Goal: Information Seeking & Learning: Learn about a topic

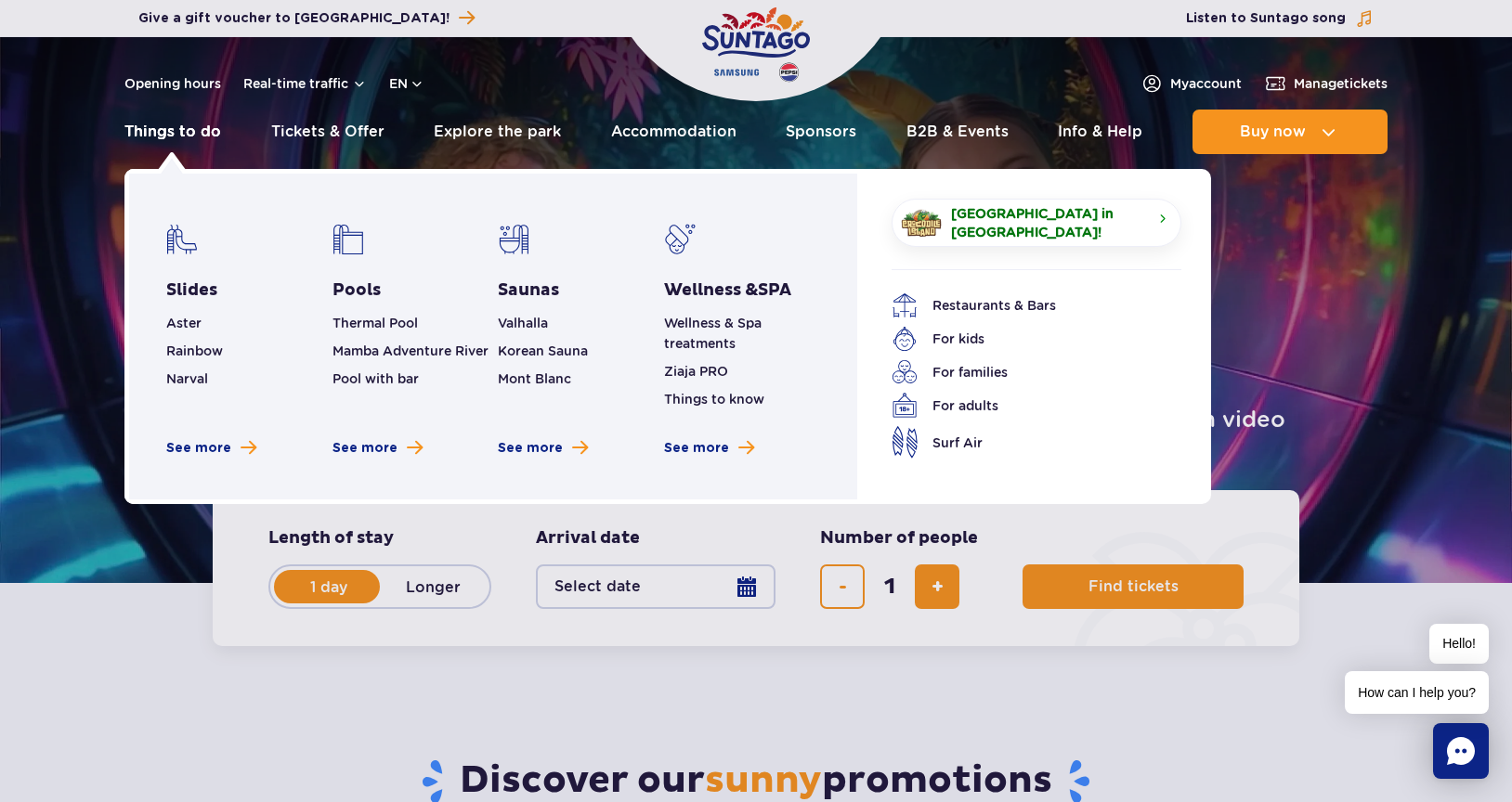
click at [199, 132] on link "Things to do" at bounding box center [173, 131] width 96 height 44
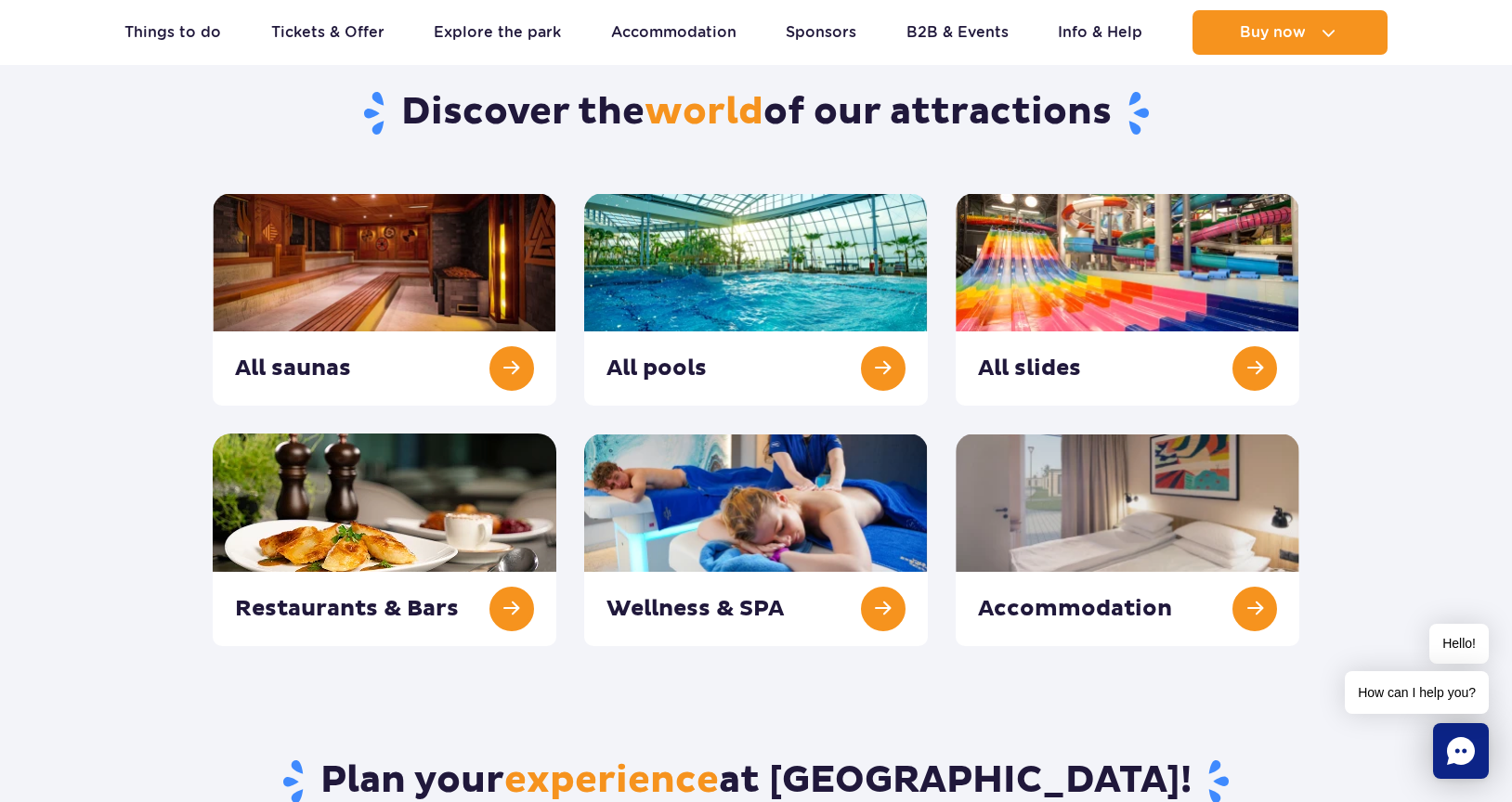
scroll to position [189, 0]
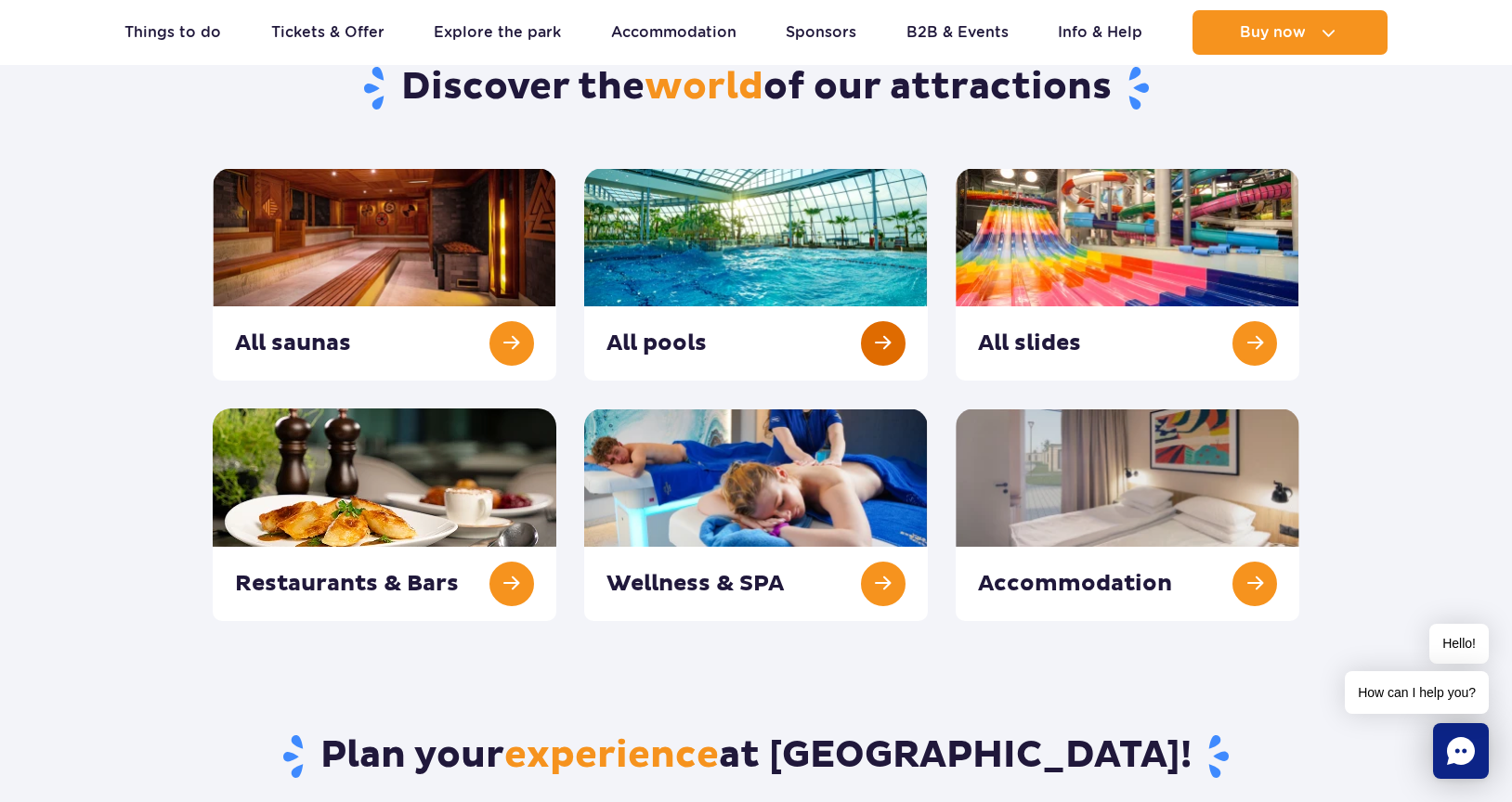
click at [882, 338] on link at bounding box center [756, 274] width 344 height 212
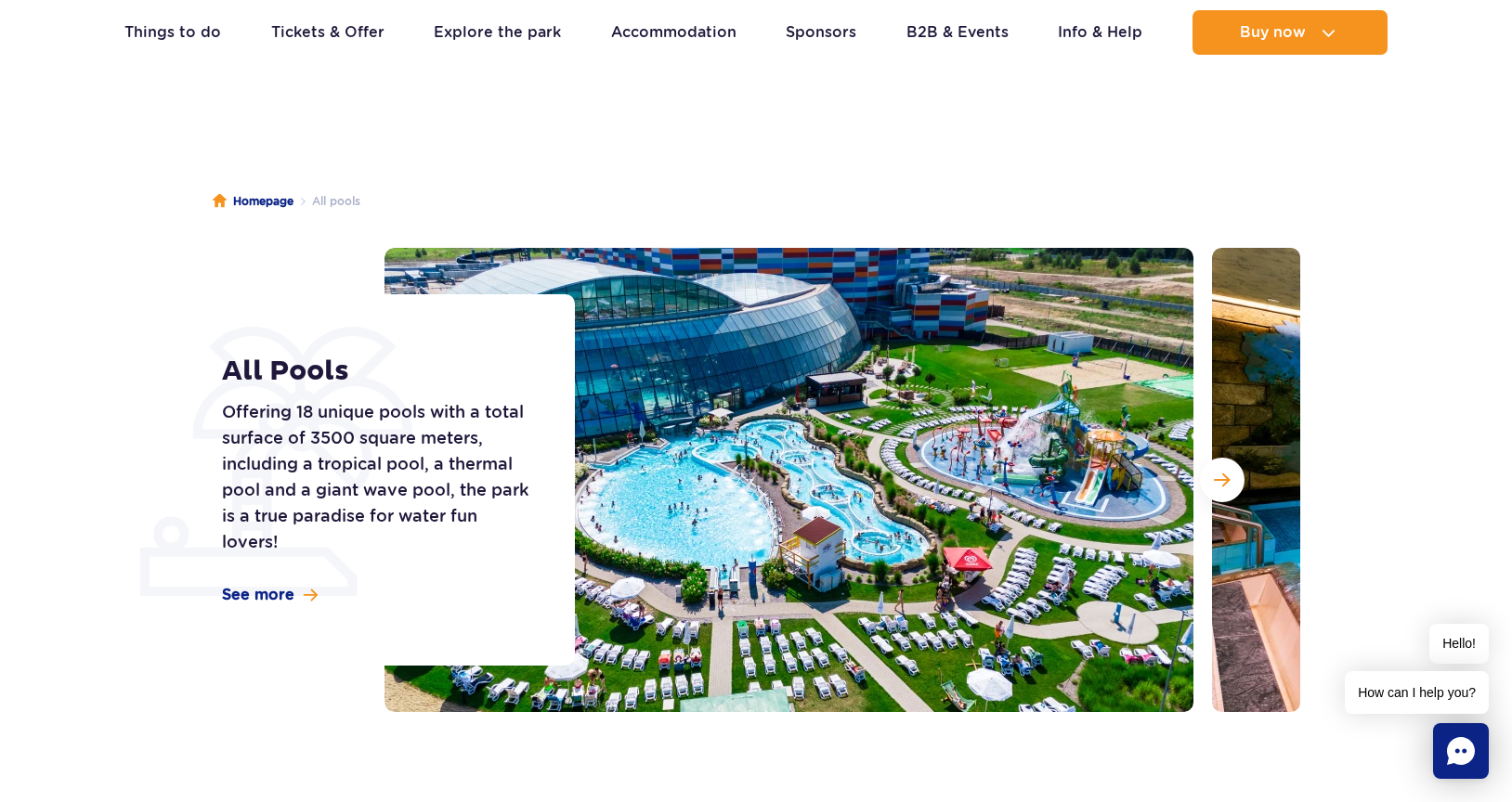
scroll to position [152, 0]
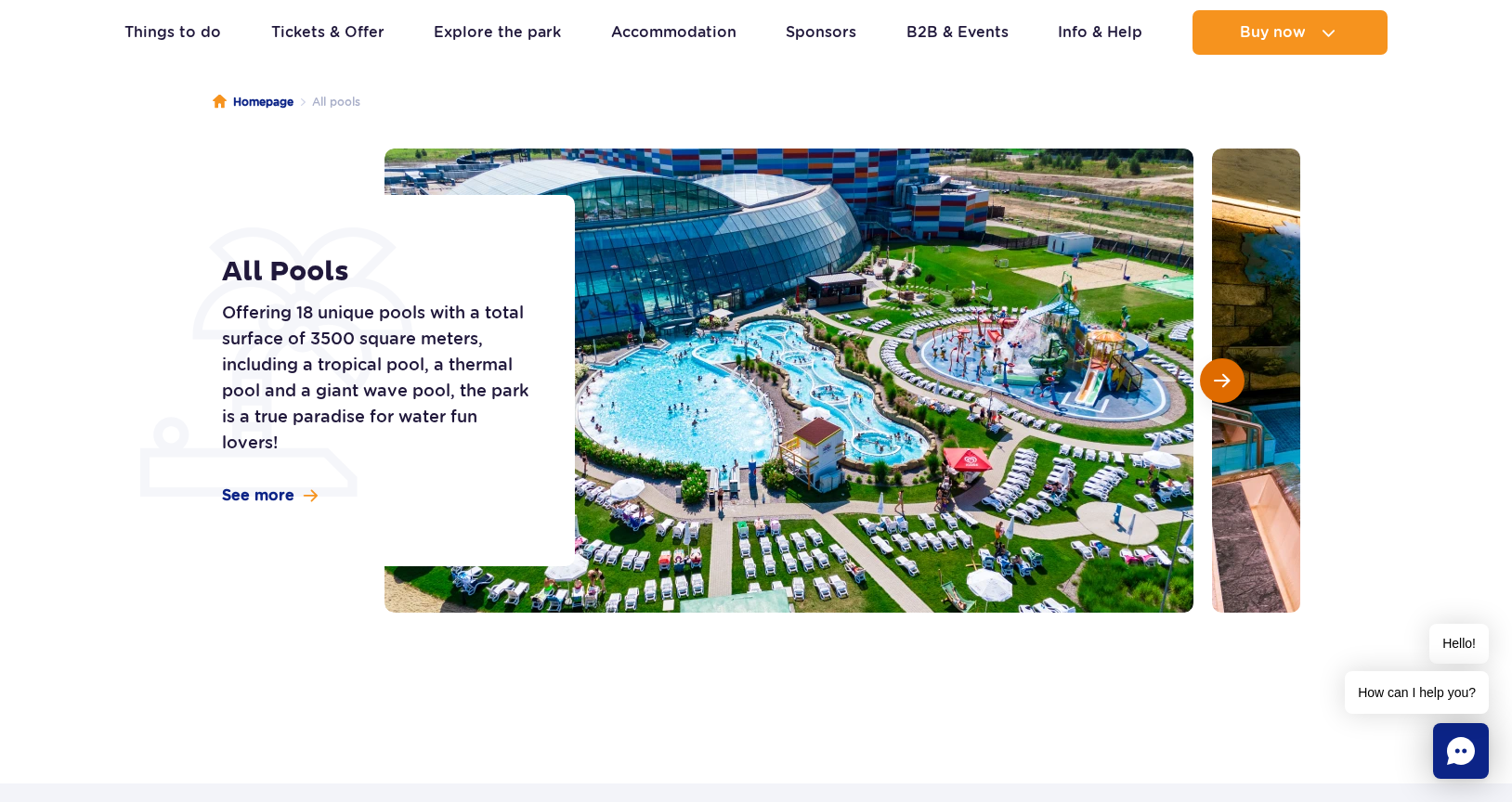
click at [1232, 384] on button "Next slide" at bounding box center [1222, 380] width 44 height 44
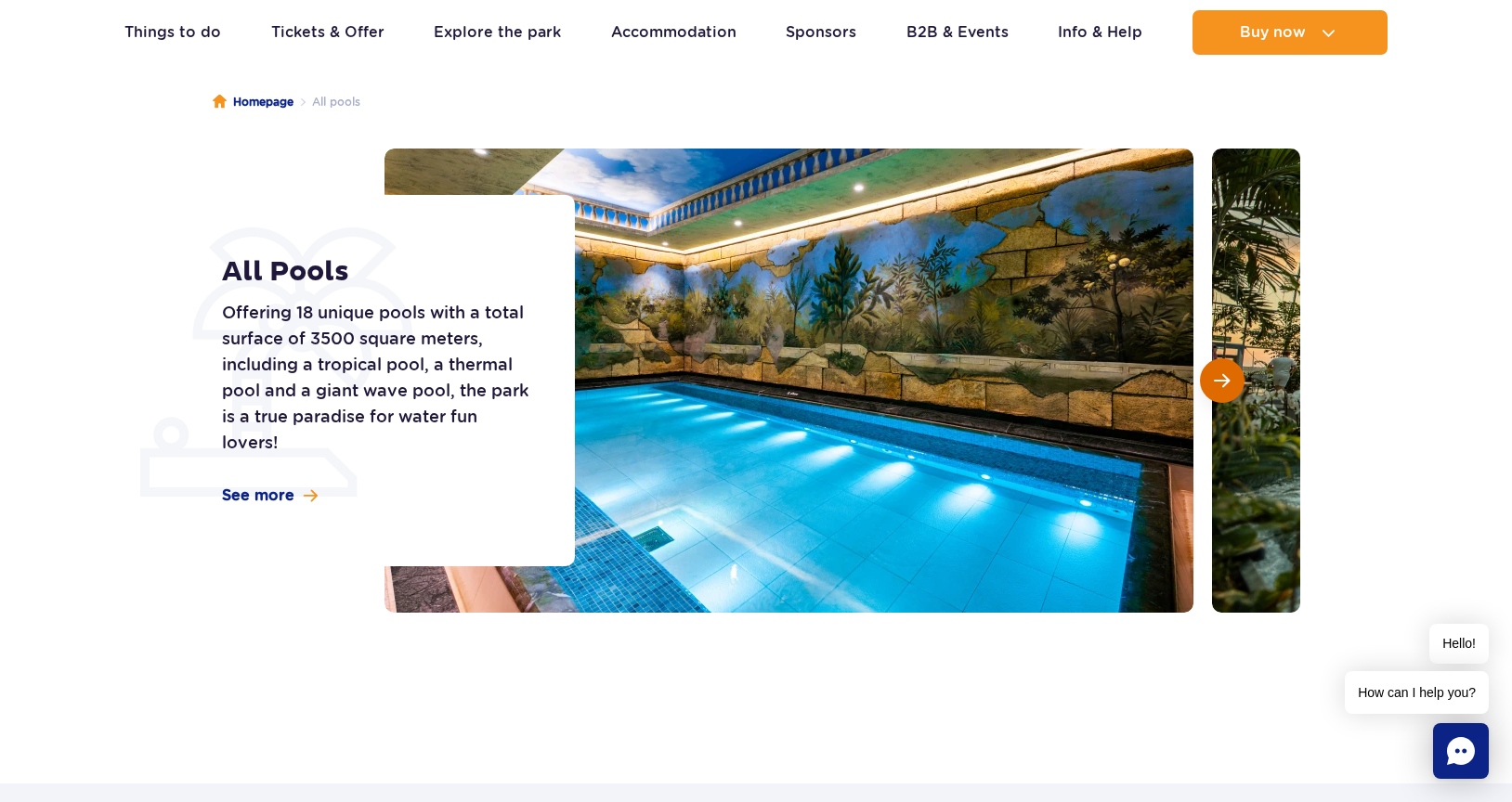
click at [1232, 384] on button "Next slide" at bounding box center [1222, 380] width 44 height 44
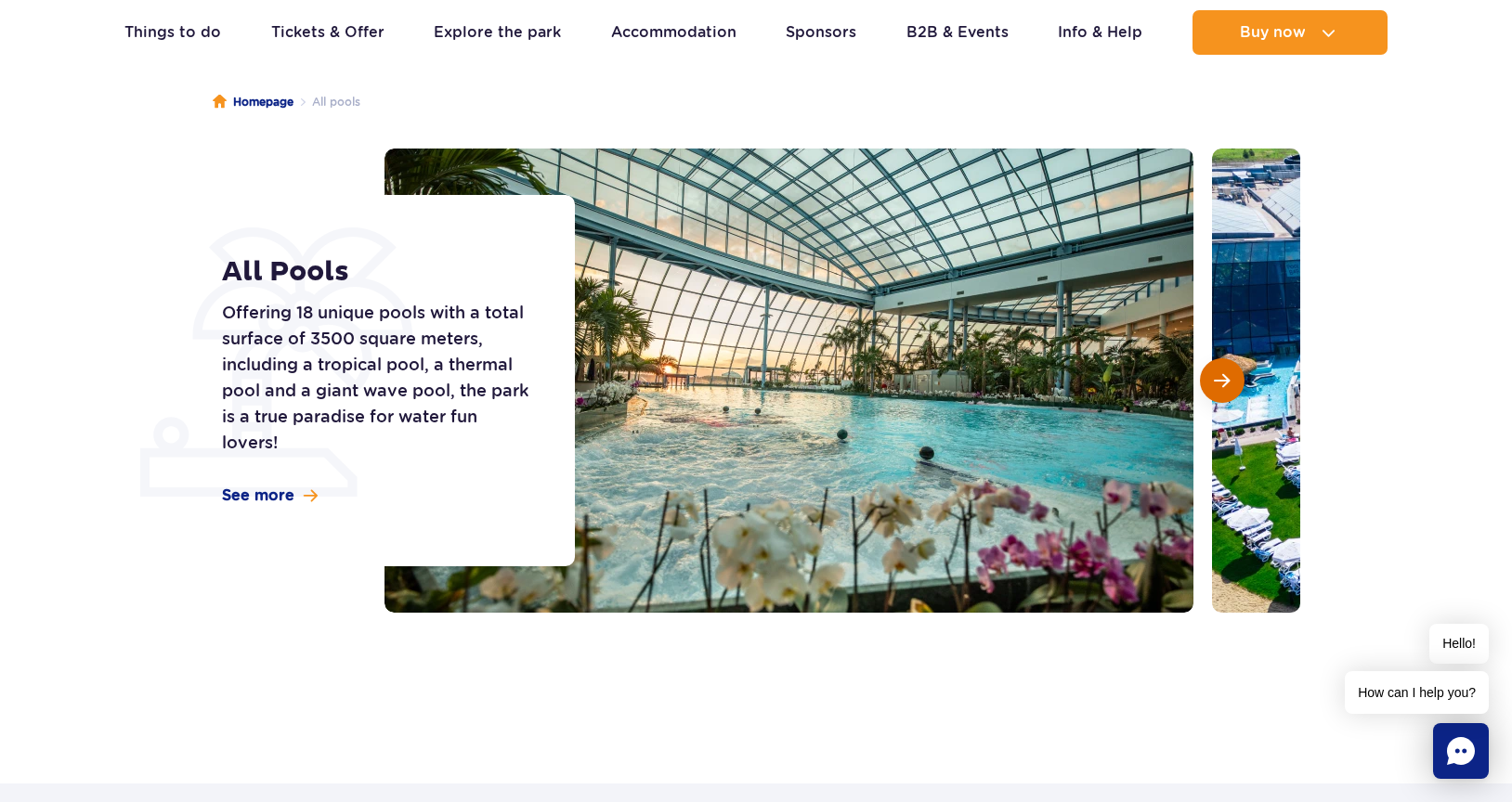
click at [1234, 384] on button "Next slide" at bounding box center [1222, 380] width 44 height 44
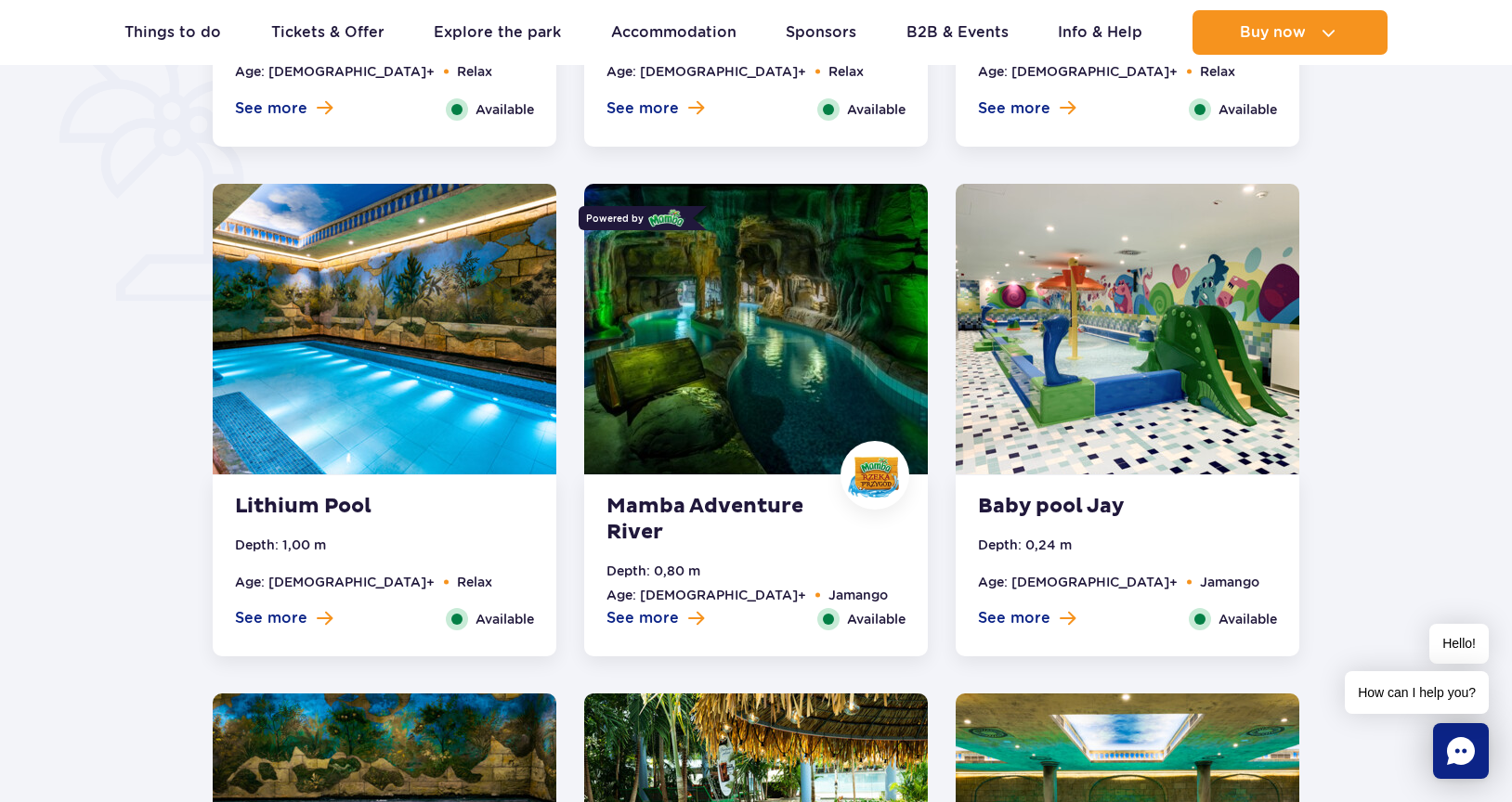
scroll to position [1555, 0]
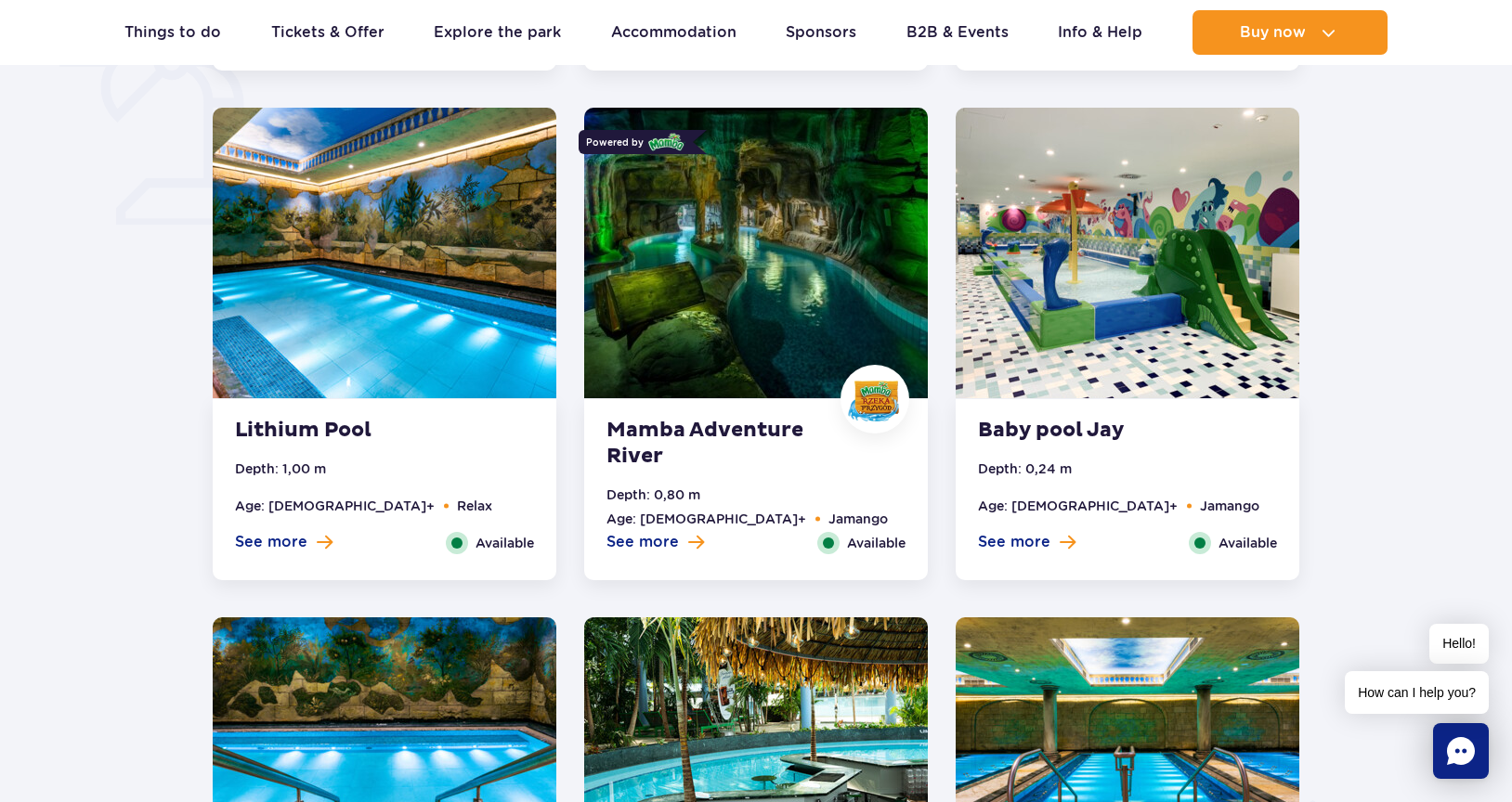
click at [749, 342] on img at bounding box center [756, 253] width 344 height 291
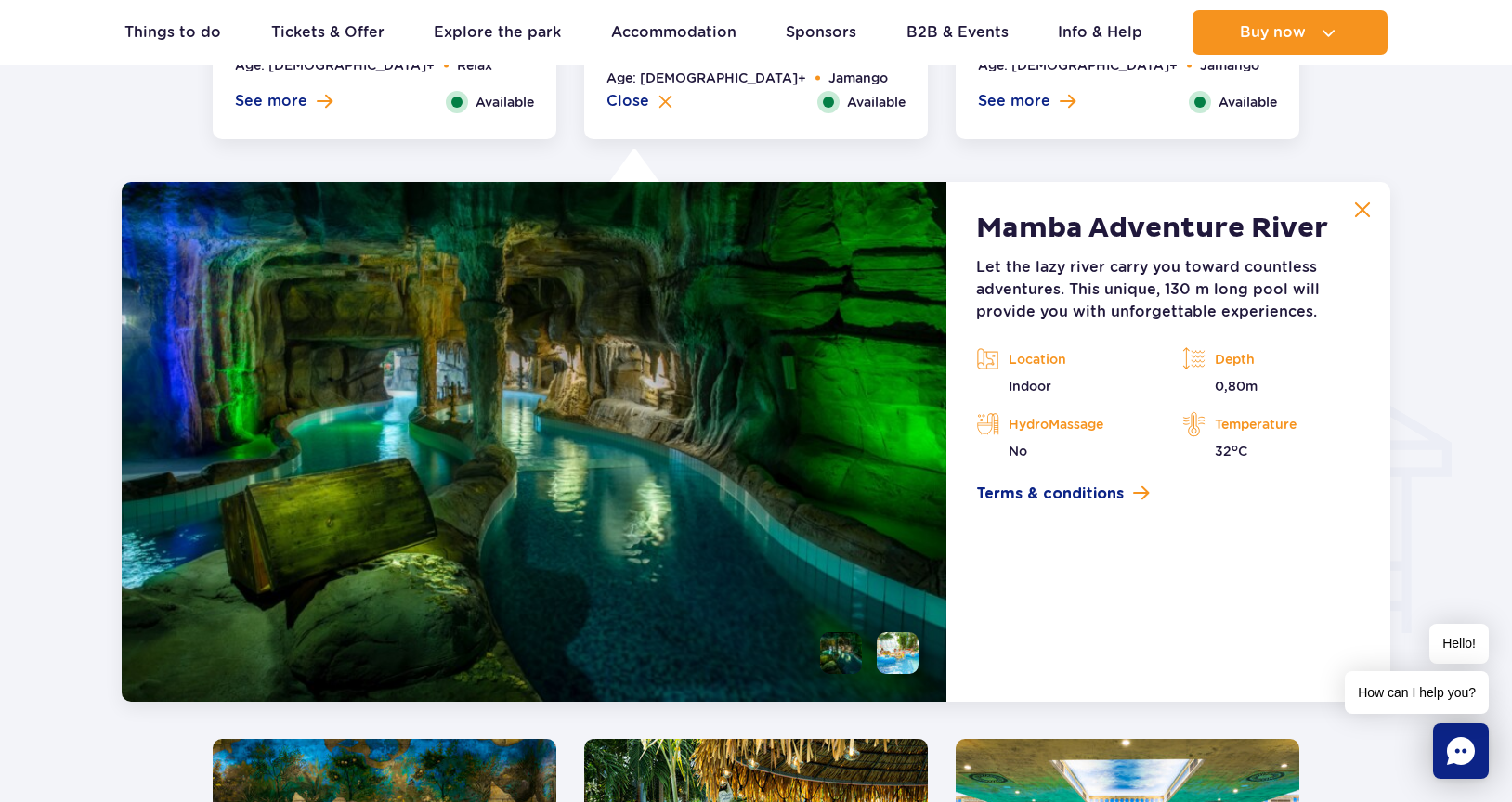
scroll to position [2065, 0]
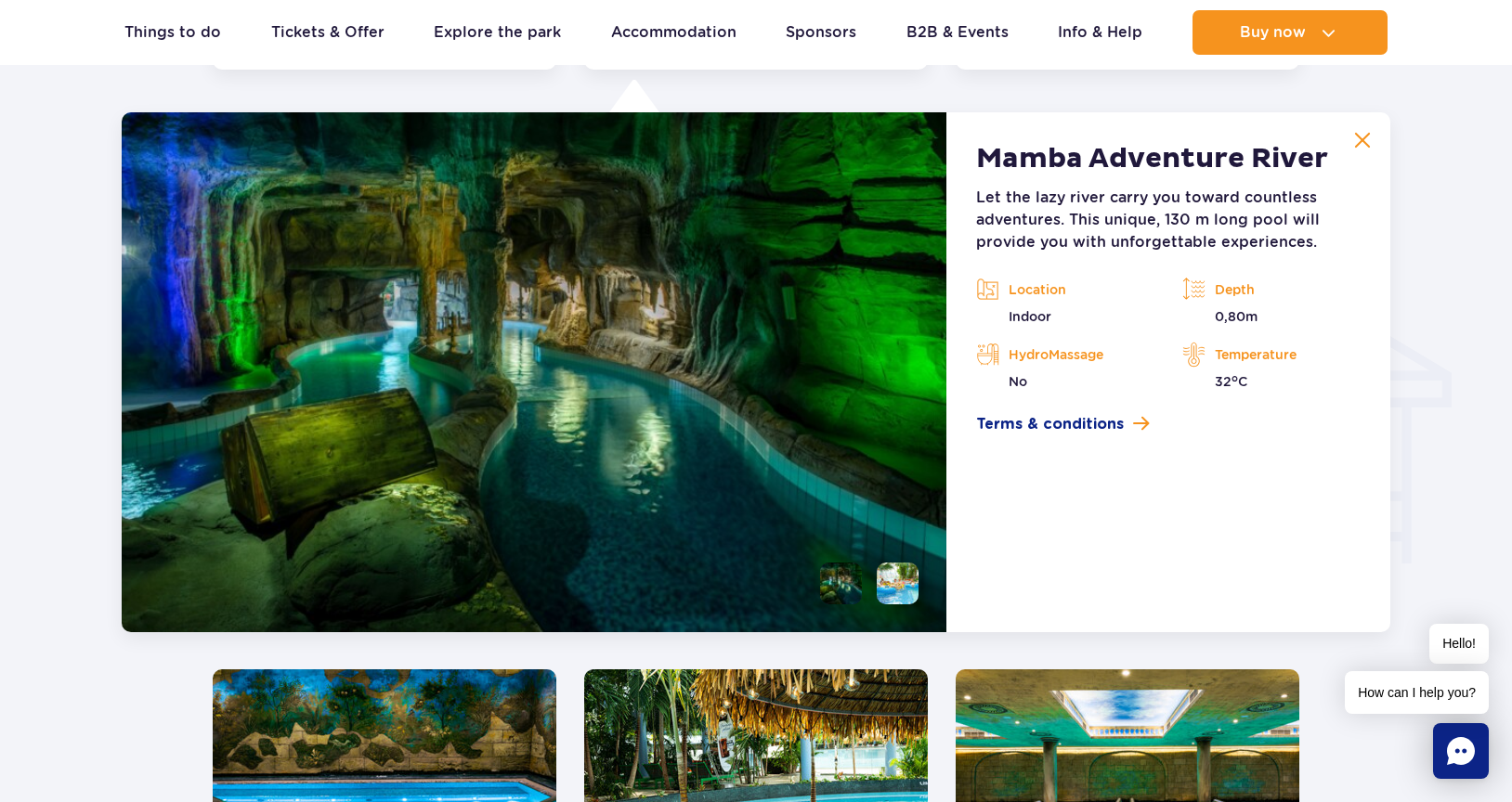
click at [904, 589] on li at bounding box center [898, 584] width 42 height 42
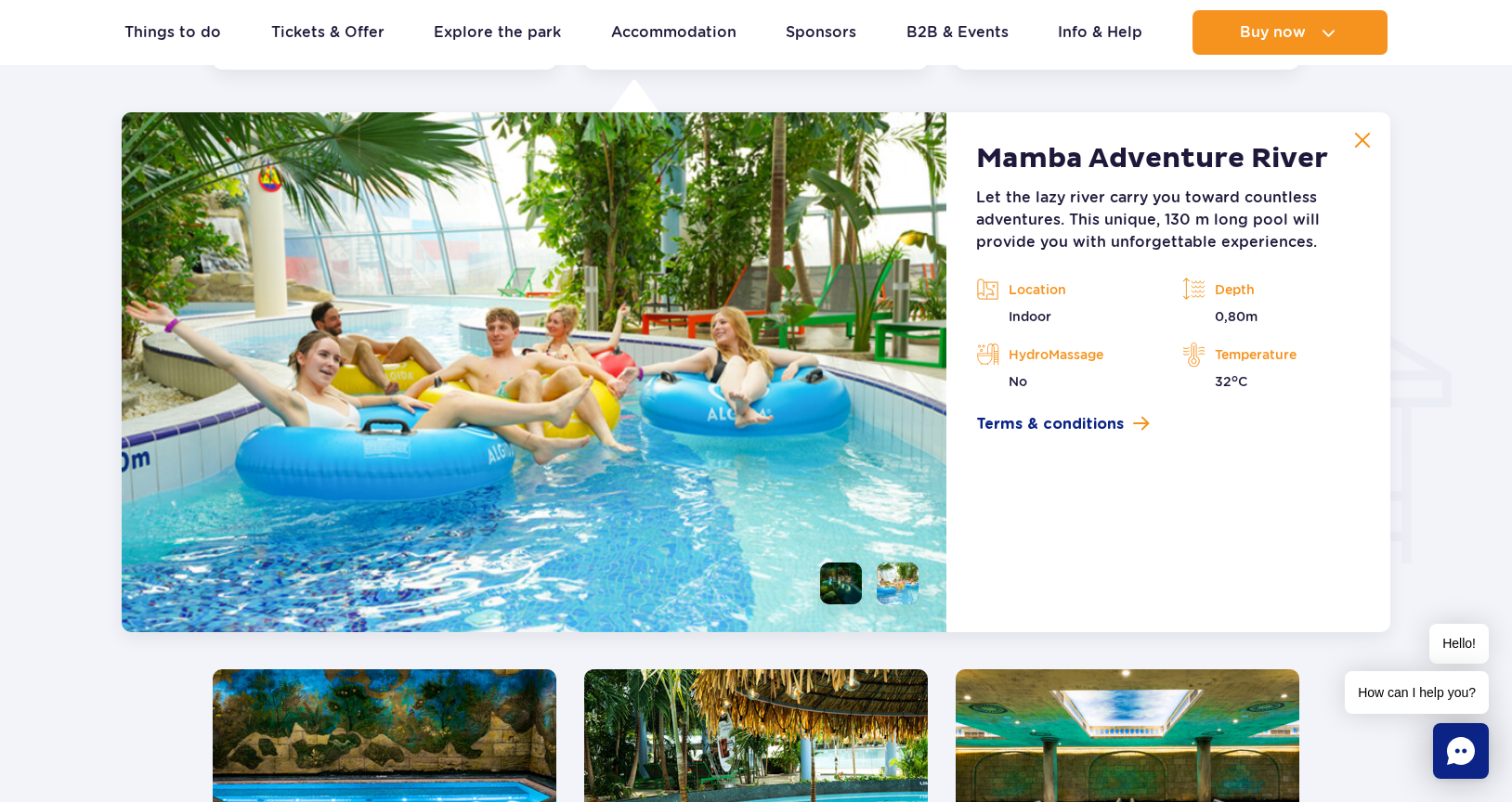
click at [842, 586] on li at bounding box center [841, 584] width 42 height 42
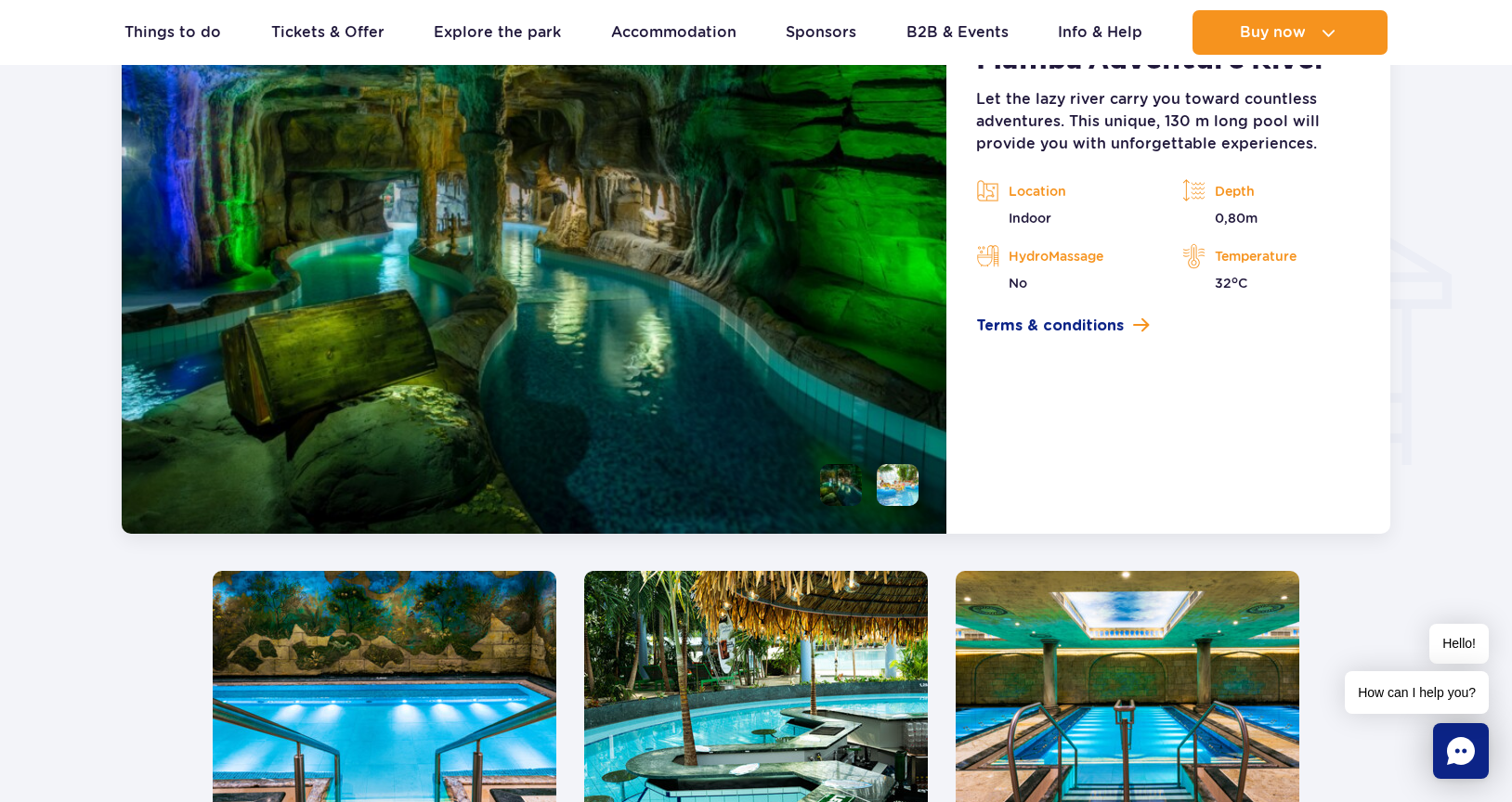
scroll to position [1608, 0]
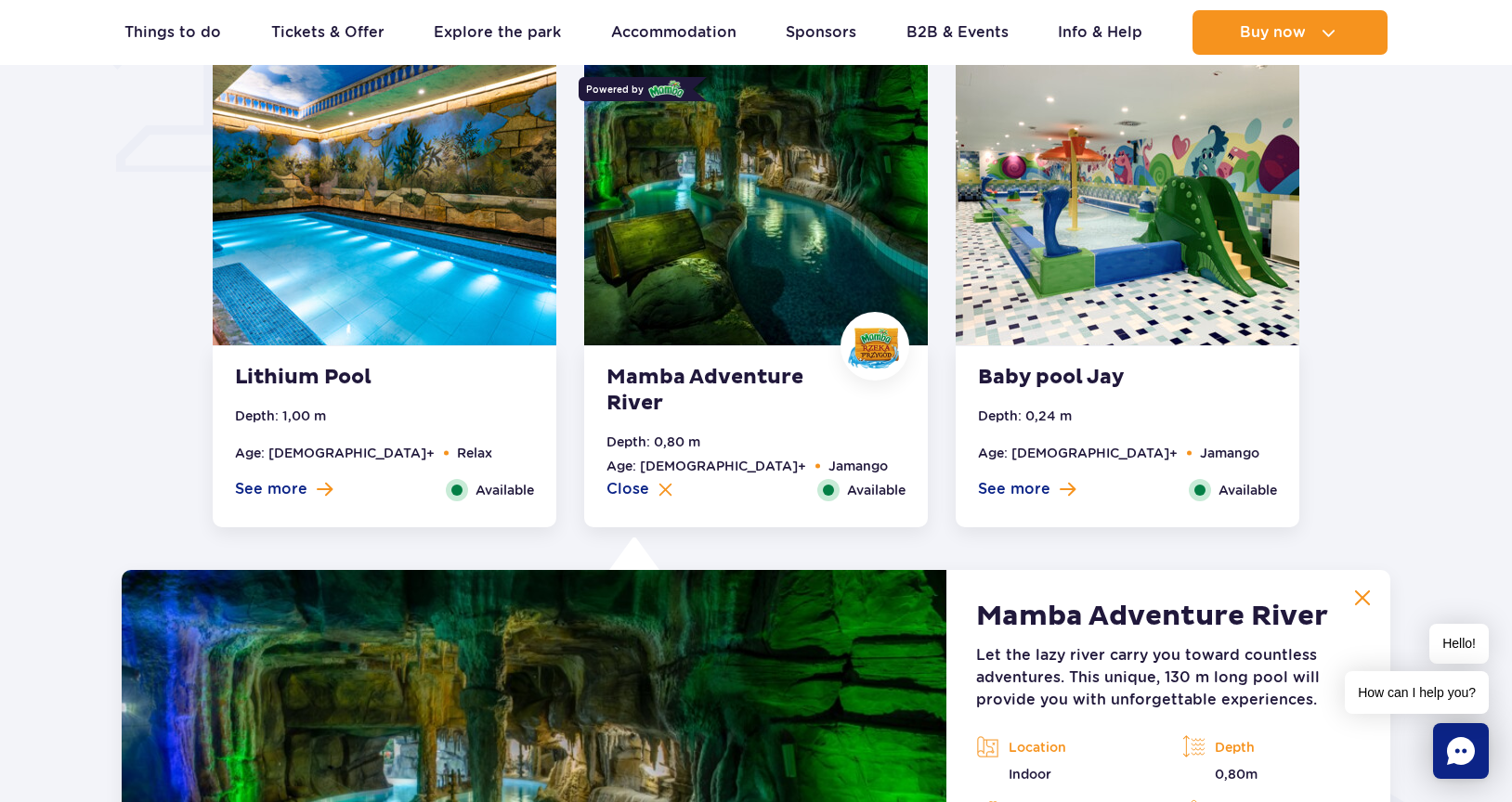
click at [1088, 376] on strong "Baby pool Jay" at bounding box center [1090, 378] width 225 height 26
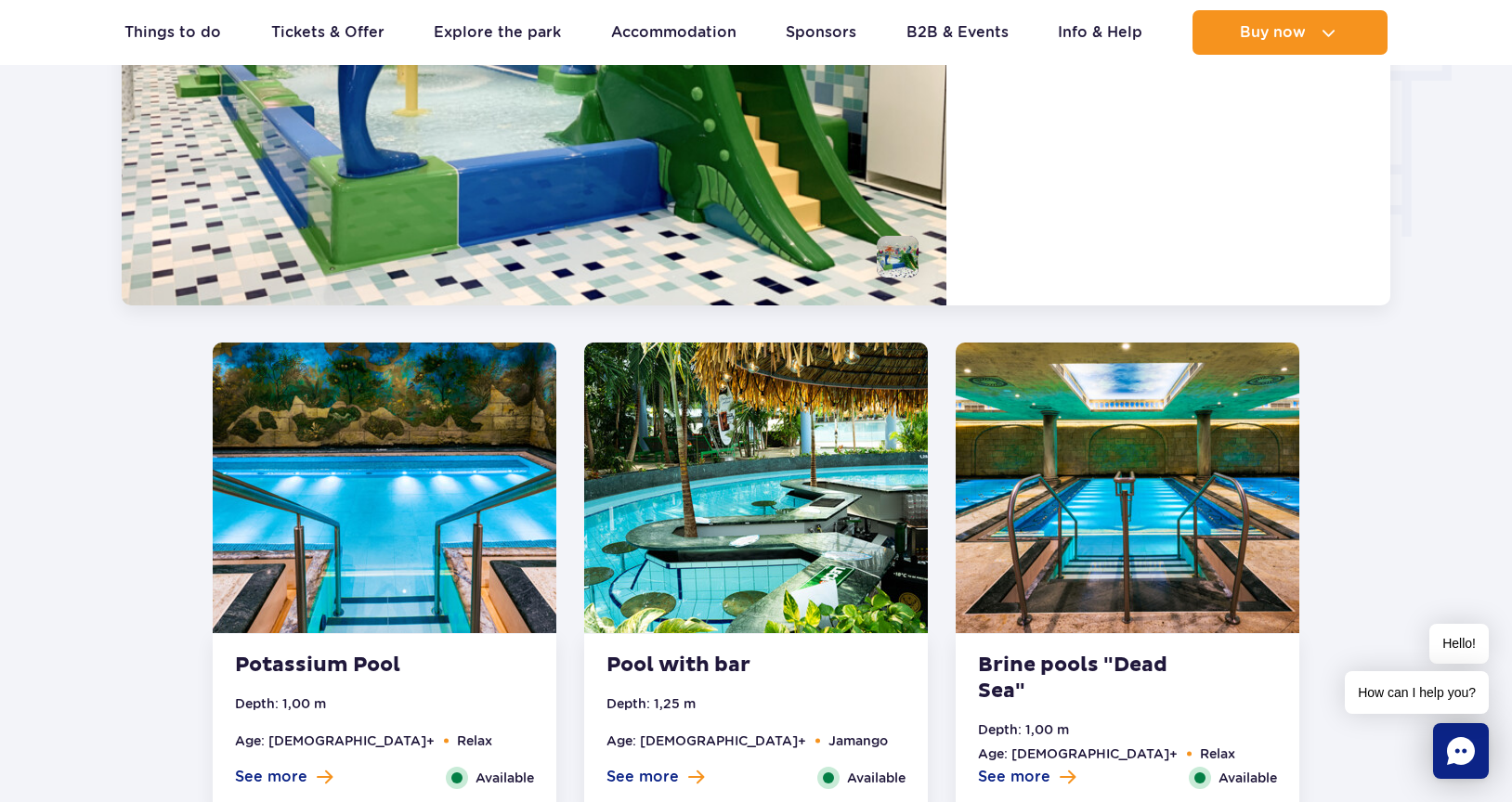
scroll to position [2616, 0]
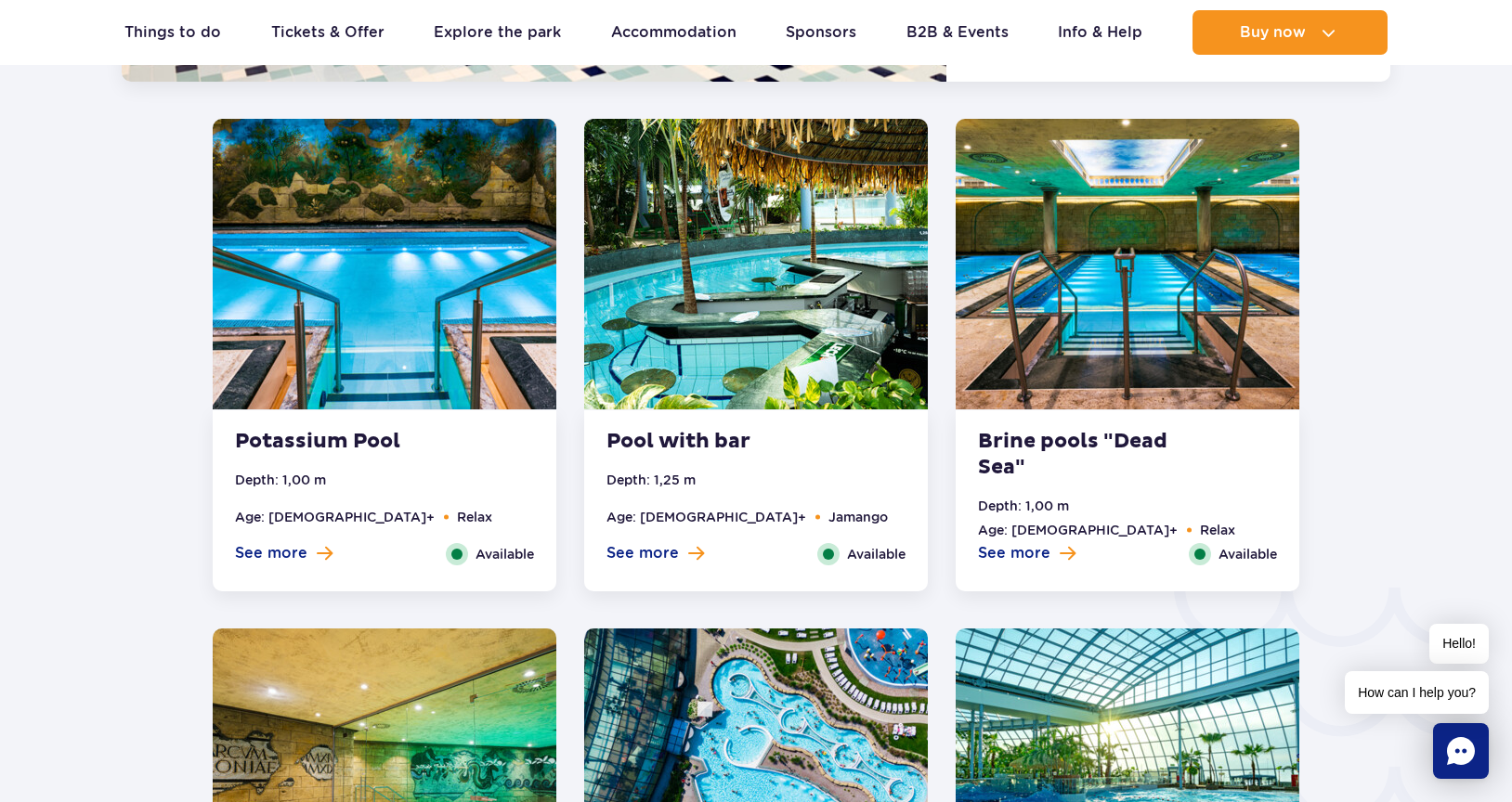
click at [753, 443] on strong "Pool with bar" at bounding box center [719, 443] width 225 height 26
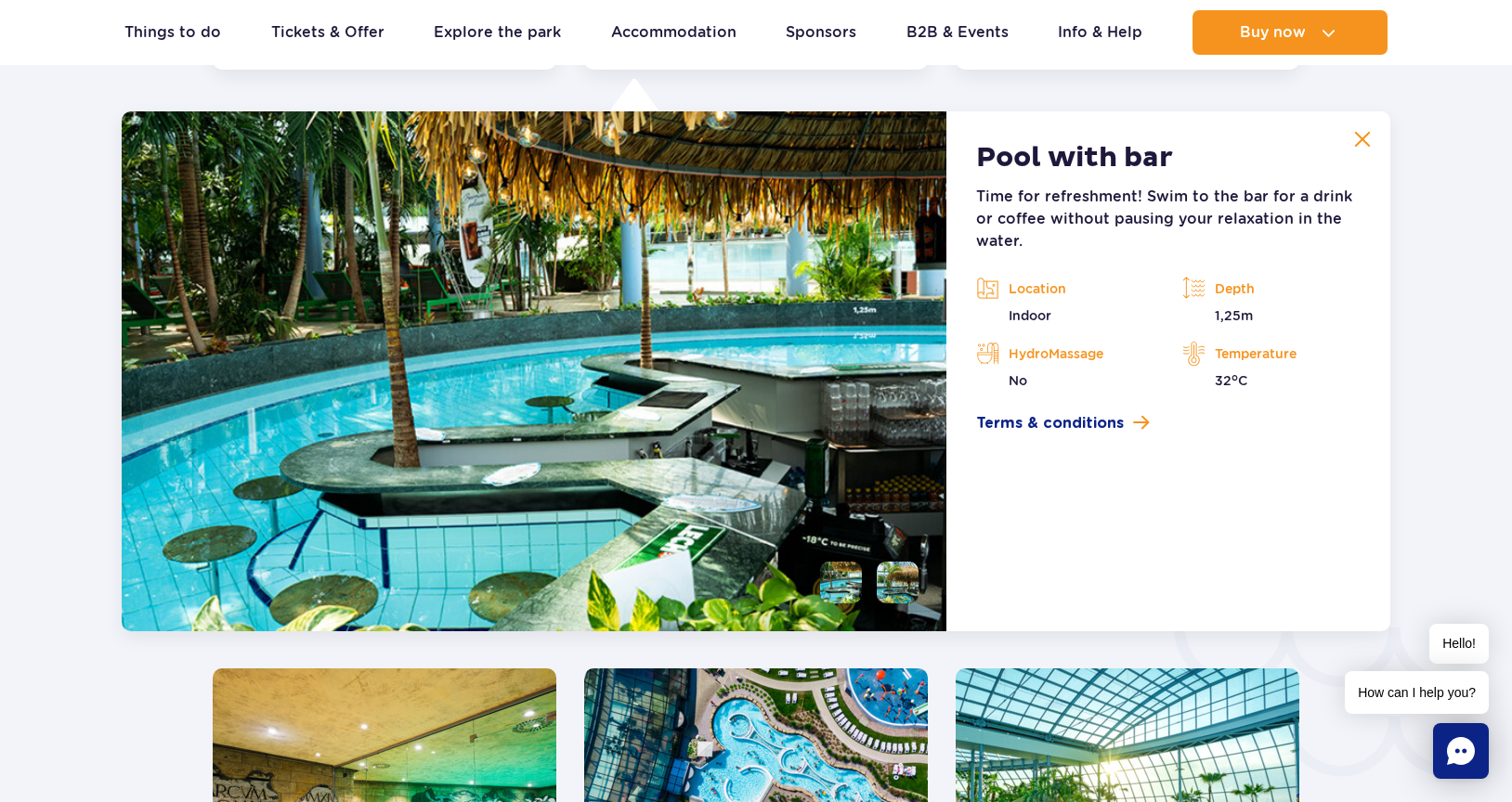
scroll to position [2884, 0]
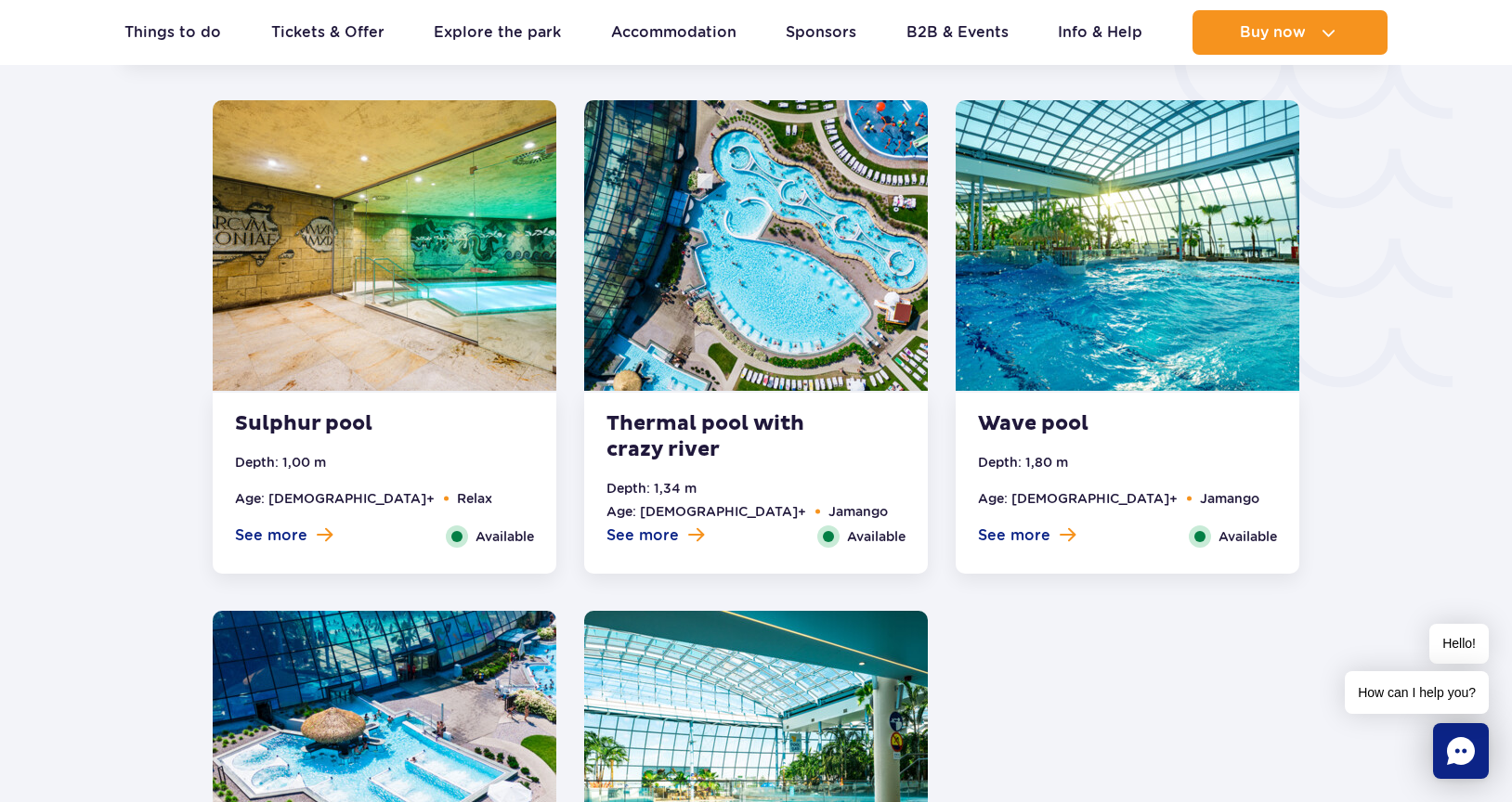
click at [765, 333] on img at bounding box center [756, 245] width 344 height 291
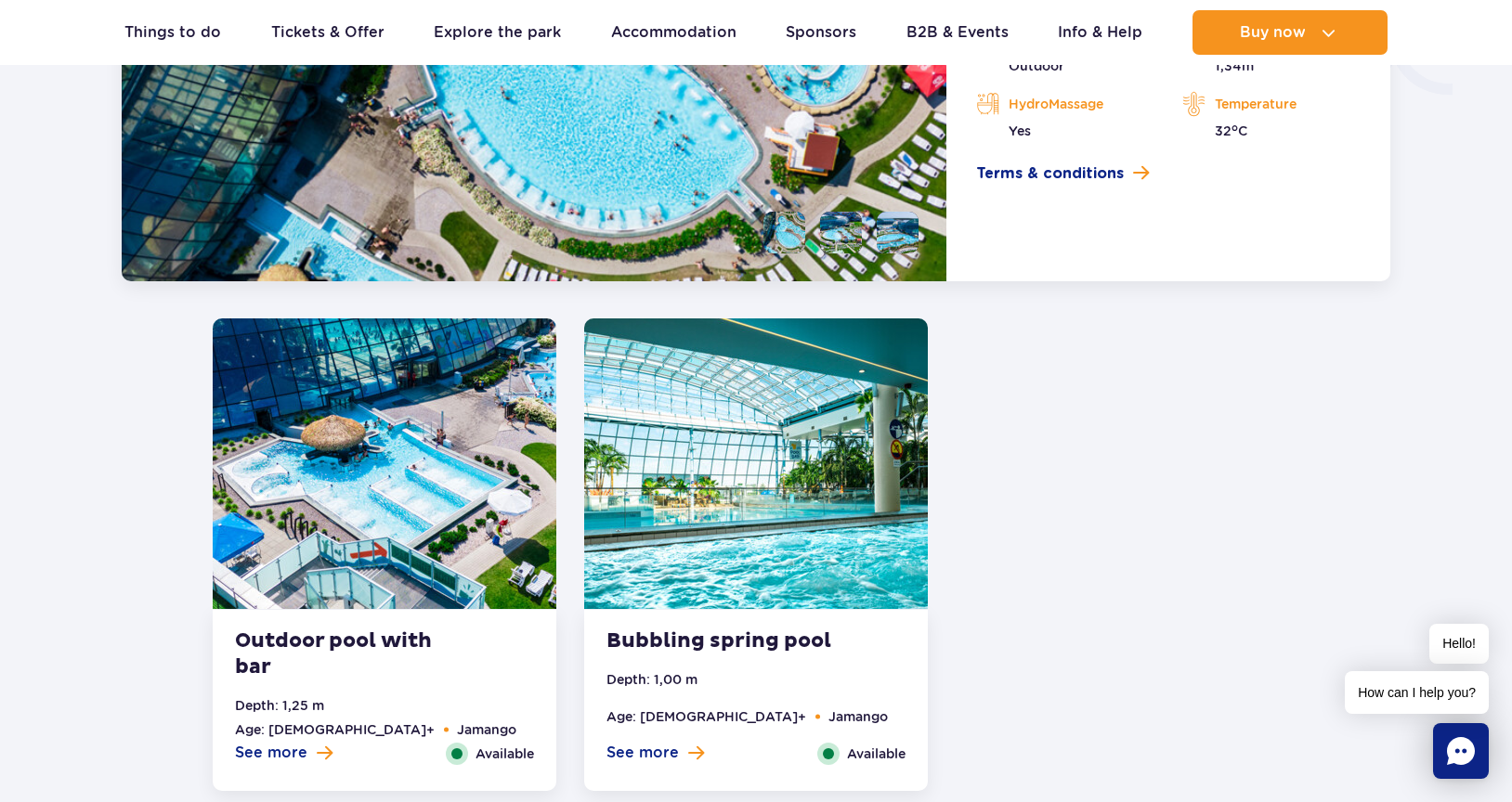
scroll to position [3484, 0]
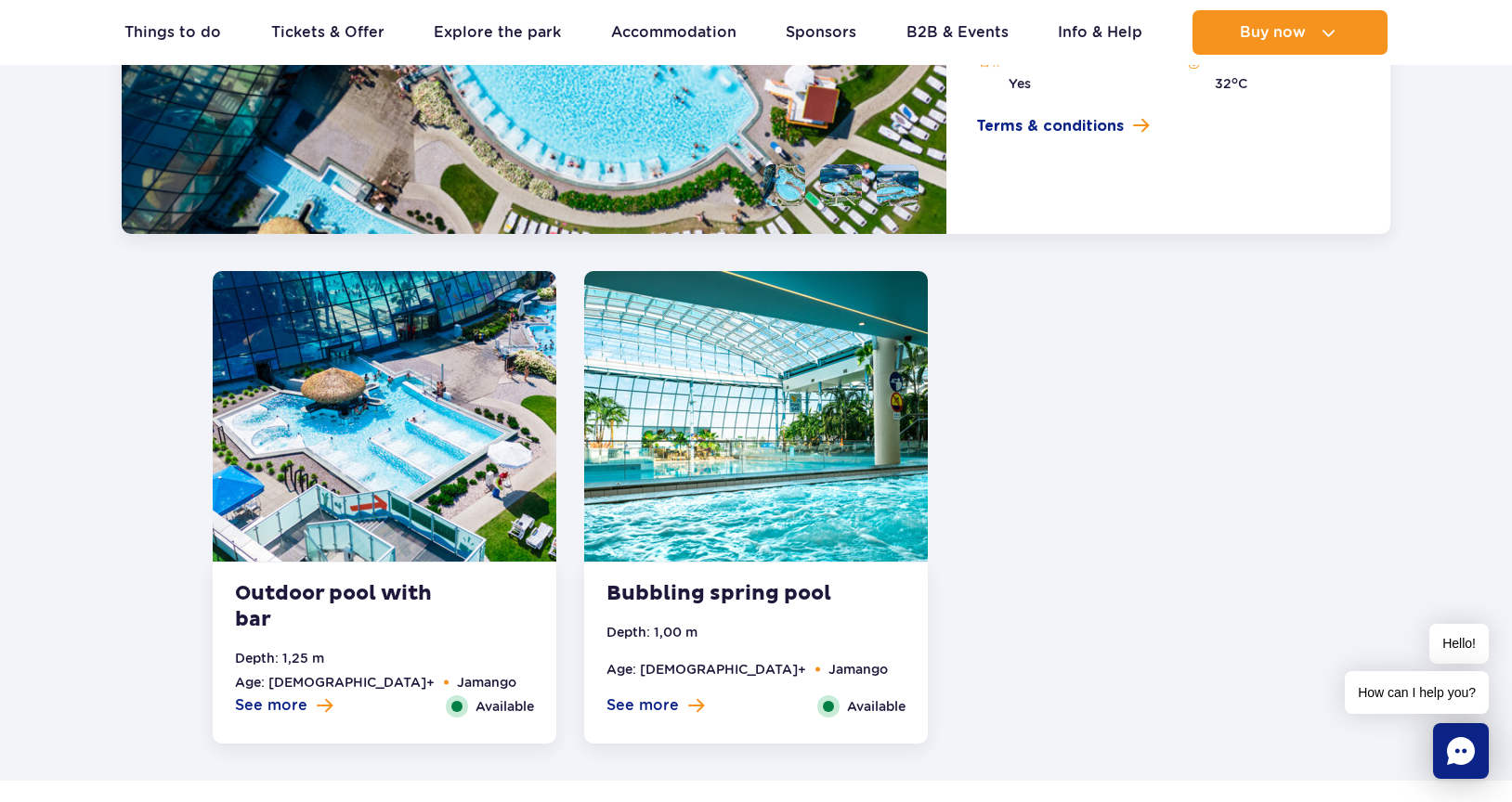
click at [381, 522] on img at bounding box center [384, 416] width 344 height 291
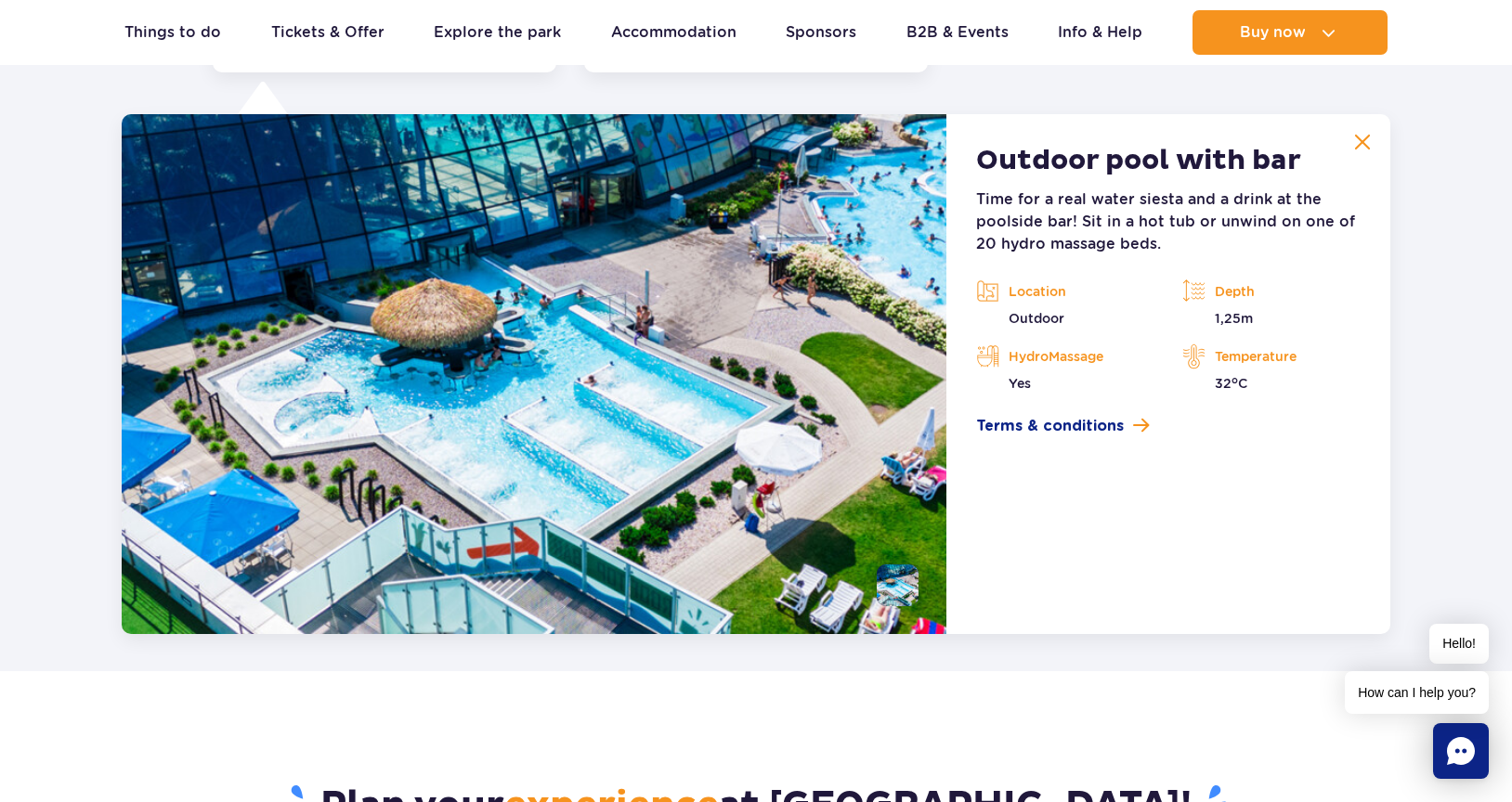
scroll to position [3597, 0]
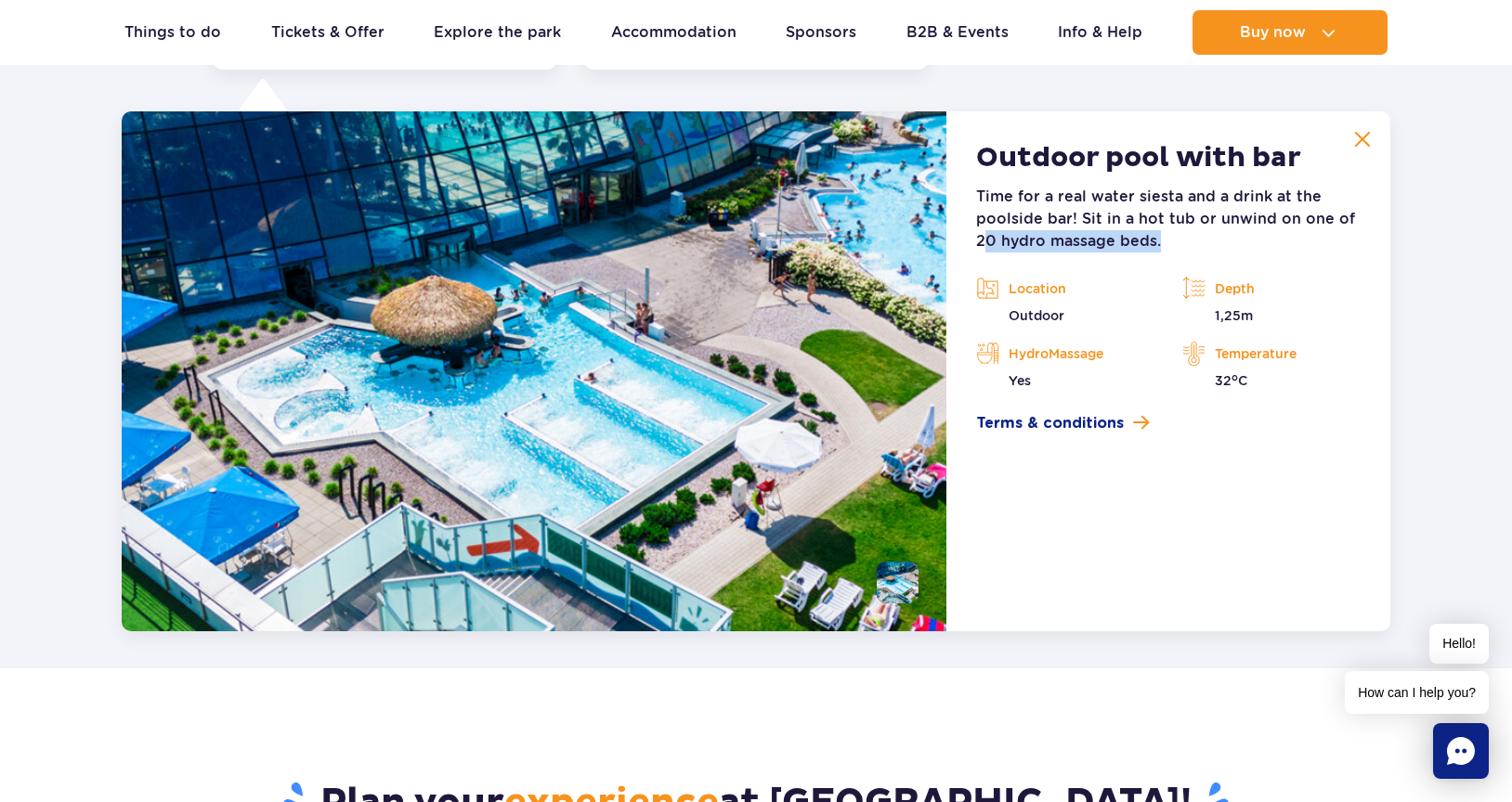
drag, startPoint x: 982, startPoint y: 242, endPoint x: 1158, endPoint y: 242, distance: 176.0
click at [1158, 242] on p "Time for a real water siesta and a drink at the poolside bar! Sit in a hot tub …" at bounding box center [1169, 219] width 385 height 67
click at [1080, 243] on p "Time for a real water siesta and a drink at the poolside bar! Sit in a hot tub …" at bounding box center [1169, 219] width 385 height 67
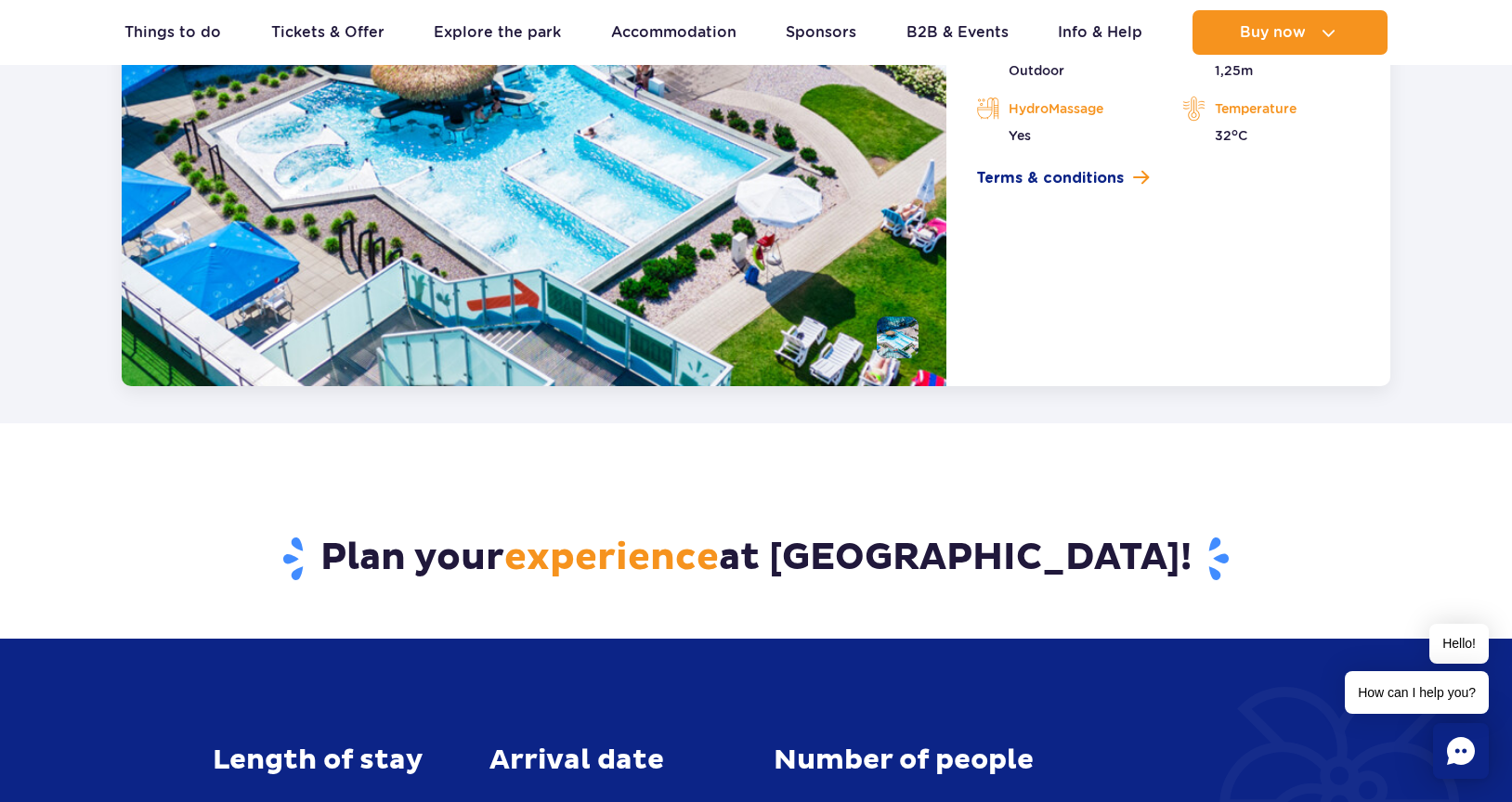
scroll to position [3038, 0]
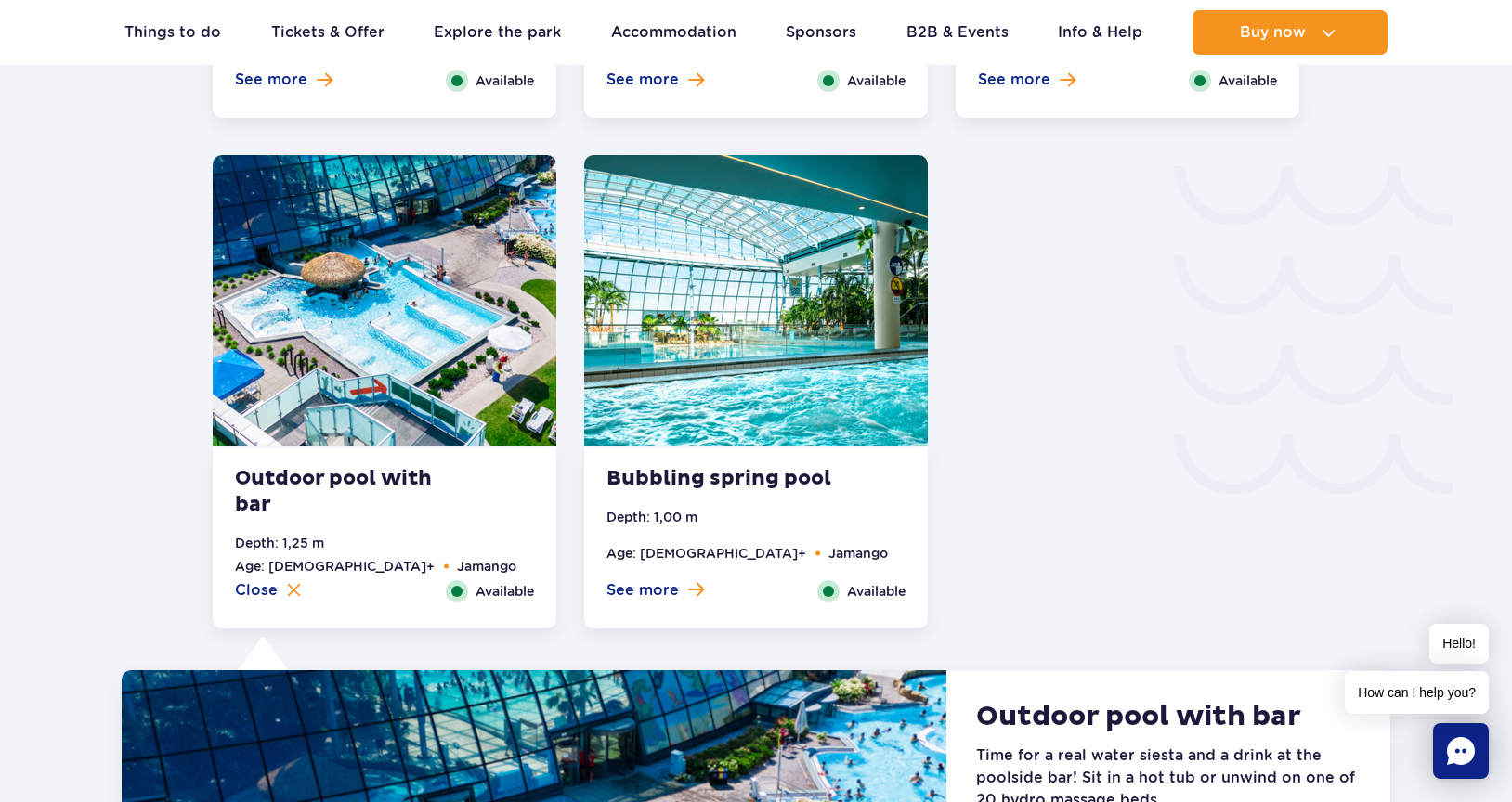
click at [791, 404] on img at bounding box center [756, 300] width 344 height 291
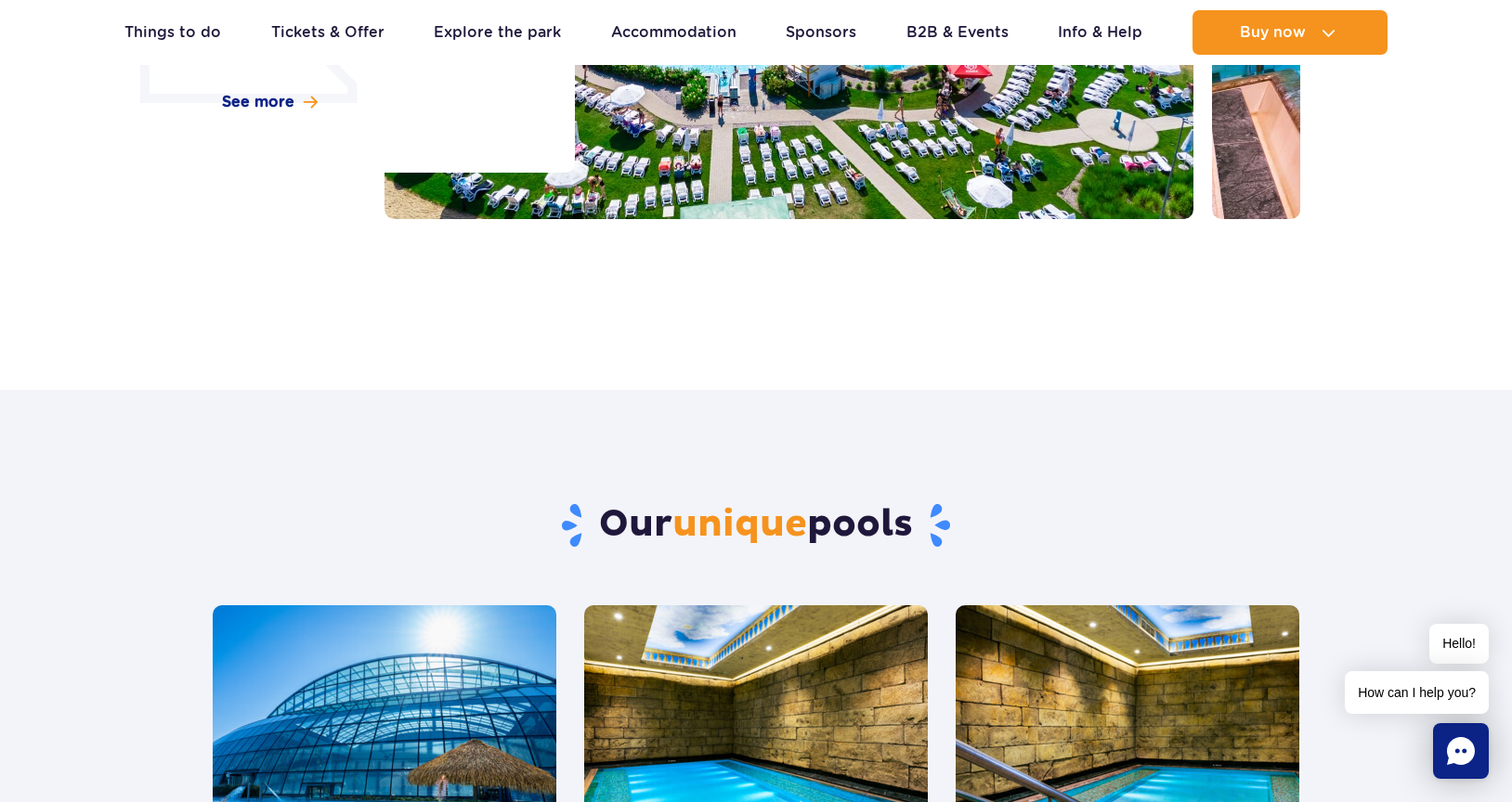
scroll to position [0, 0]
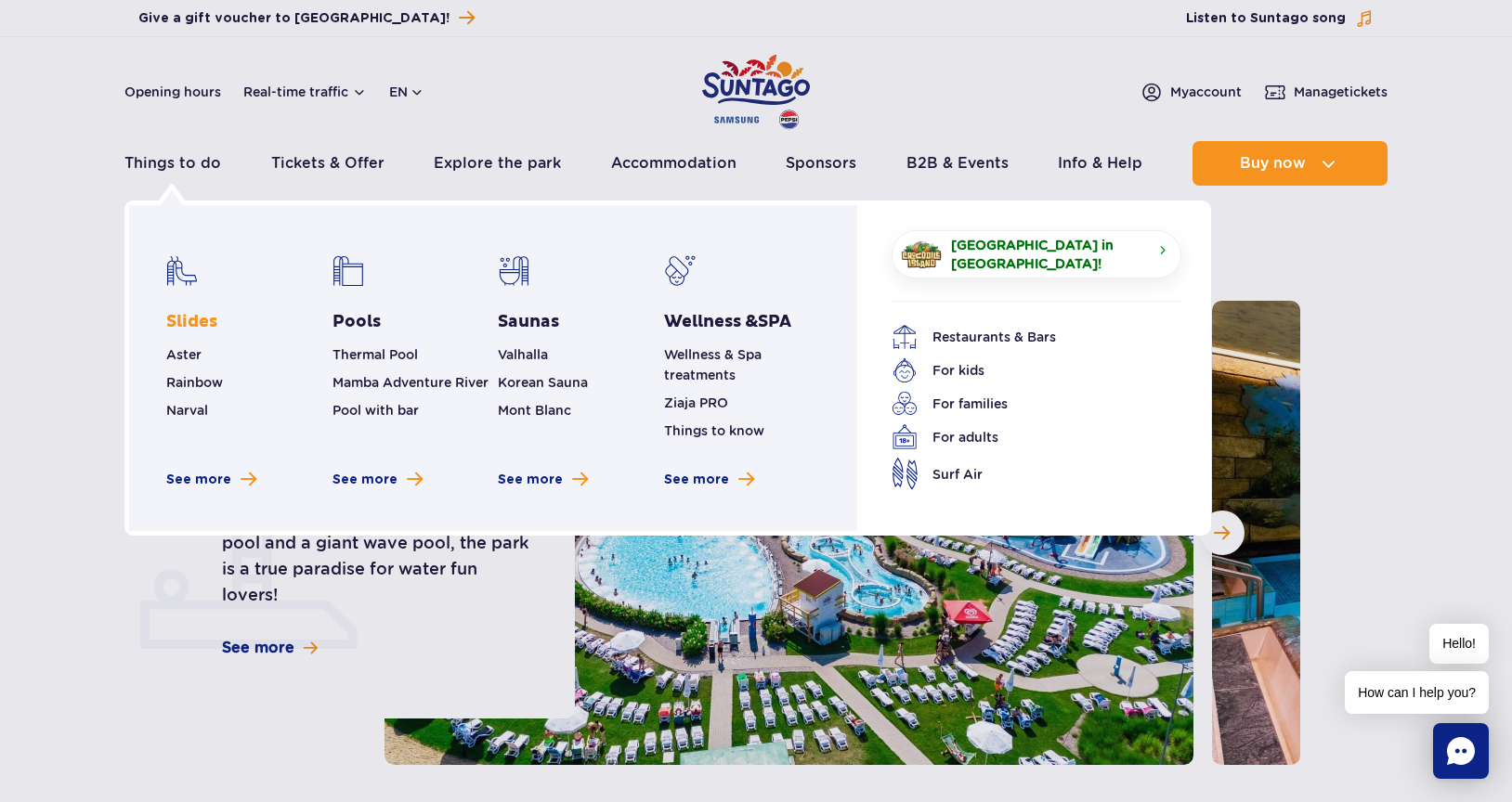
click at [193, 318] on link "Slides" at bounding box center [192, 323] width 51 height 23
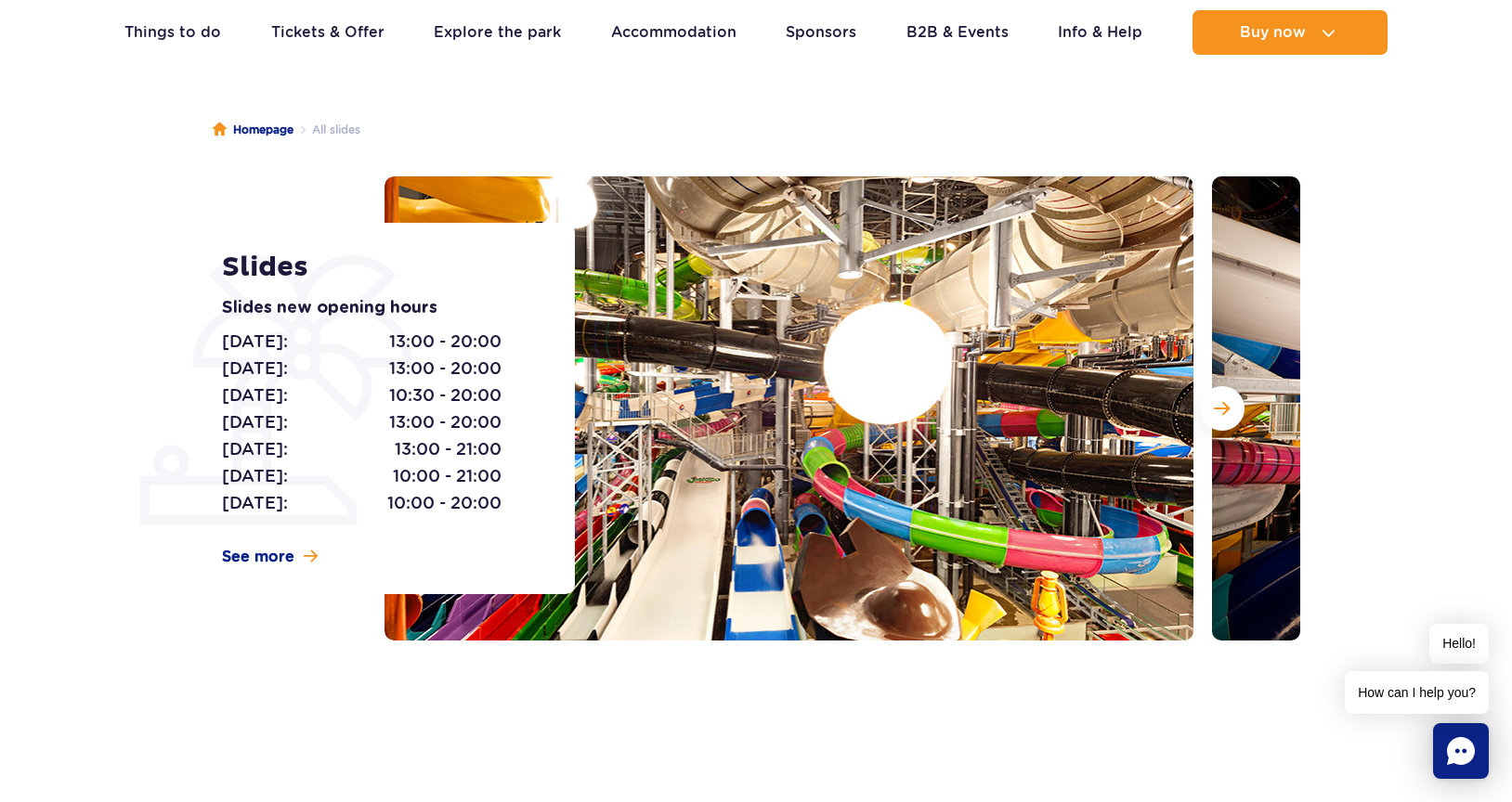
scroll to position [175, 0]
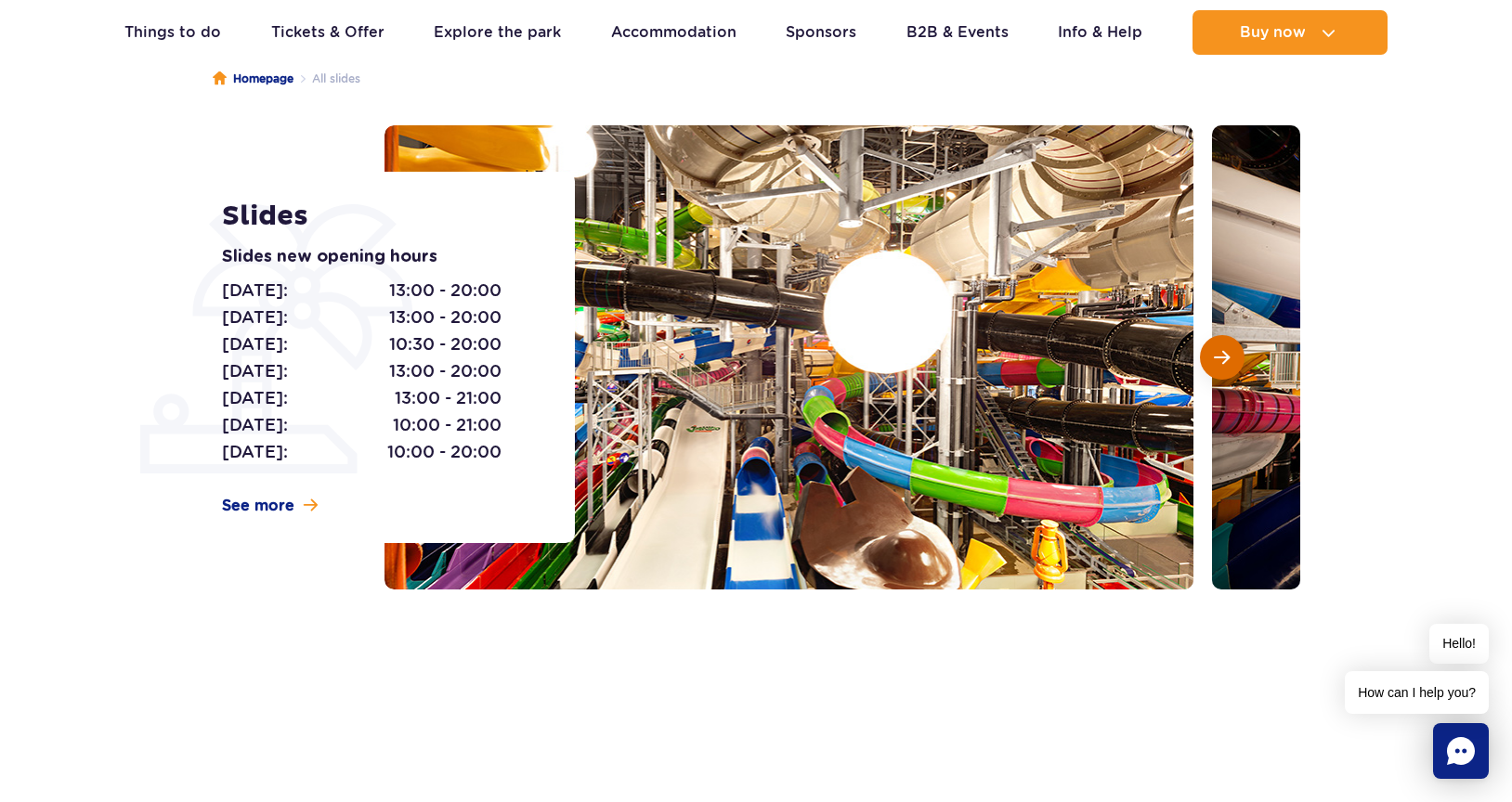
click at [1231, 351] on button "Next slide" at bounding box center [1222, 357] width 44 height 44
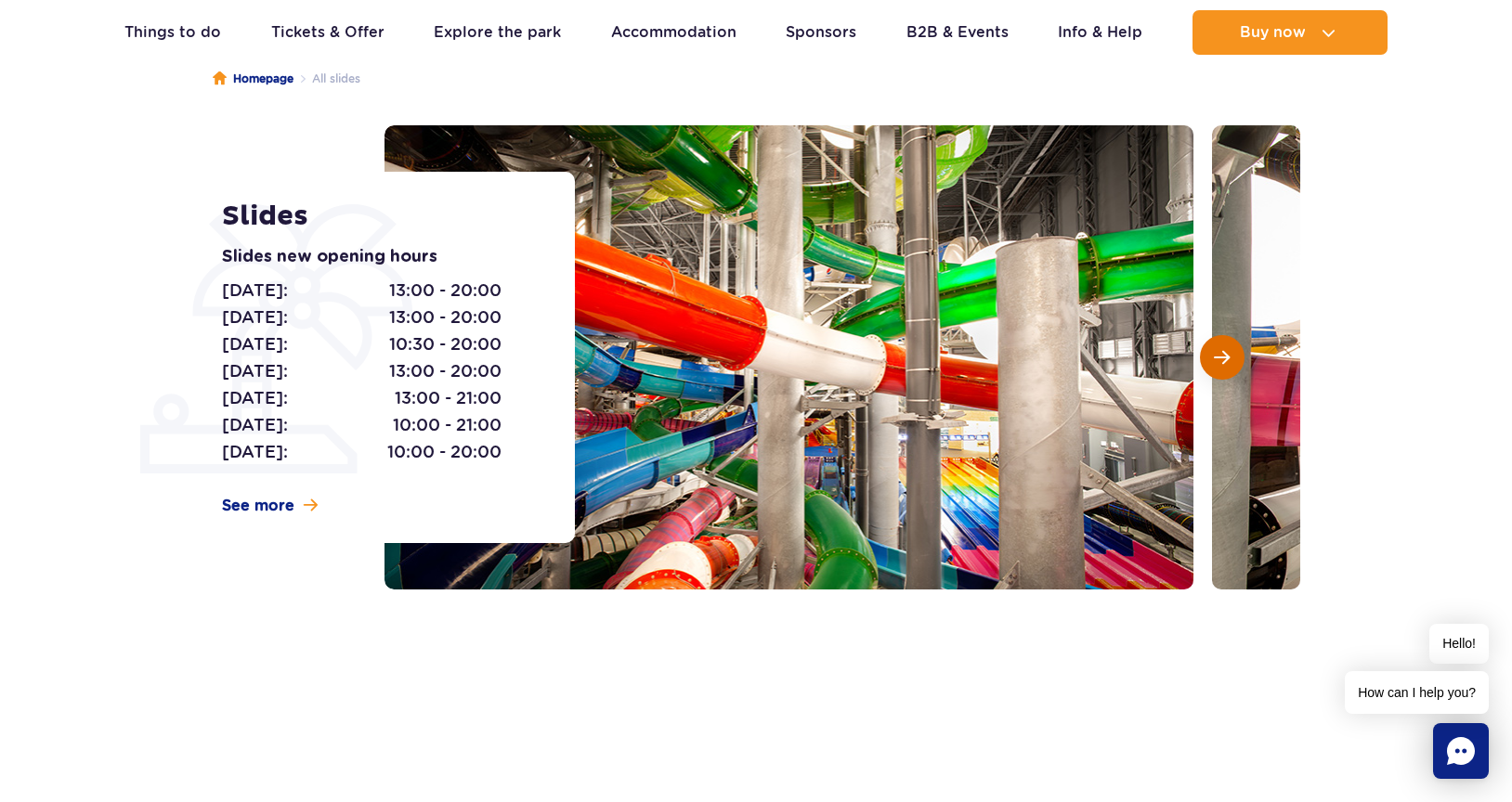
click at [1234, 354] on button "Next slide" at bounding box center [1222, 357] width 44 height 44
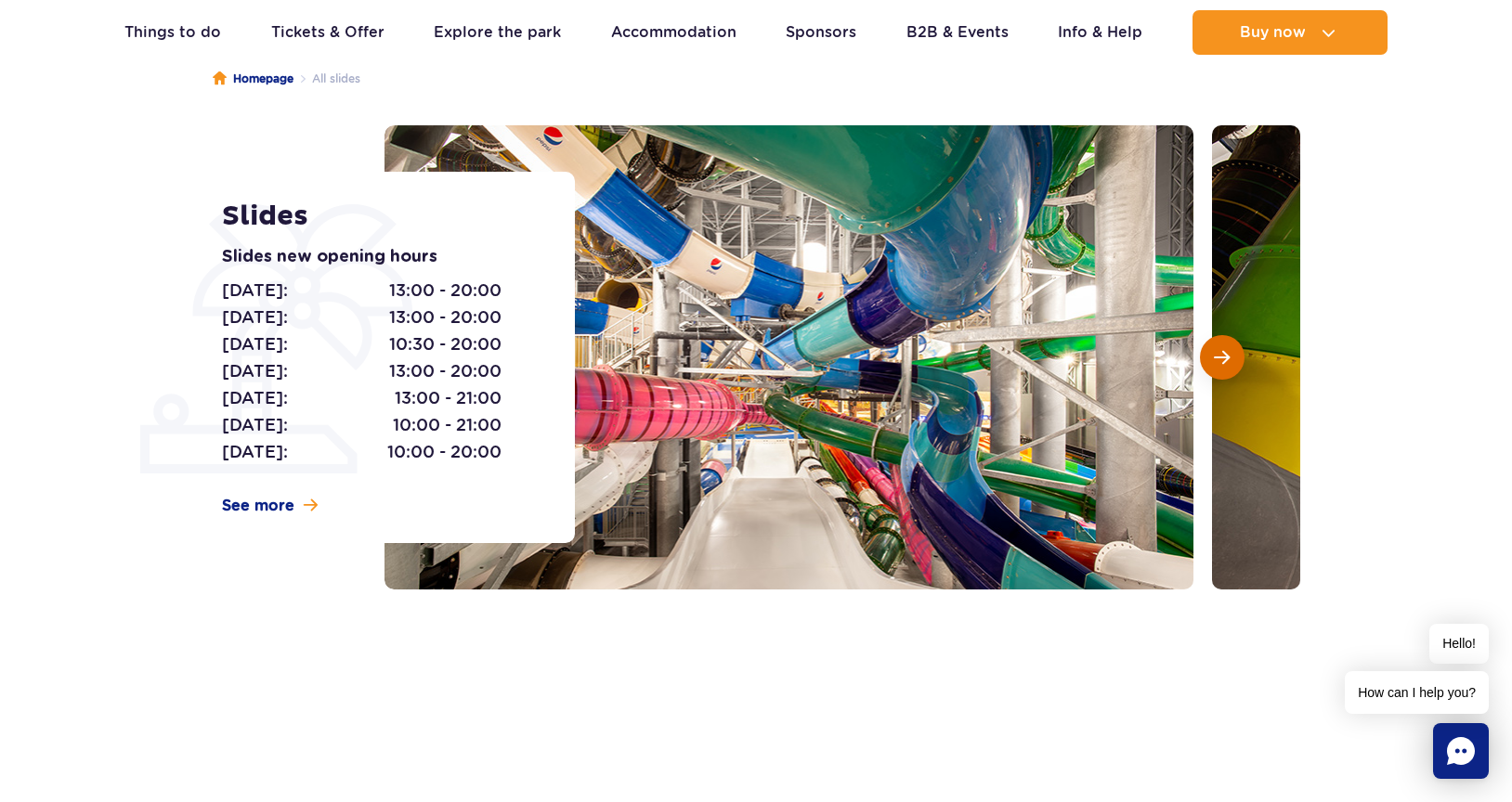
click at [1235, 355] on button "Next slide" at bounding box center [1222, 357] width 44 height 44
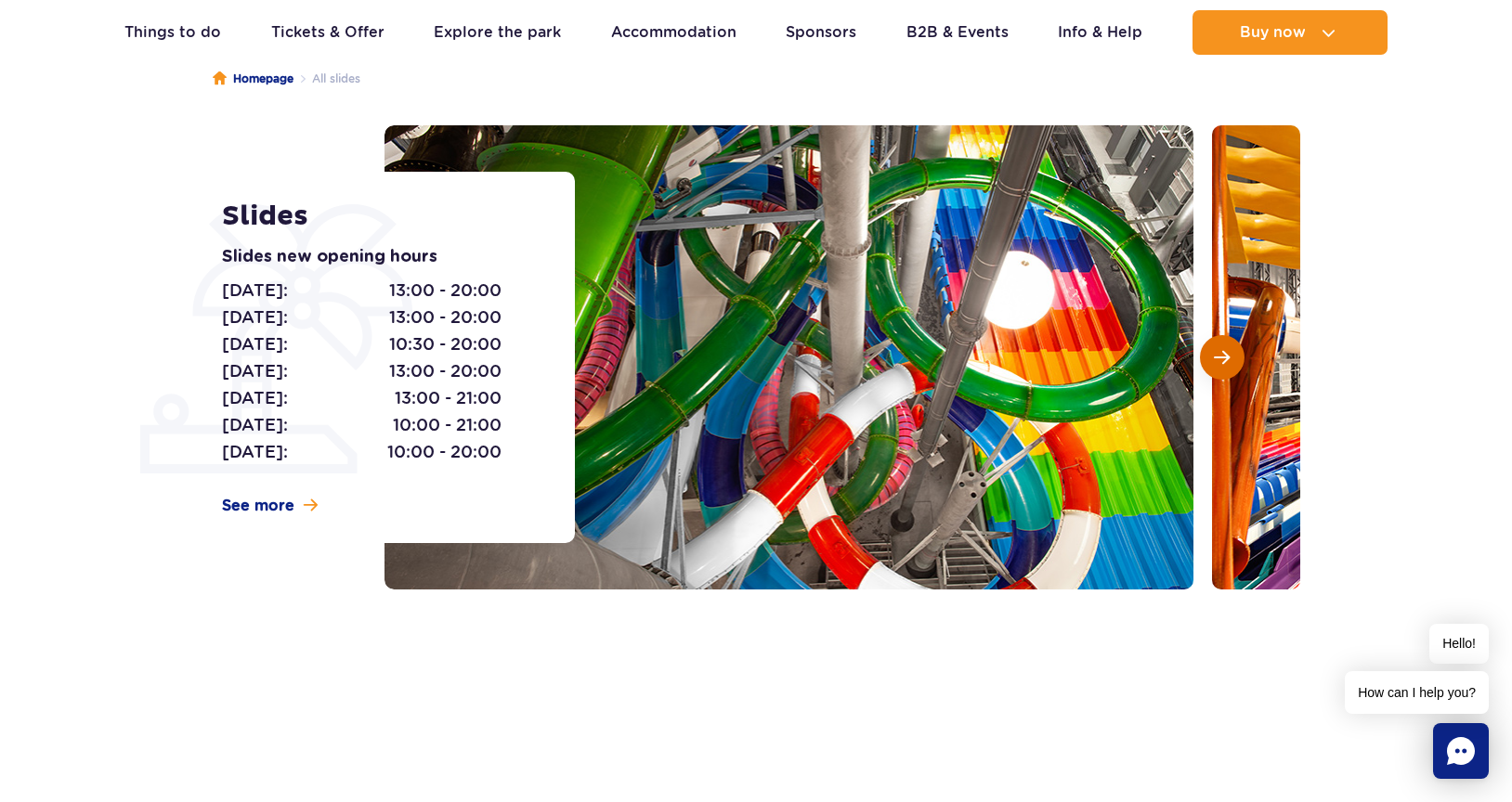
click at [1235, 355] on button "Next slide" at bounding box center [1222, 357] width 44 height 44
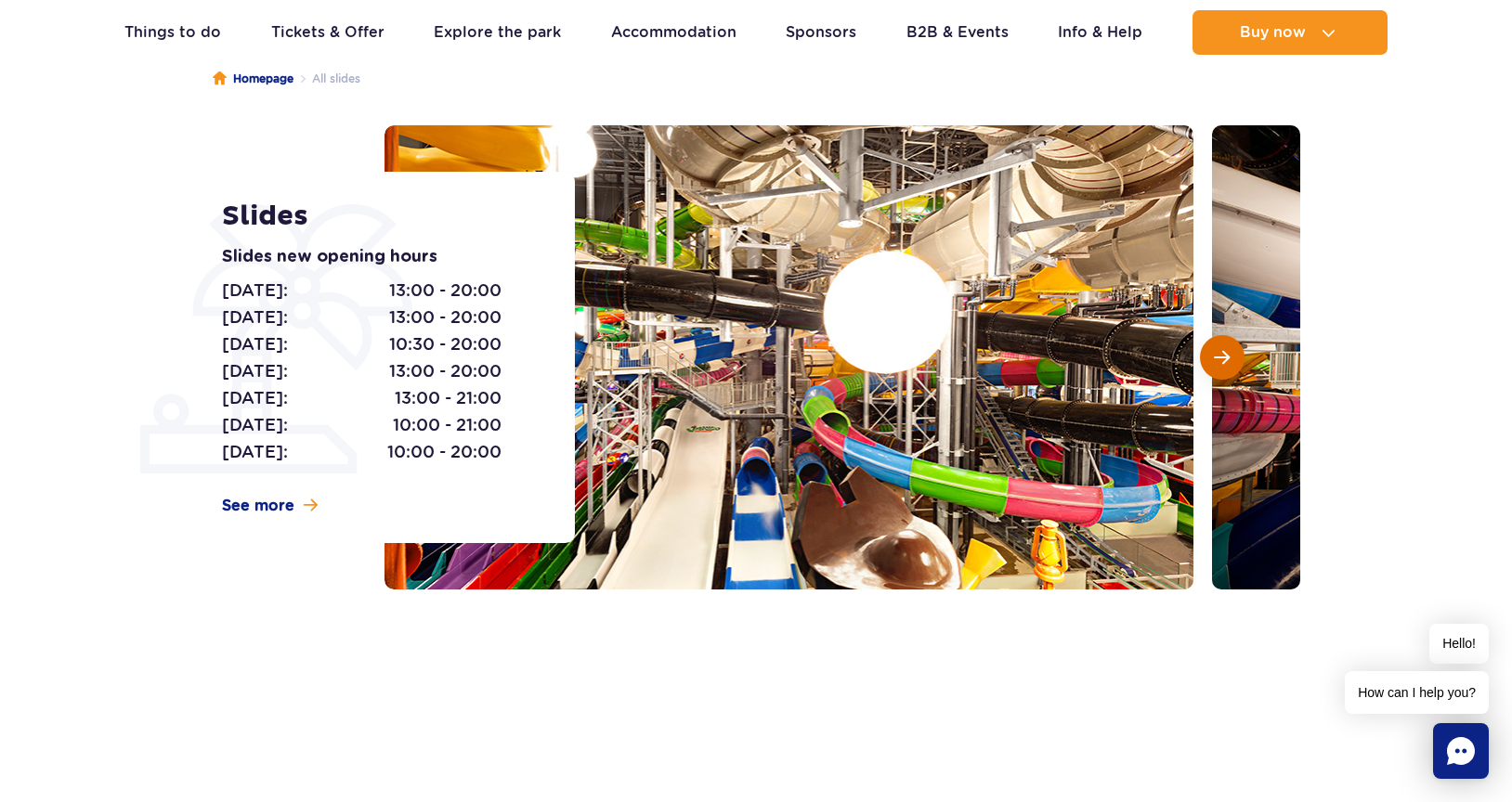
click at [1235, 355] on button "Next slide" at bounding box center [1222, 357] width 44 height 44
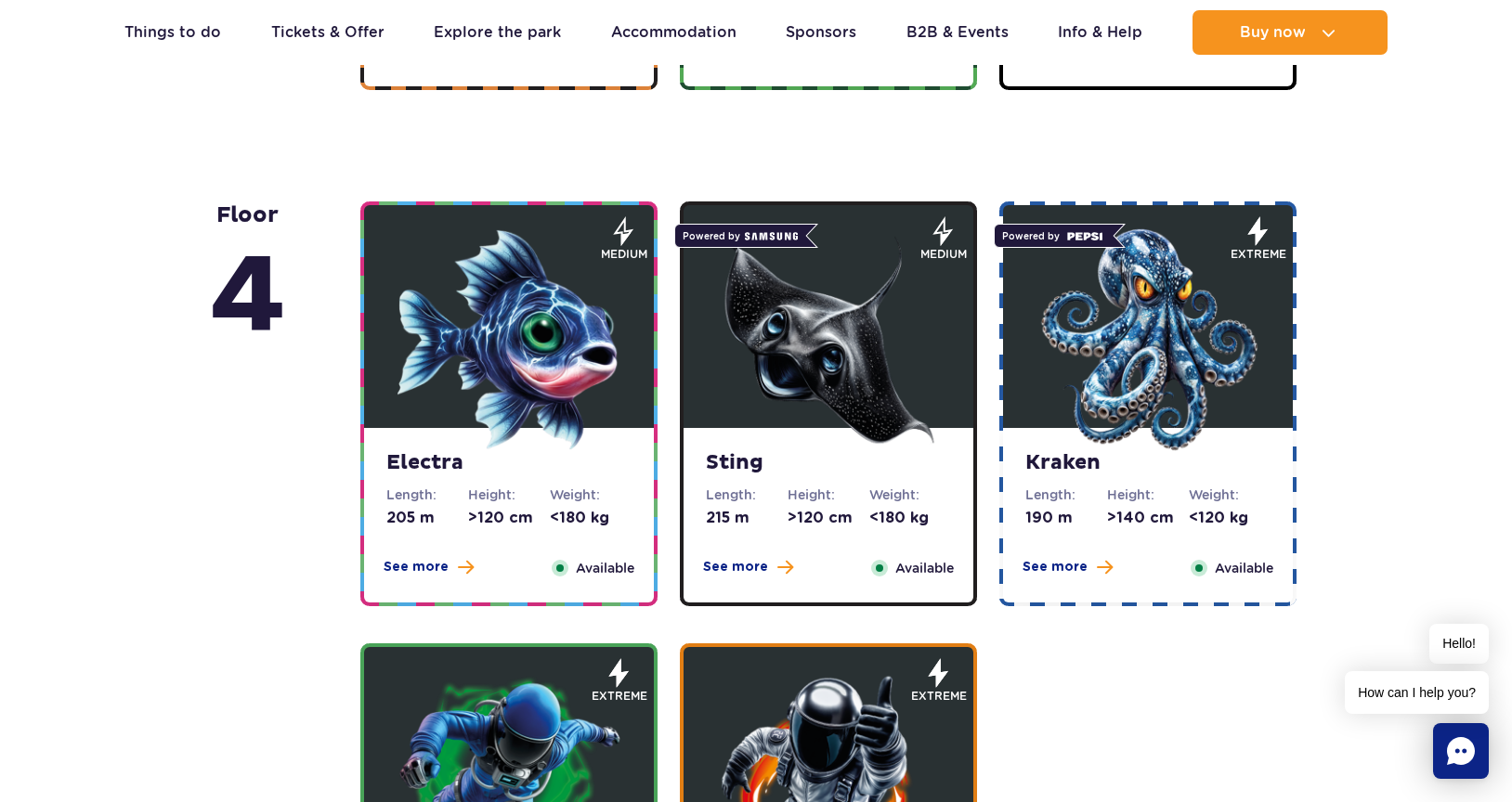
scroll to position [1636, 0]
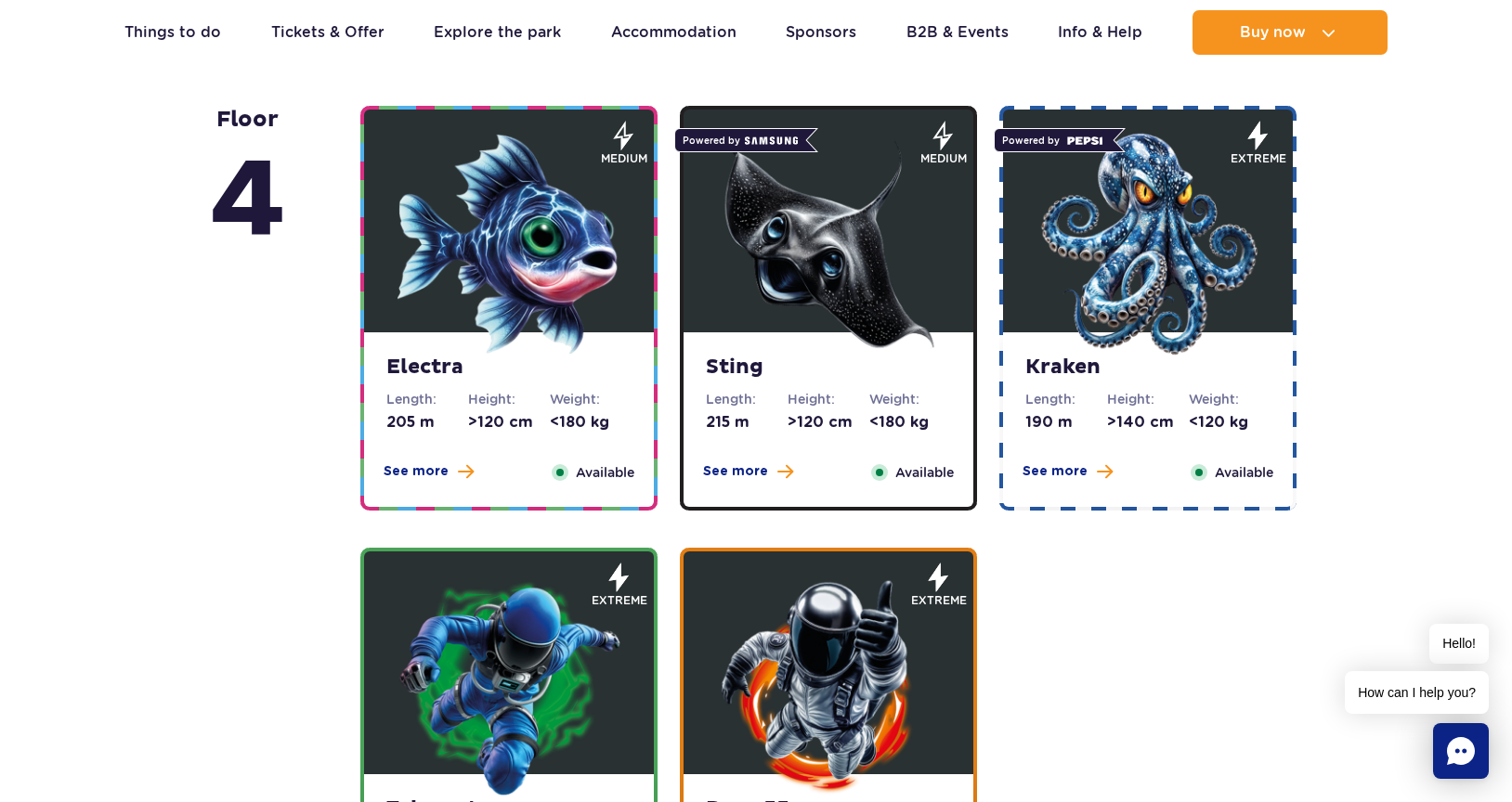
click at [528, 363] on strong "Electra" at bounding box center [509, 368] width 245 height 26
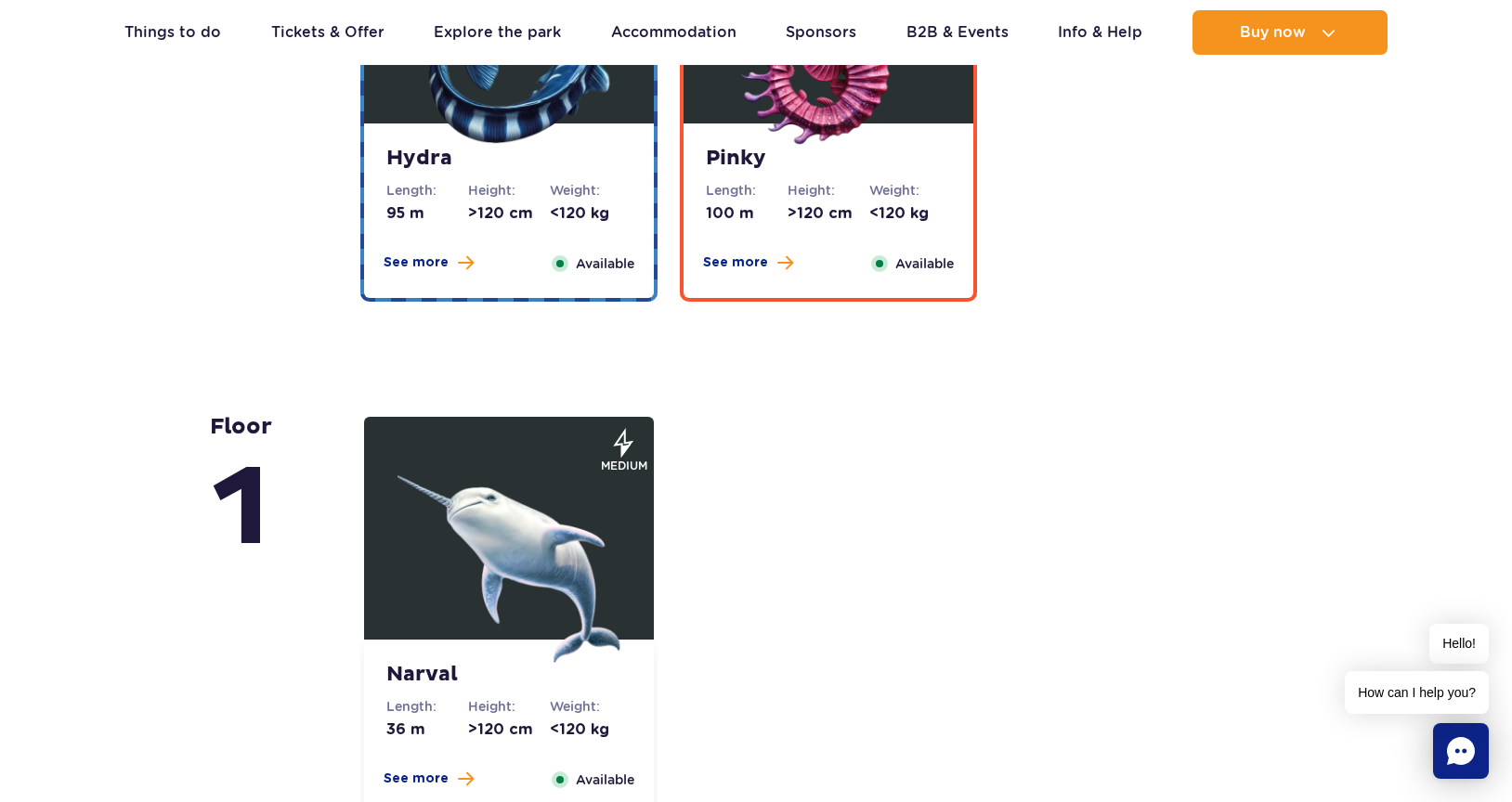
scroll to position [4539, 0]
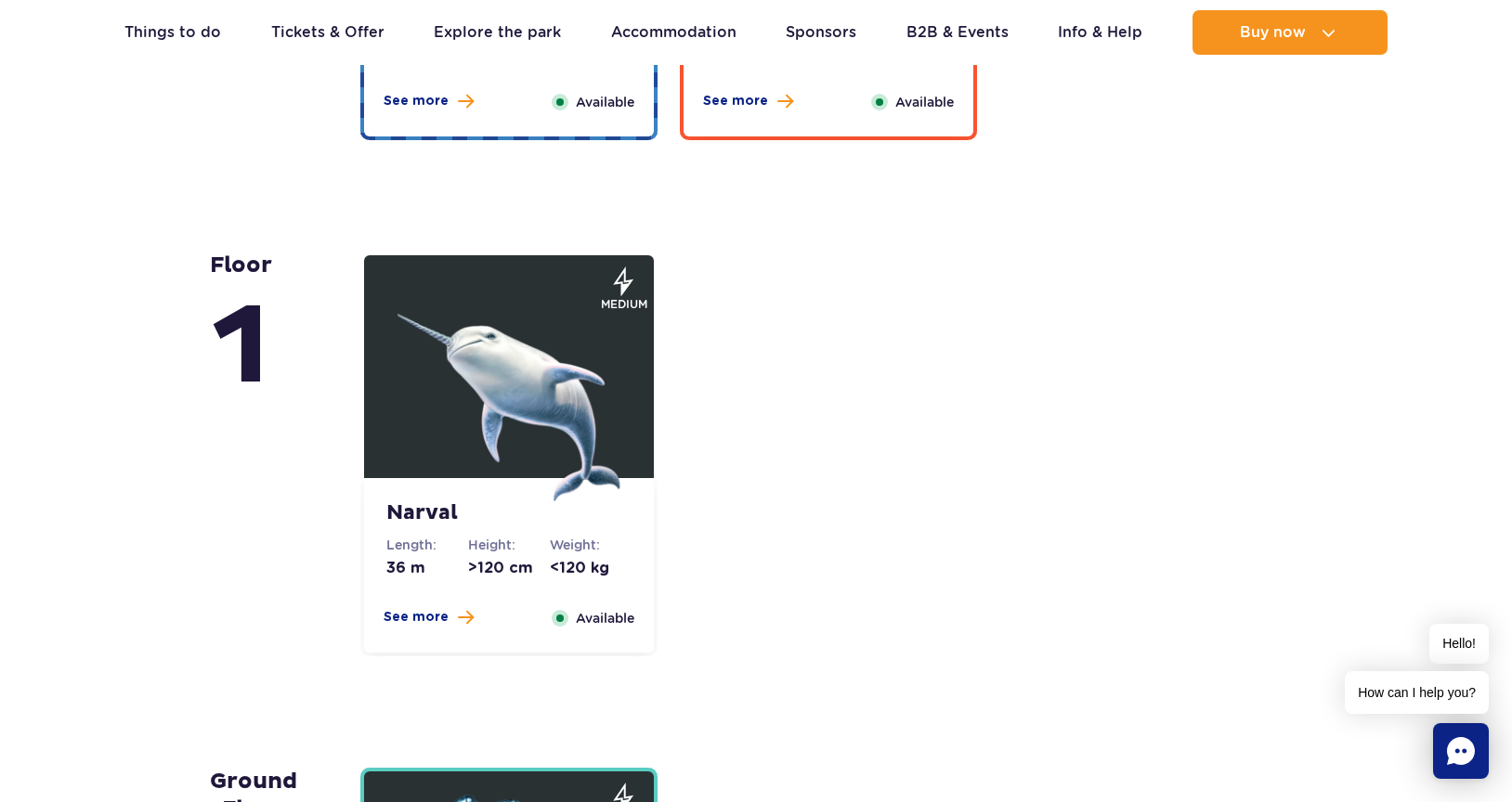
click at [499, 517] on strong "Narval" at bounding box center [509, 514] width 245 height 26
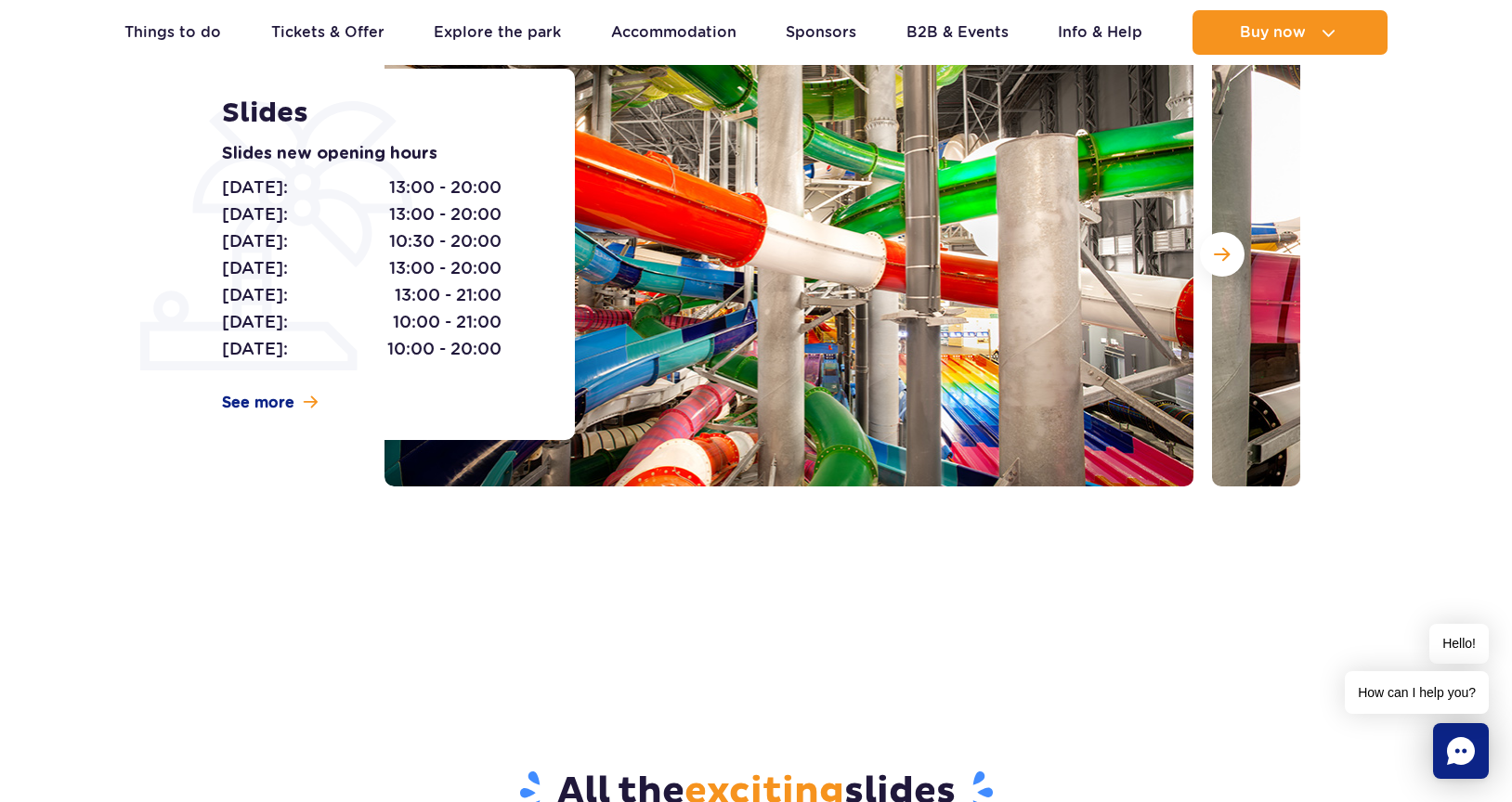
scroll to position [0, 0]
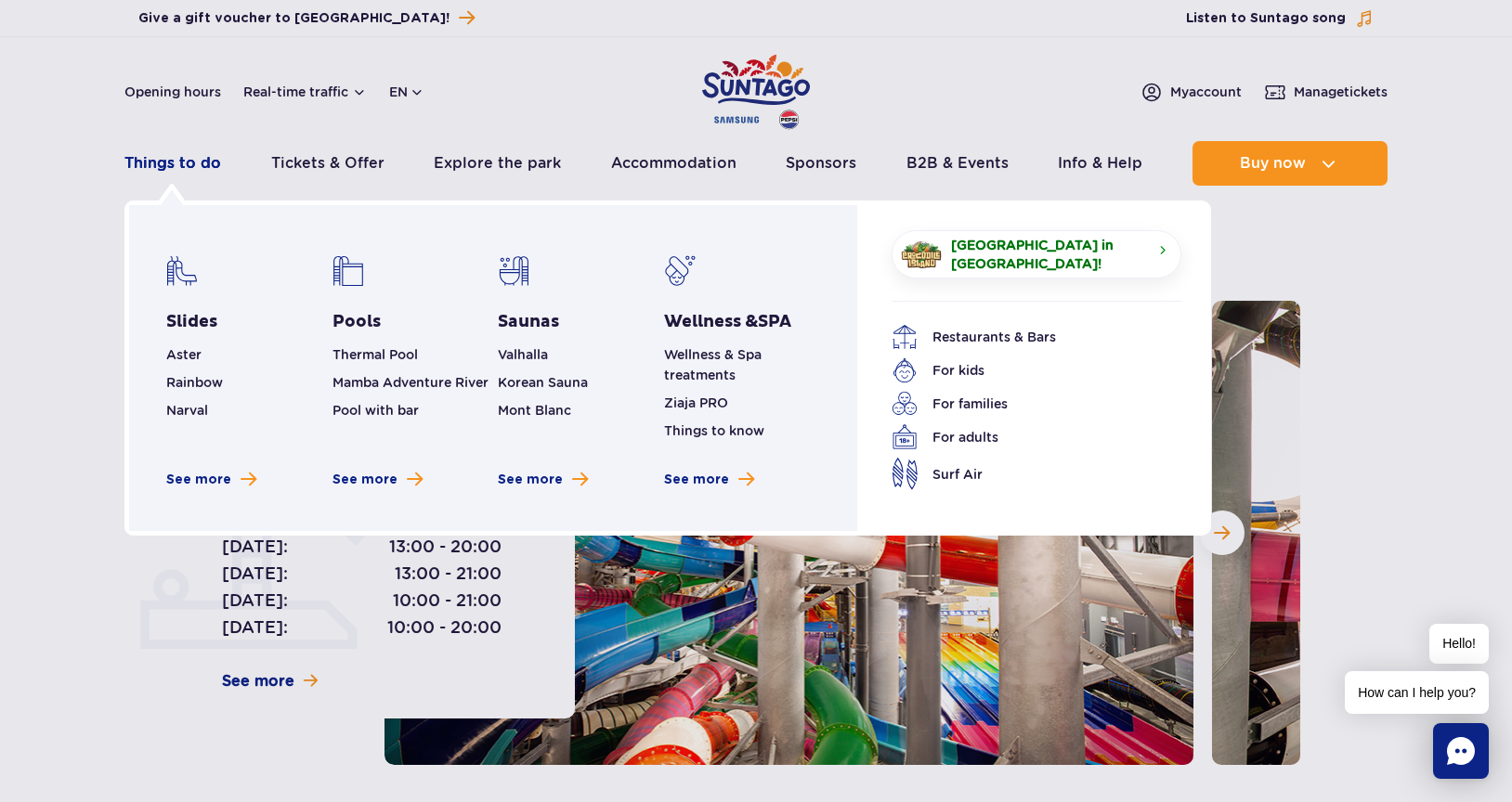
click at [172, 155] on link "Things to do" at bounding box center [173, 163] width 96 height 44
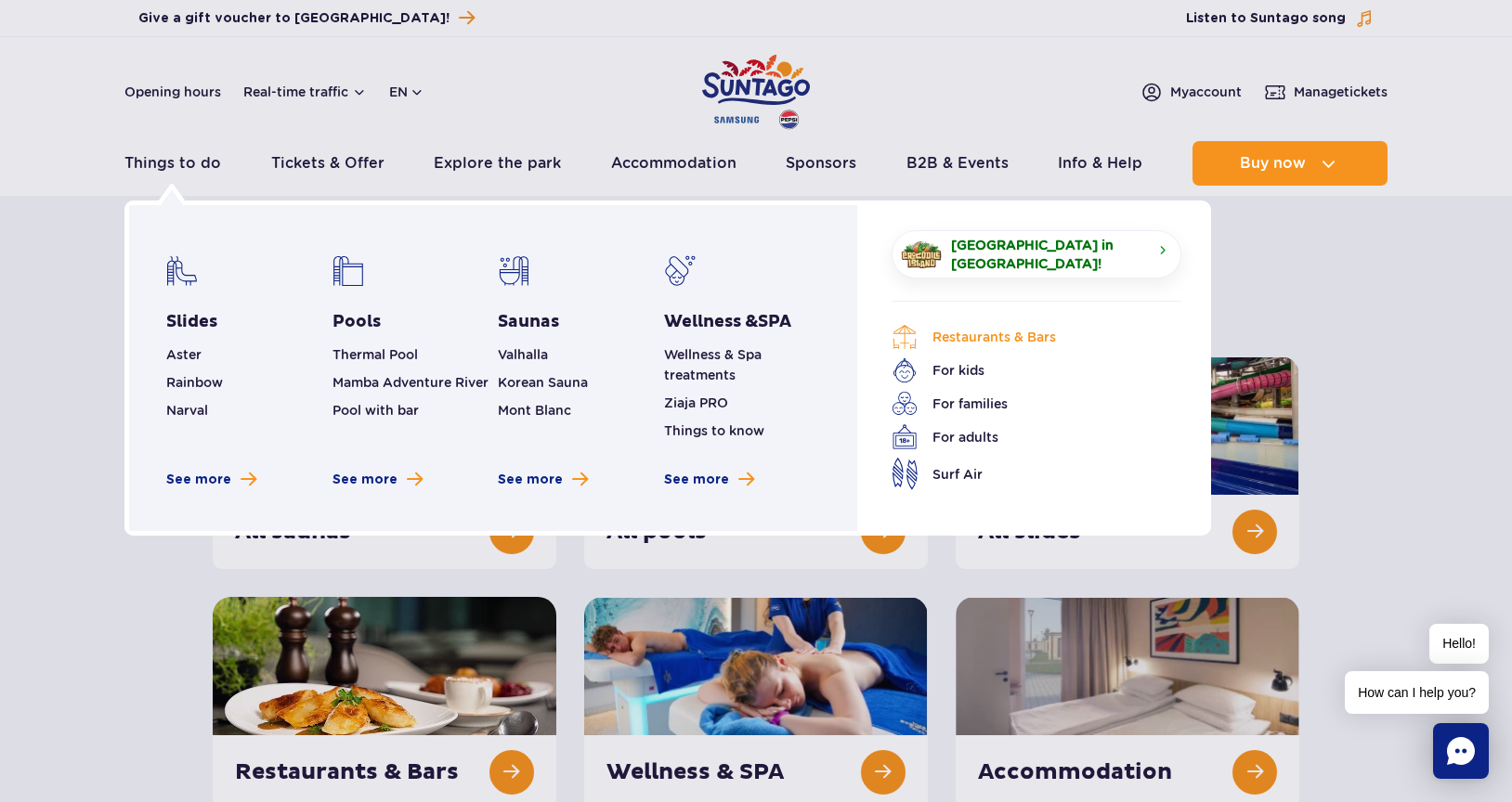
click at [958, 333] on link "Restaurants & Bars" at bounding box center [1023, 338] width 262 height 26
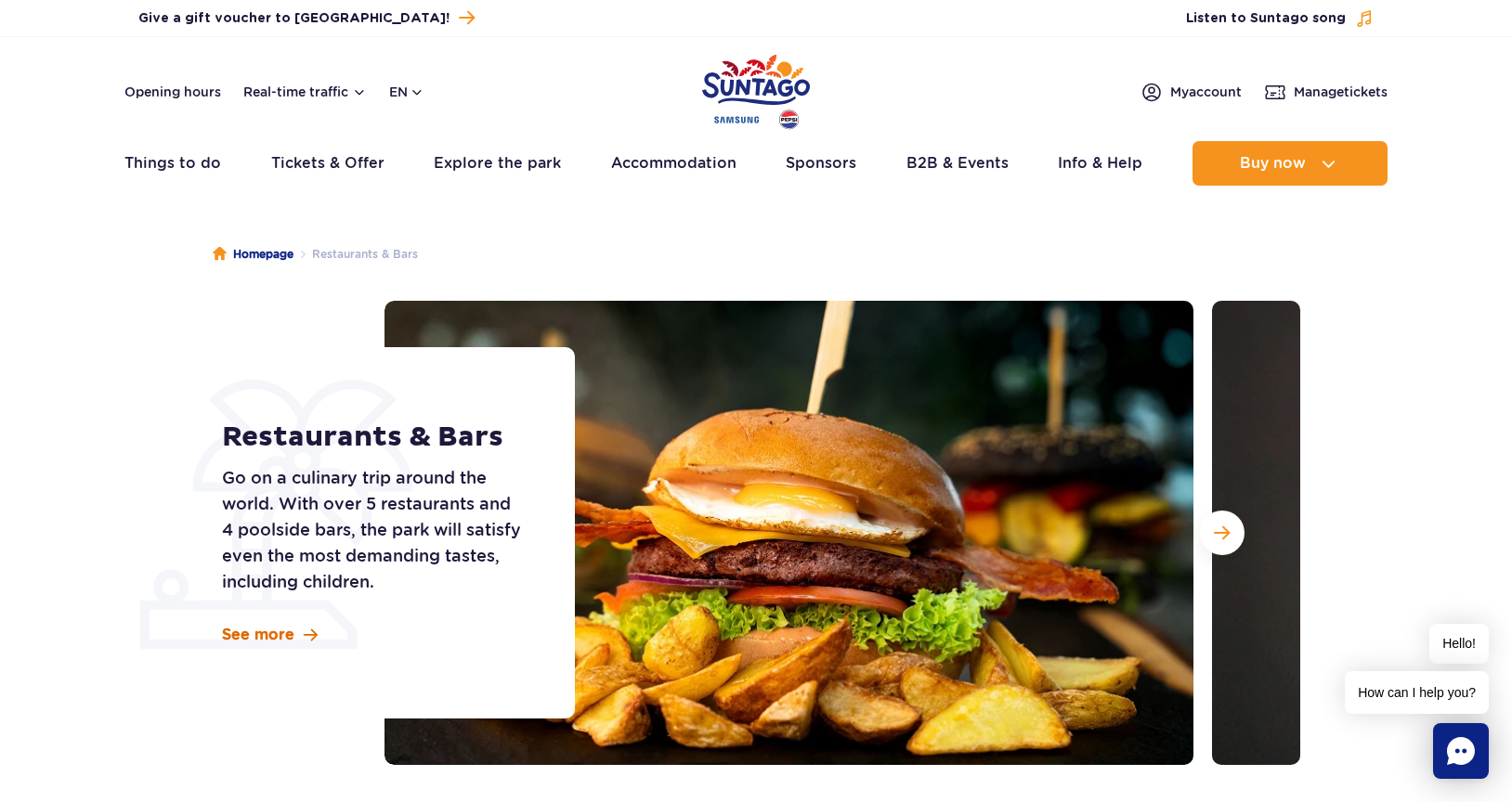
click at [277, 636] on span "See more" at bounding box center [258, 635] width 73 height 21
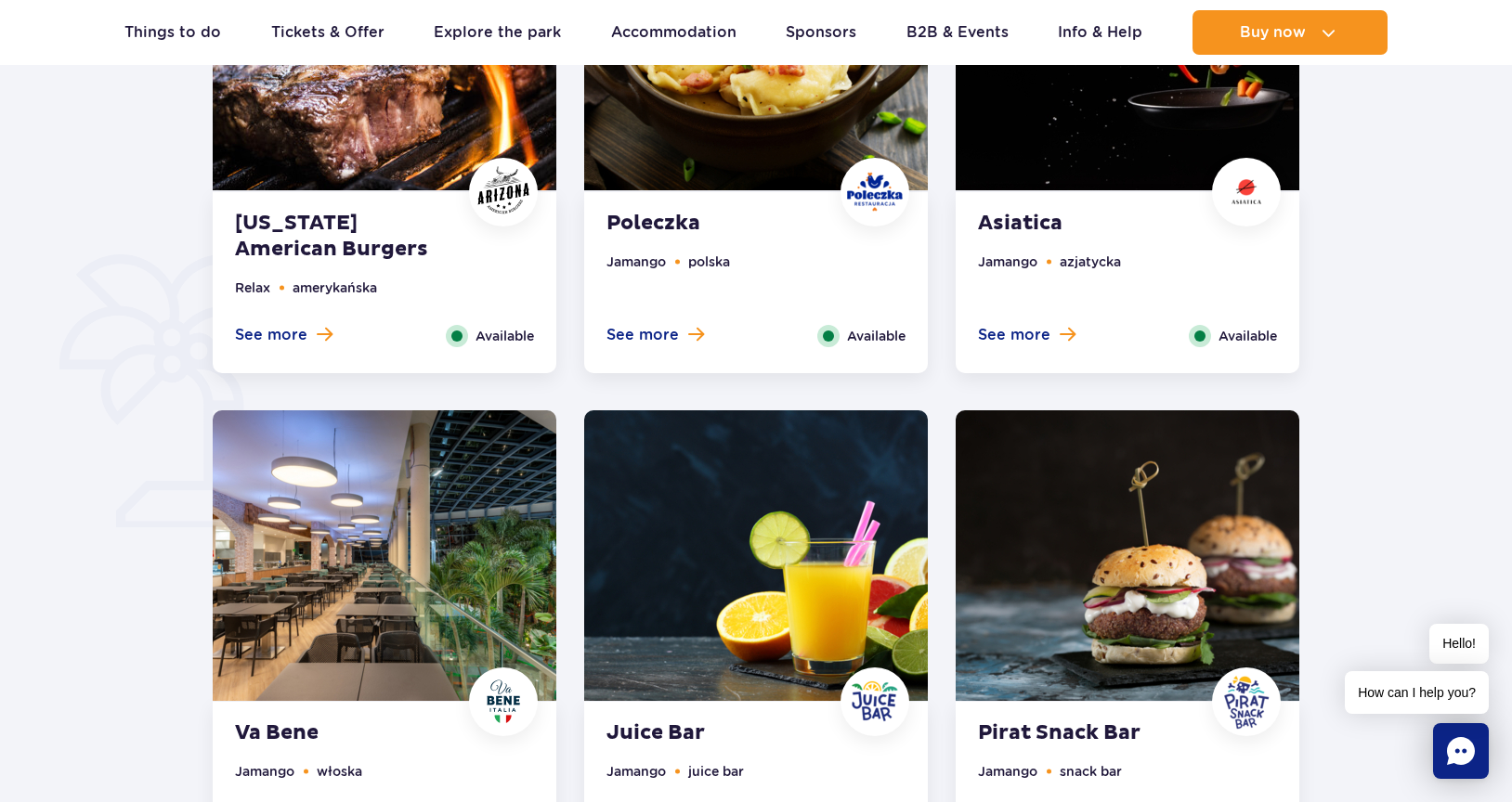
scroll to position [1439, 0]
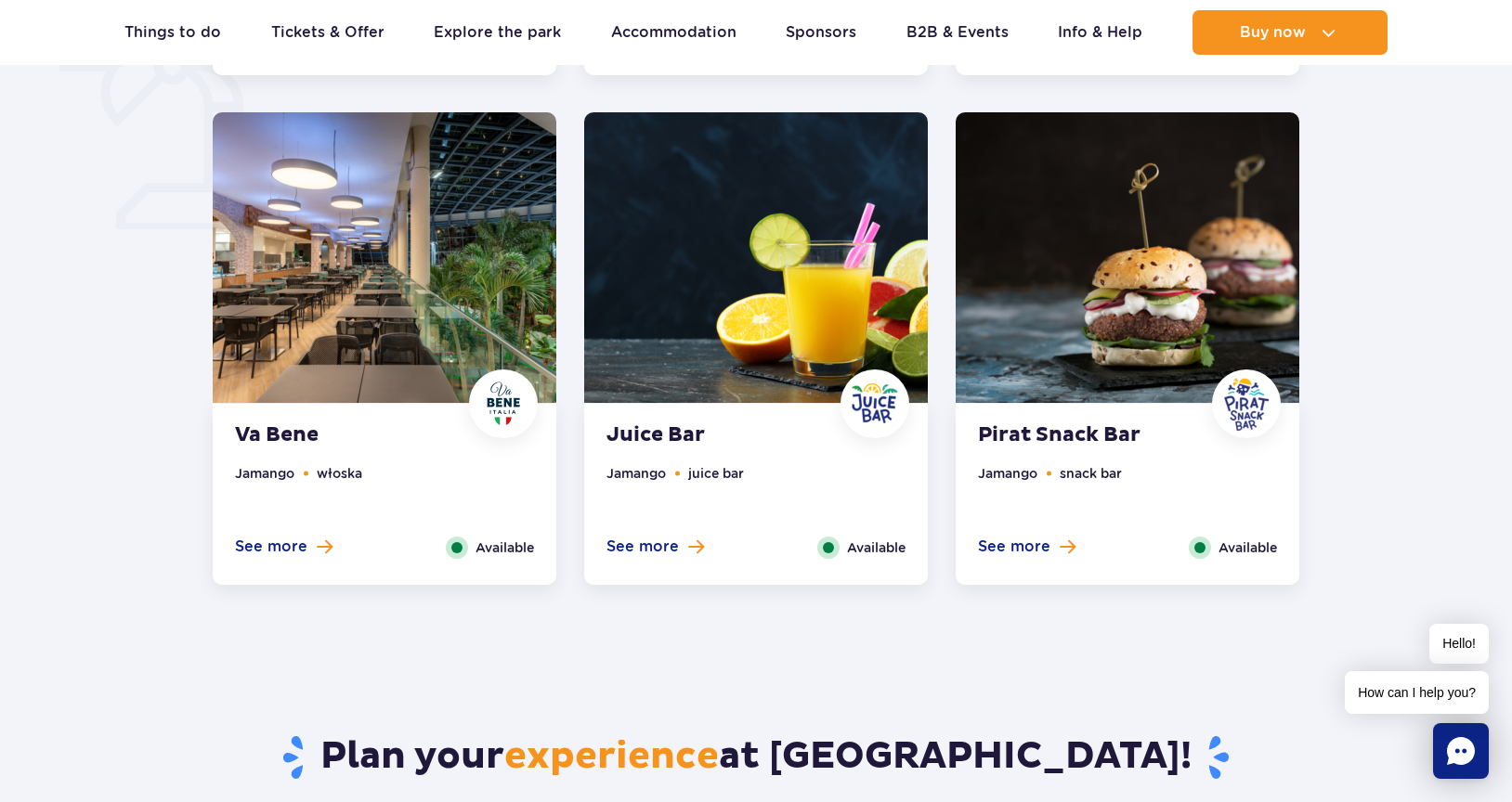
click at [337, 411] on div "Va Bene Jamango włoska See more Close Available" at bounding box center [384, 494] width 344 height 181
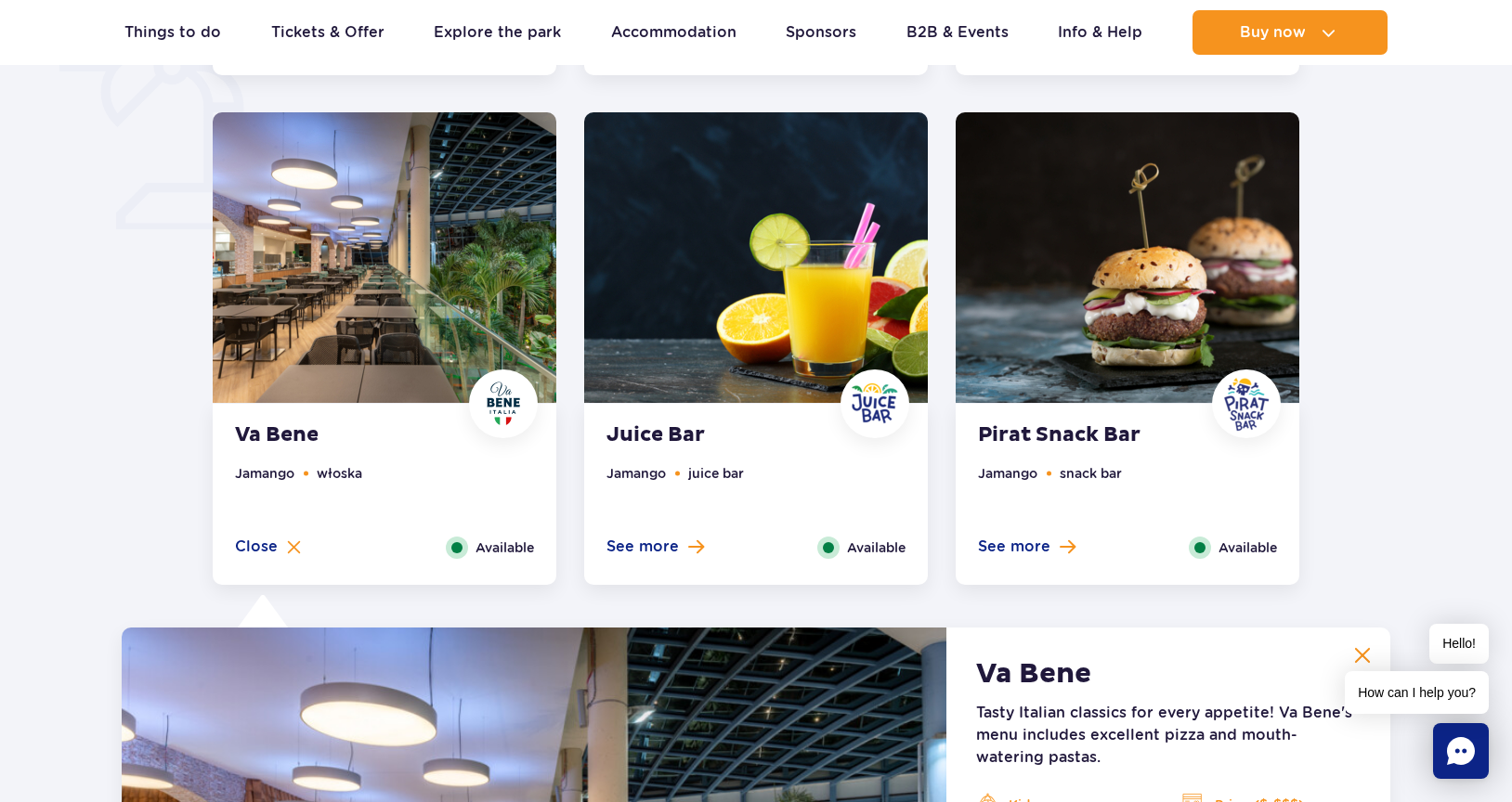
scroll to position [1954, 0]
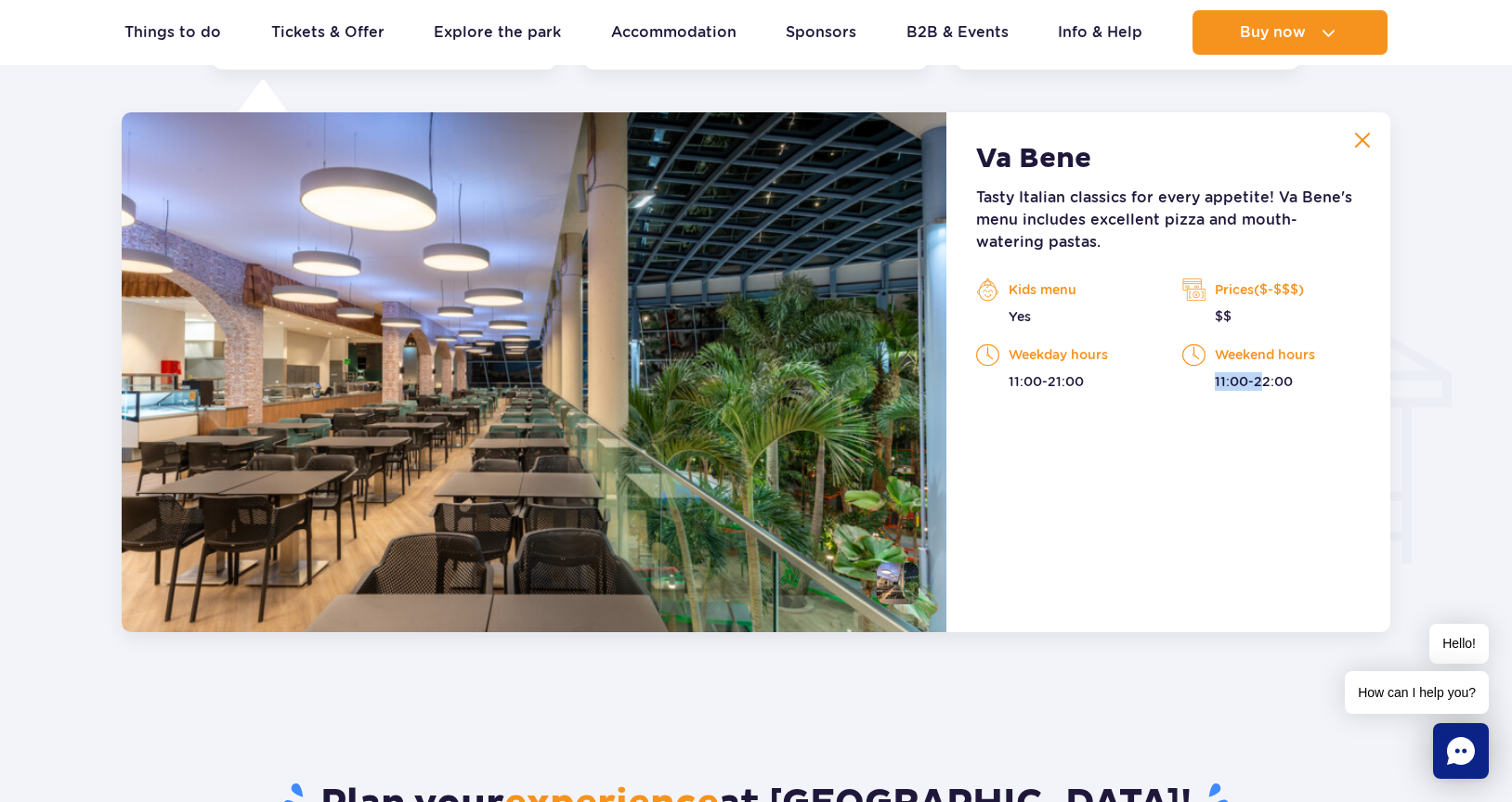
click at [1238, 382] on p "11:00-22:00" at bounding box center [1271, 382] width 178 height 19
click at [1057, 379] on p "11:00-21:00" at bounding box center [1066, 382] width 178 height 19
drag, startPoint x: 1084, startPoint y: 385, endPoint x: 983, endPoint y: 385, distance: 101.0
click at [983, 385] on p "11:00-21:00" at bounding box center [1066, 382] width 178 height 19
click at [1024, 387] on p "11:00-21:00" at bounding box center [1066, 382] width 178 height 19
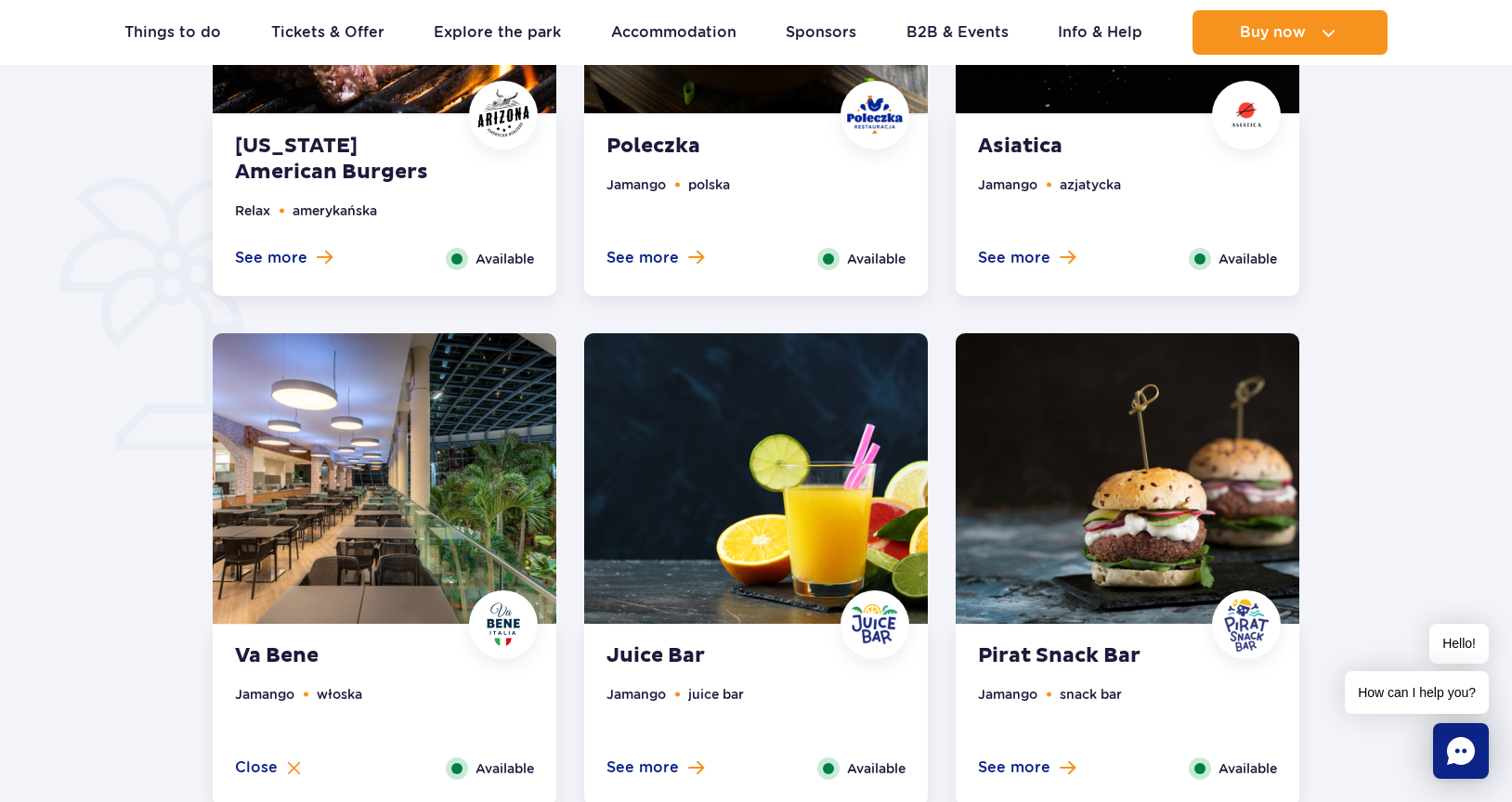
click at [707, 143] on strong "Poleczka" at bounding box center [719, 147] width 225 height 26
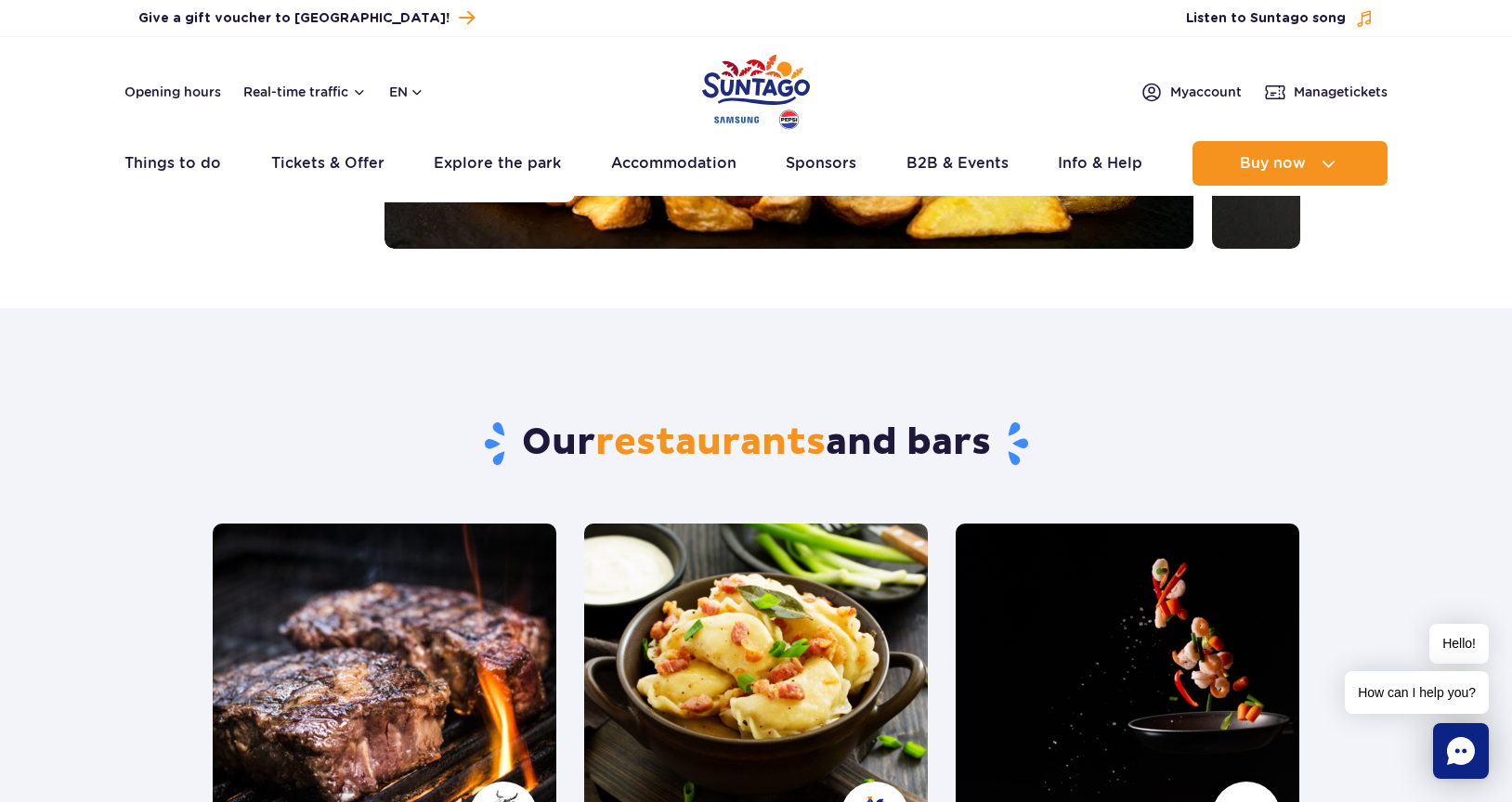
scroll to position [0, 0]
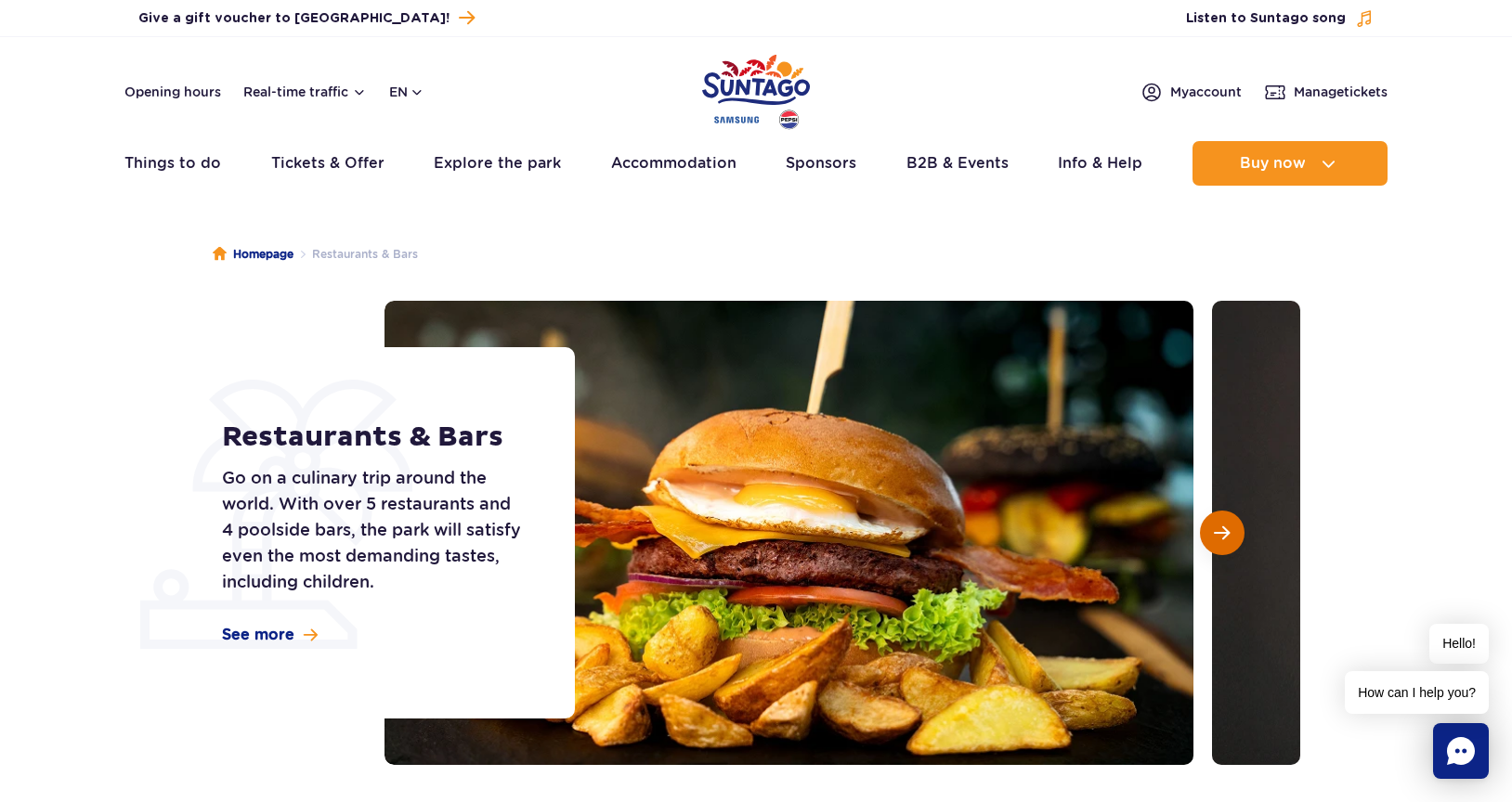
click at [1220, 528] on span "Next slide" at bounding box center [1222, 533] width 16 height 17
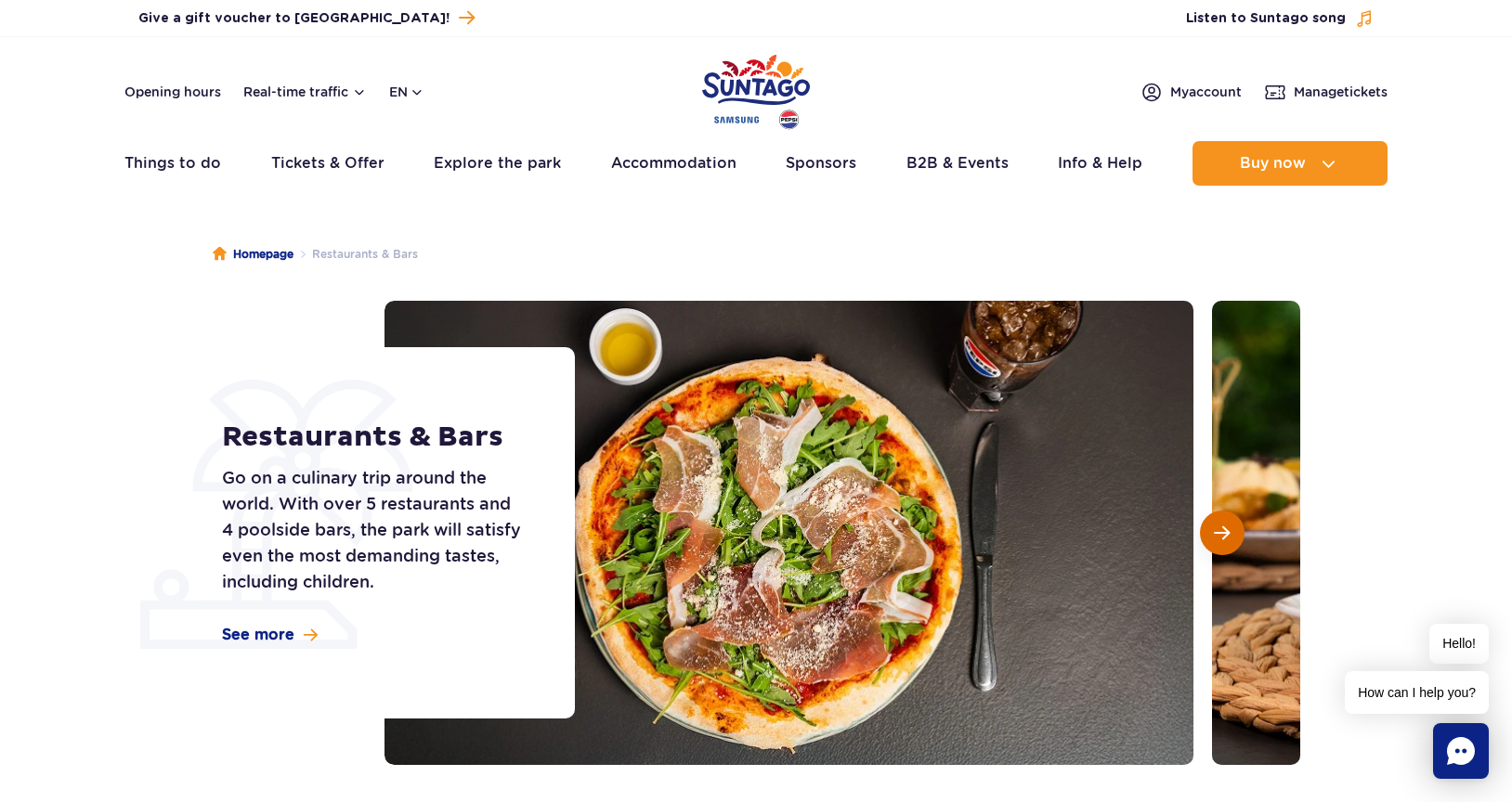
click at [1224, 536] on span "Next slide" at bounding box center [1222, 533] width 16 height 17
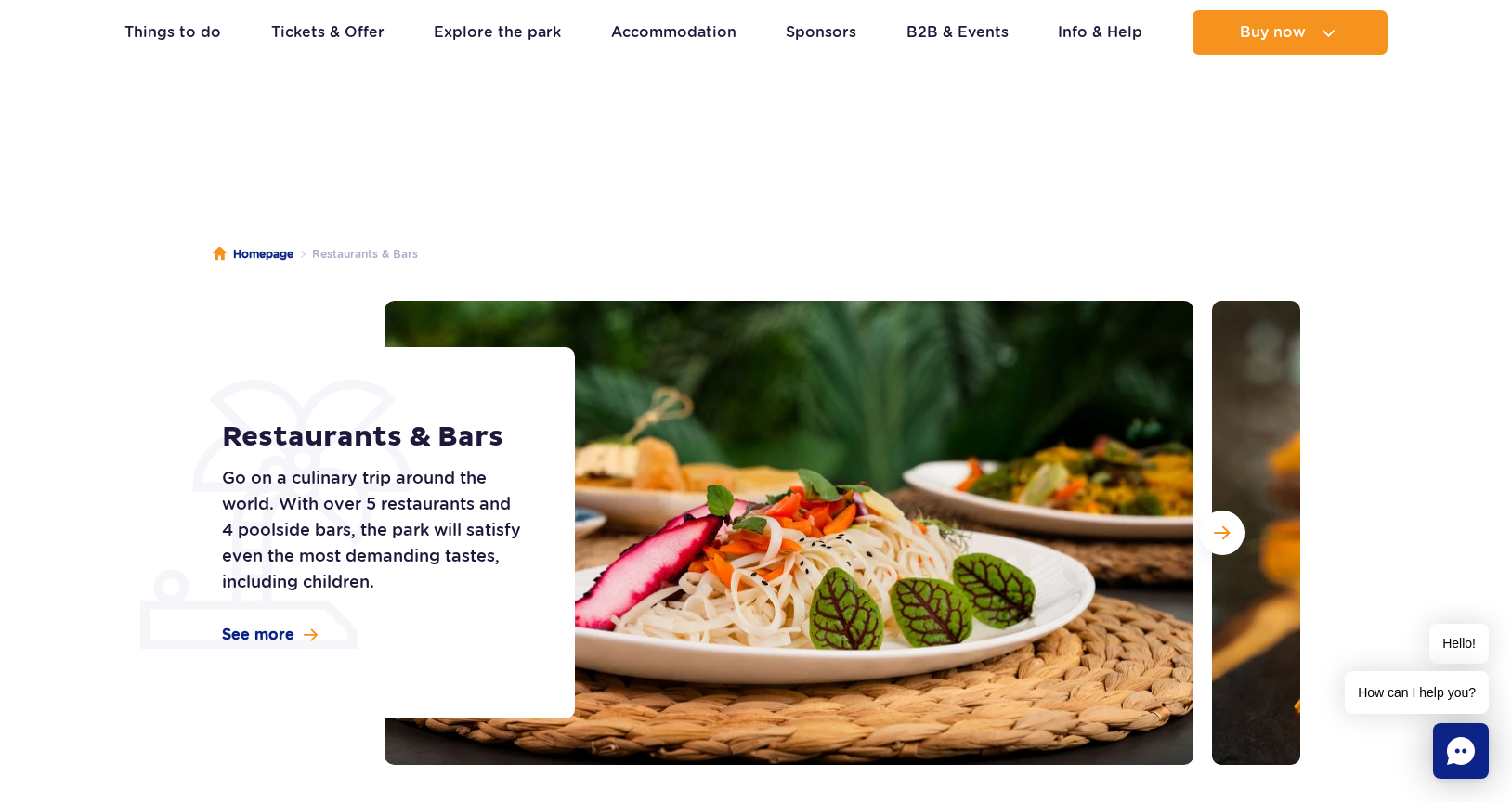
scroll to position [33, 0]
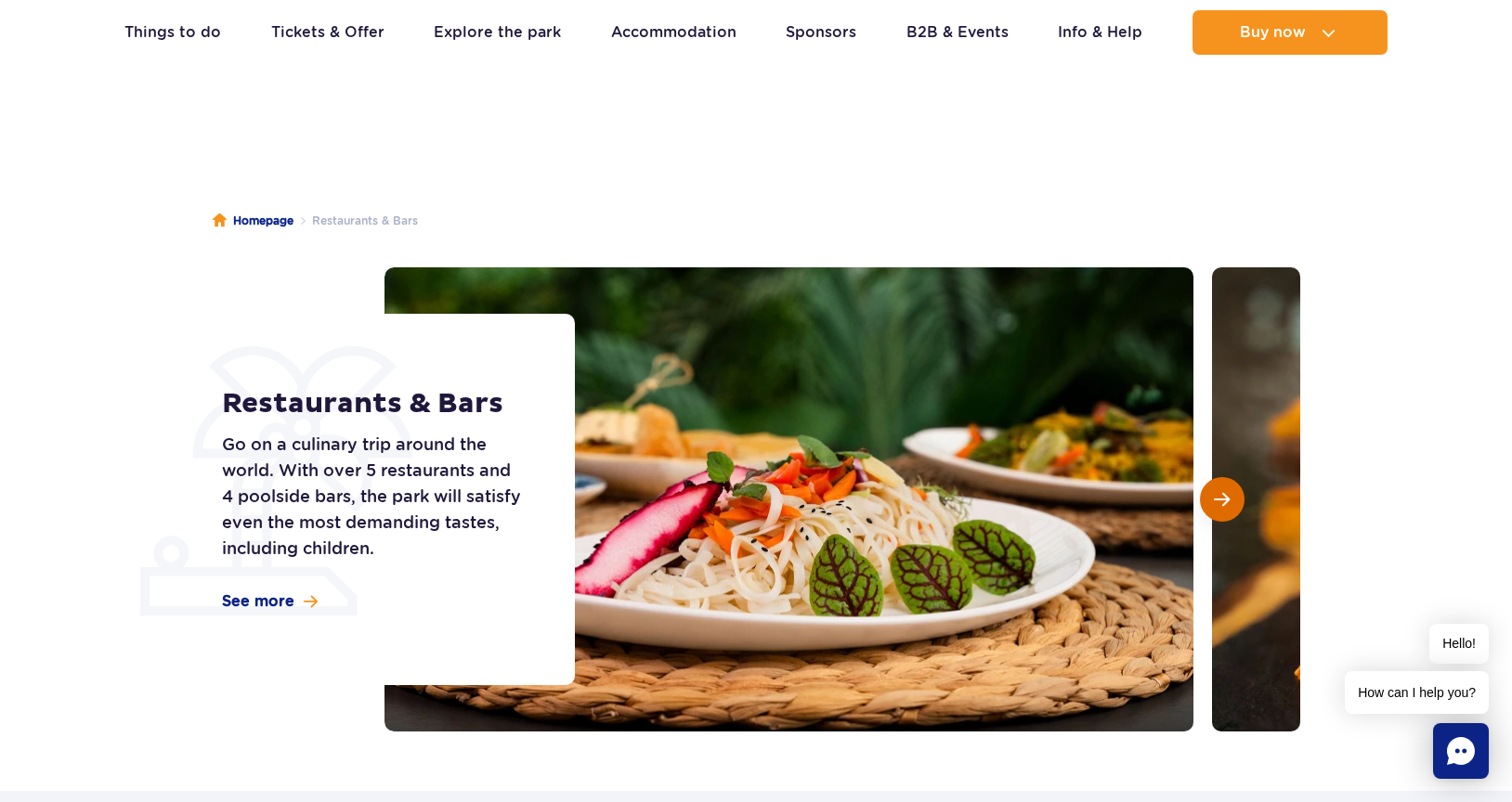
click at [1213, 504] on button "Next slide" at bounding box center [1222, 499] width 44 height 44
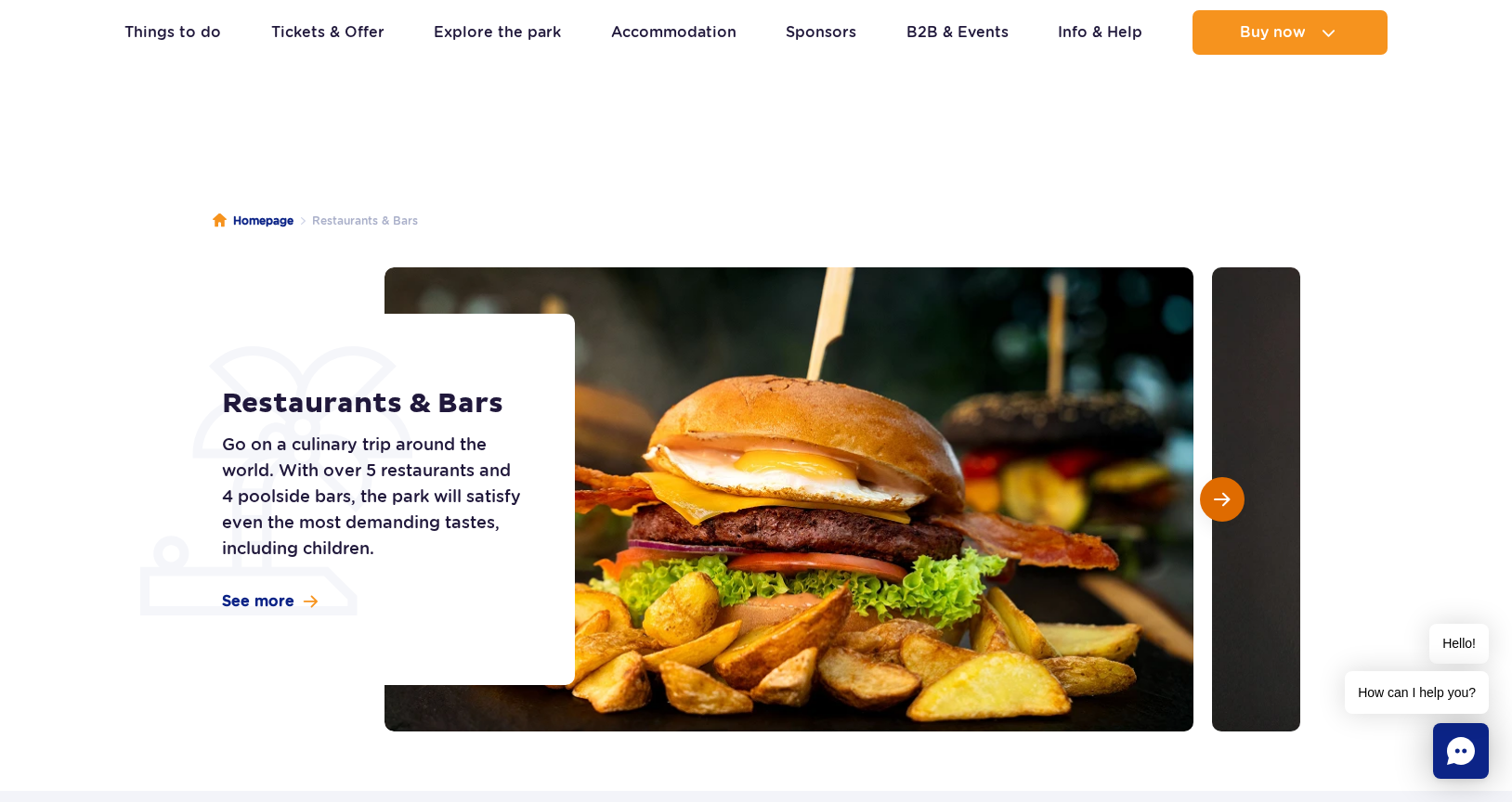
click at [1217, 504] on span "Next slide" at bounding box center [1222, 500] width 16 height 17
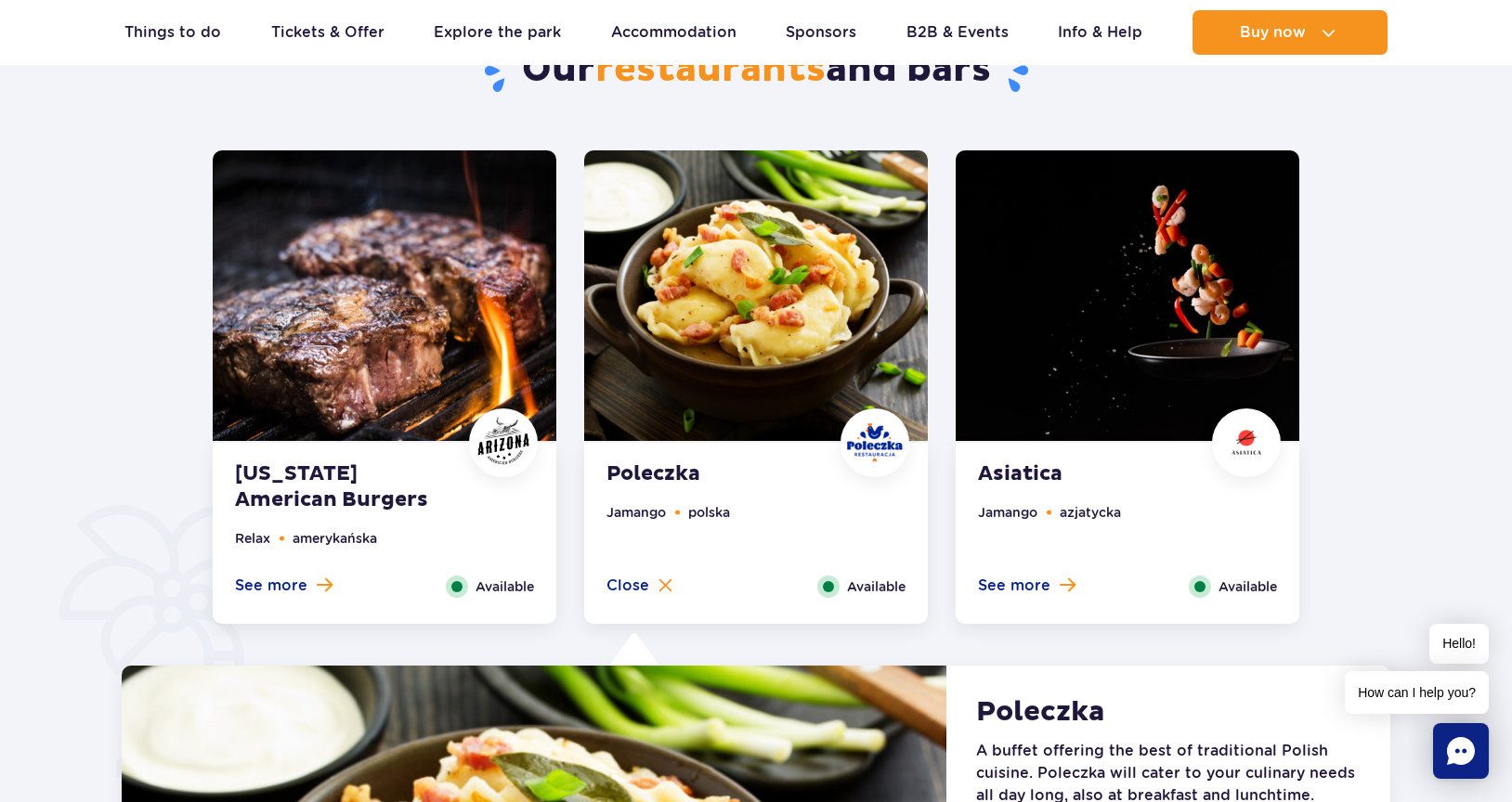
scroll to position [1231, 0]
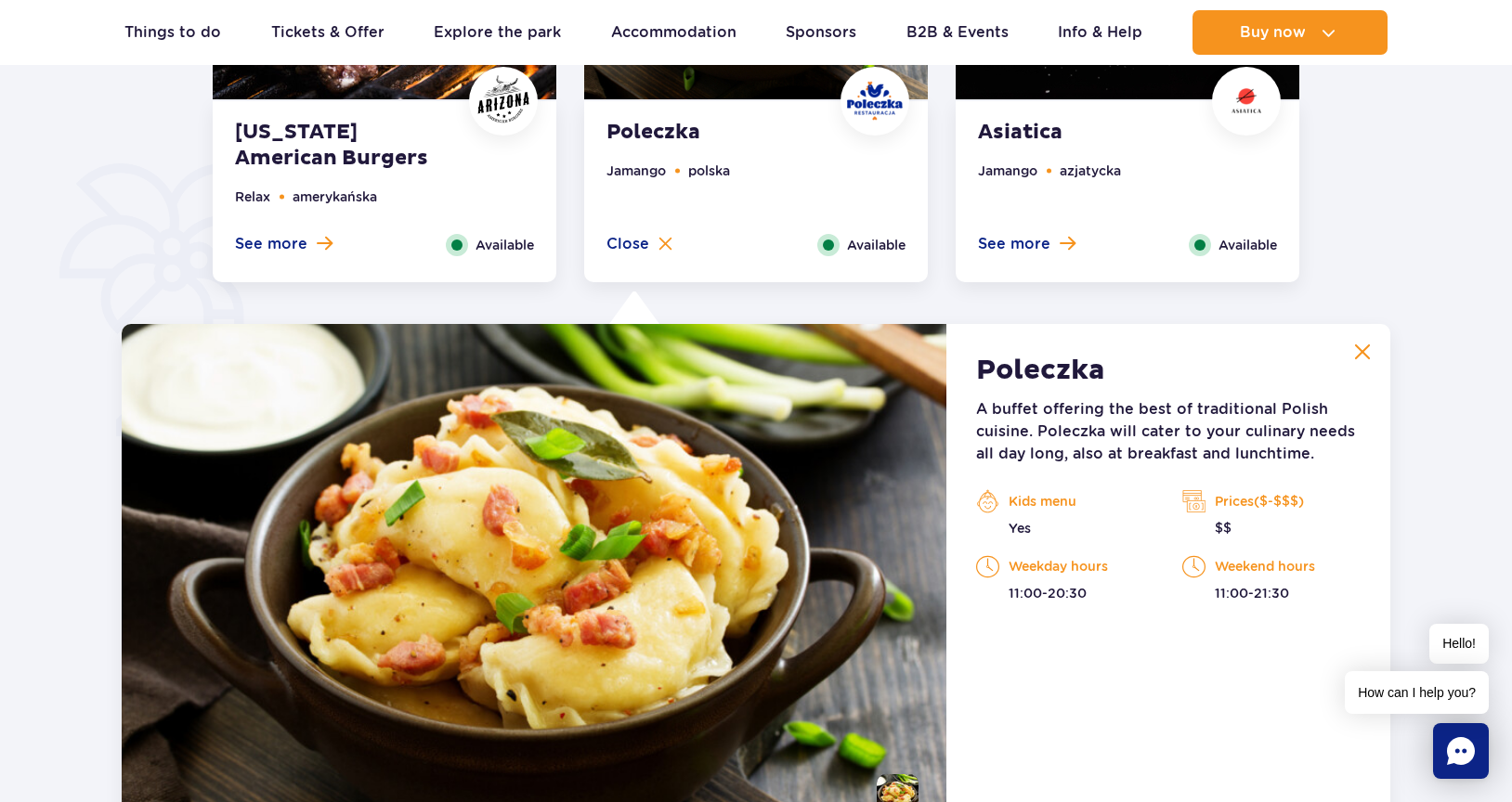
click at [1058, 186] on ul "Jamango azjatycka" at bounding box center [1127, 197] width 299 height 74
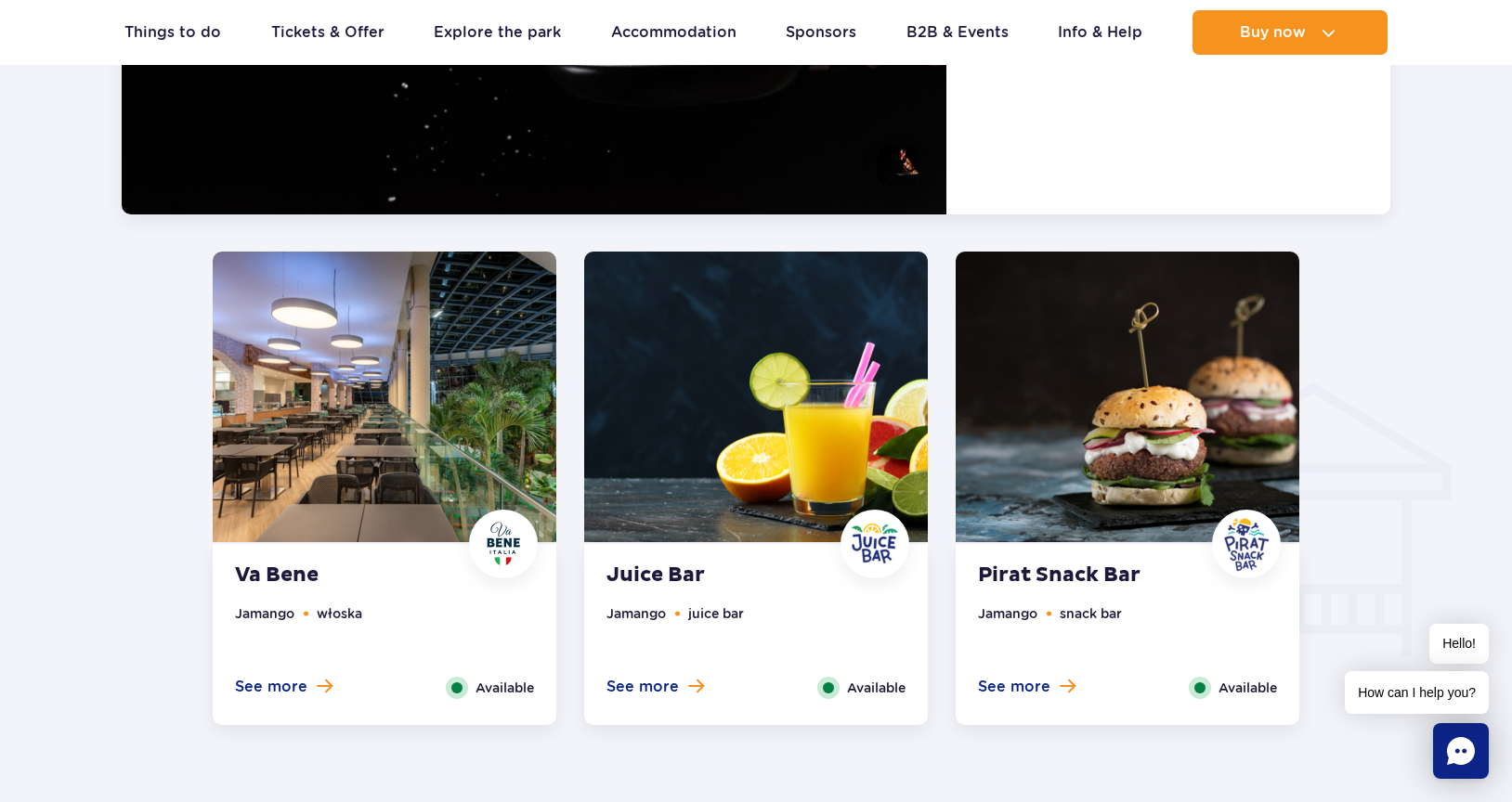
scroll to position [2413, 0]
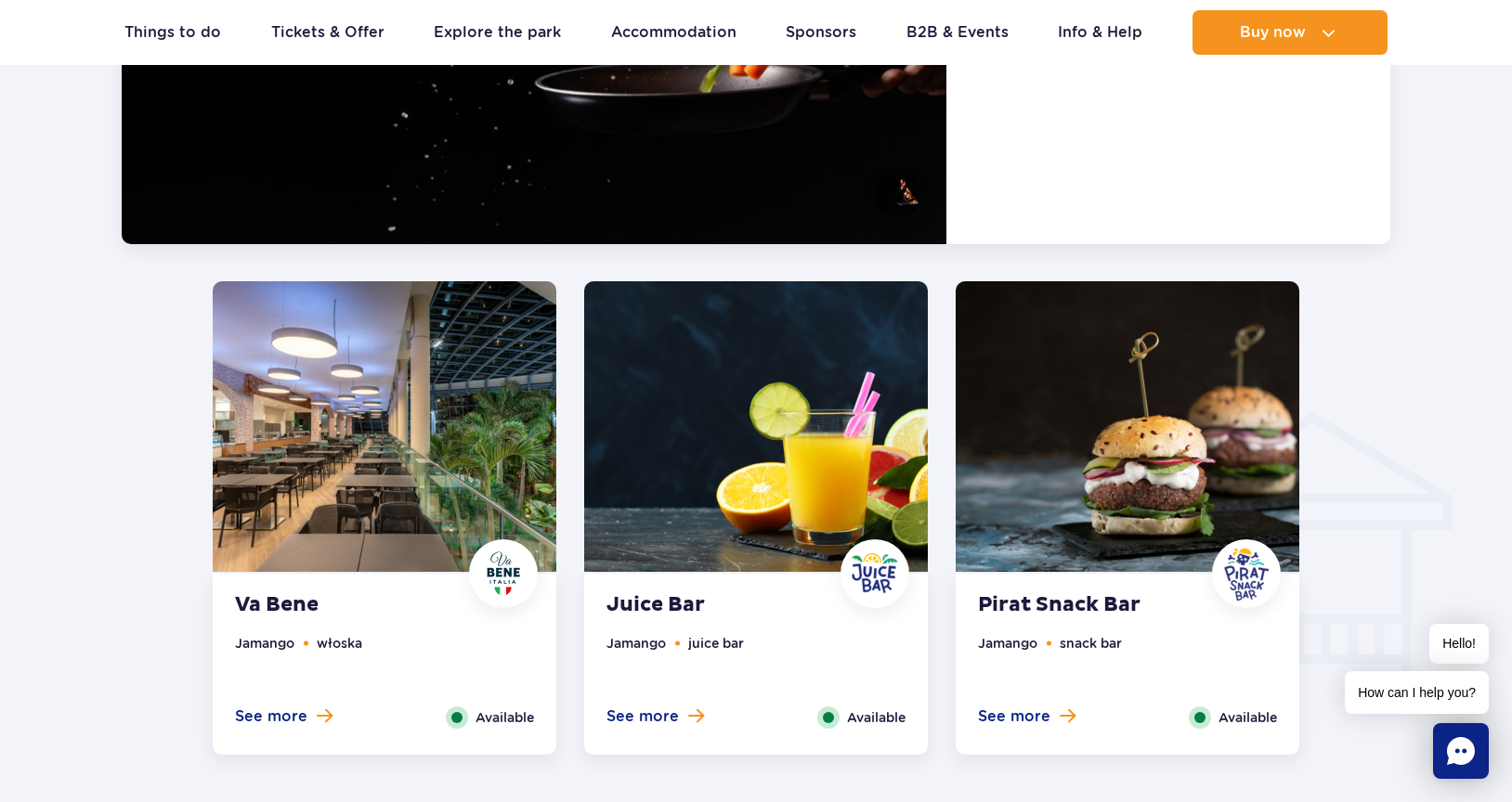
click at [971, 480] on img at bounding box center [1128, 426] width 344 height 291
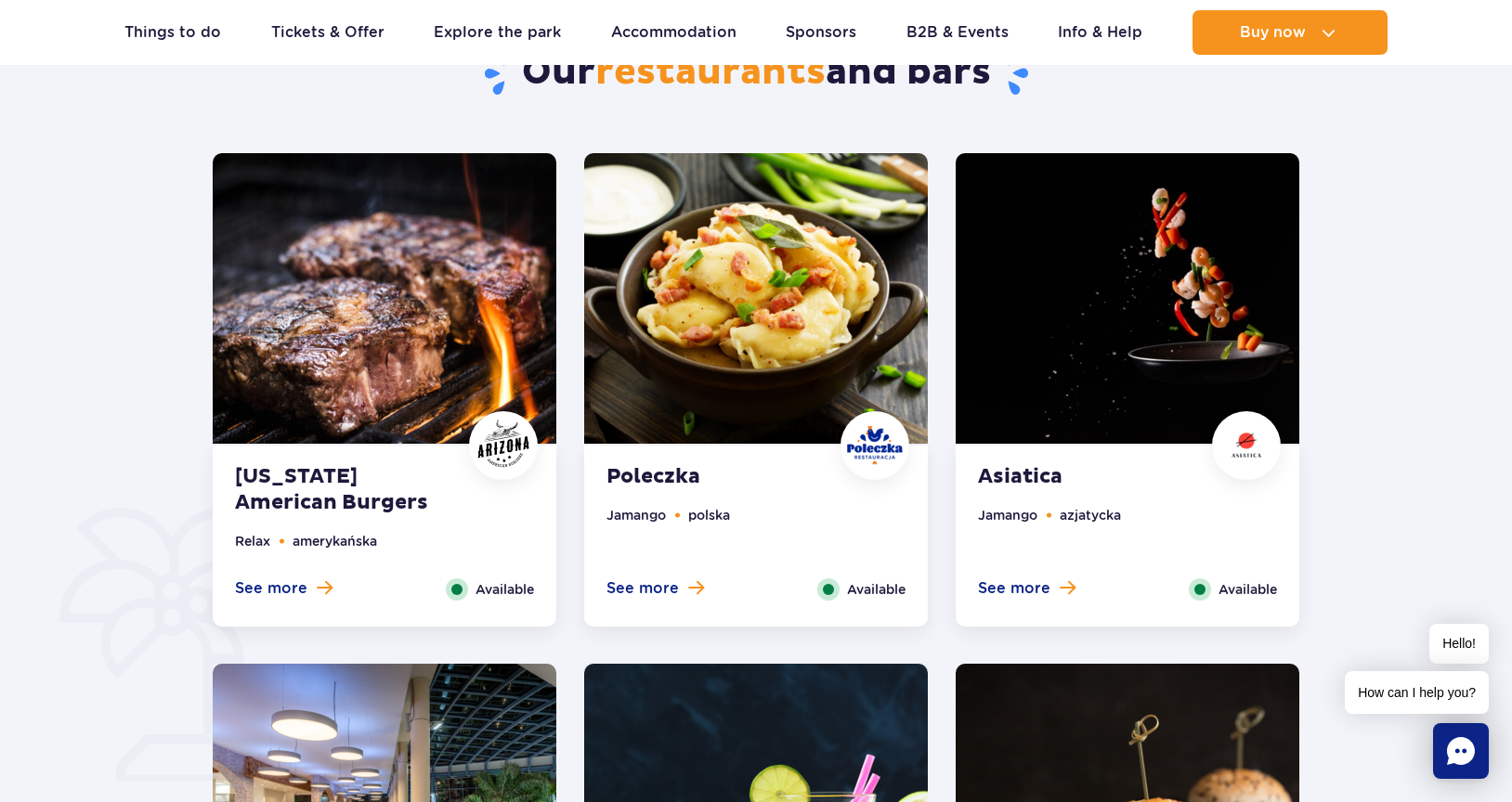
scroll to position [0, 0]
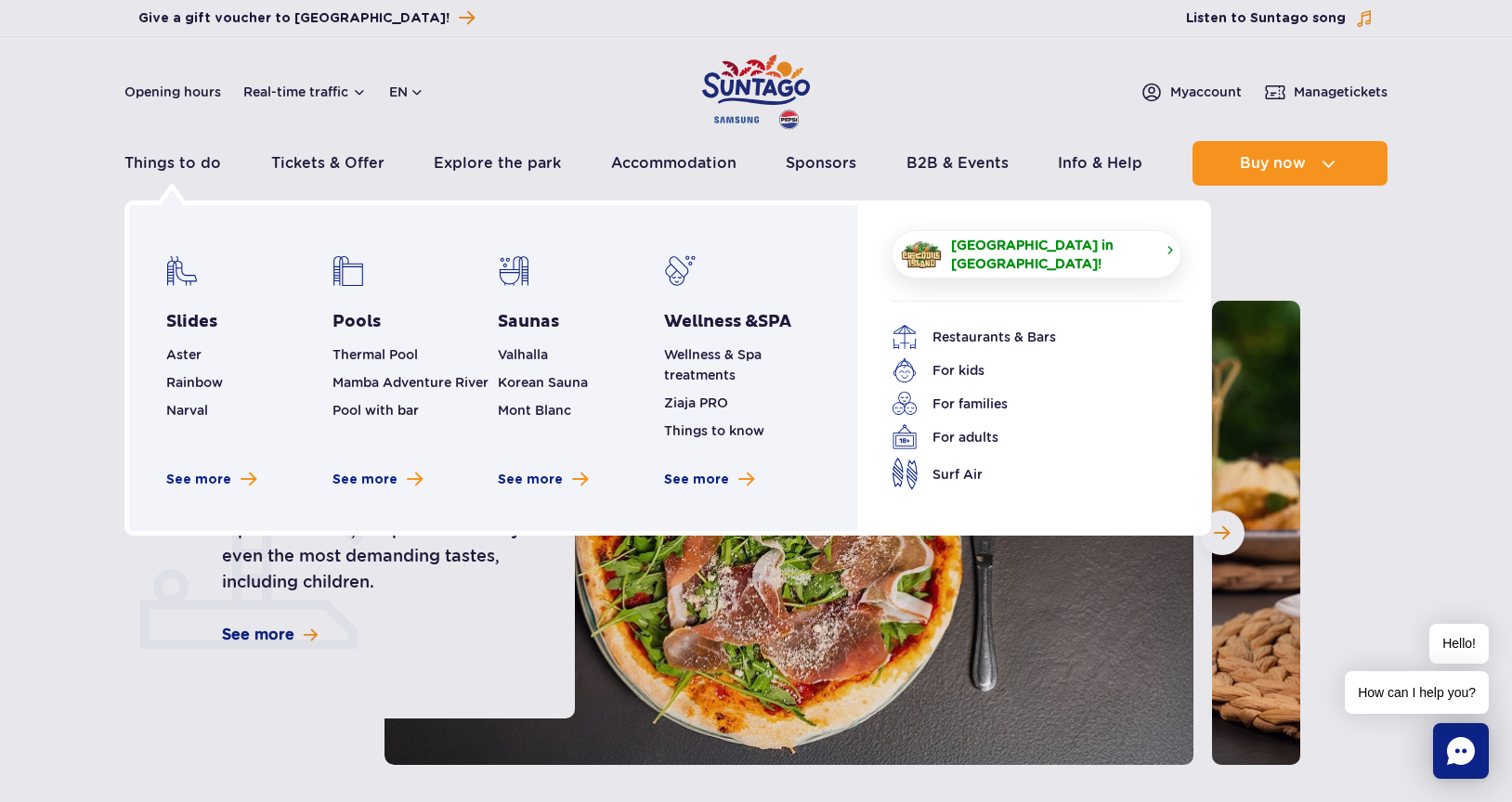
click at [997, 252] on span "[GEOGRAPHIC_DATA] in [GEOGRAPHIC_DATA]!" at bounding box center [1051, 254] width 201 height 37
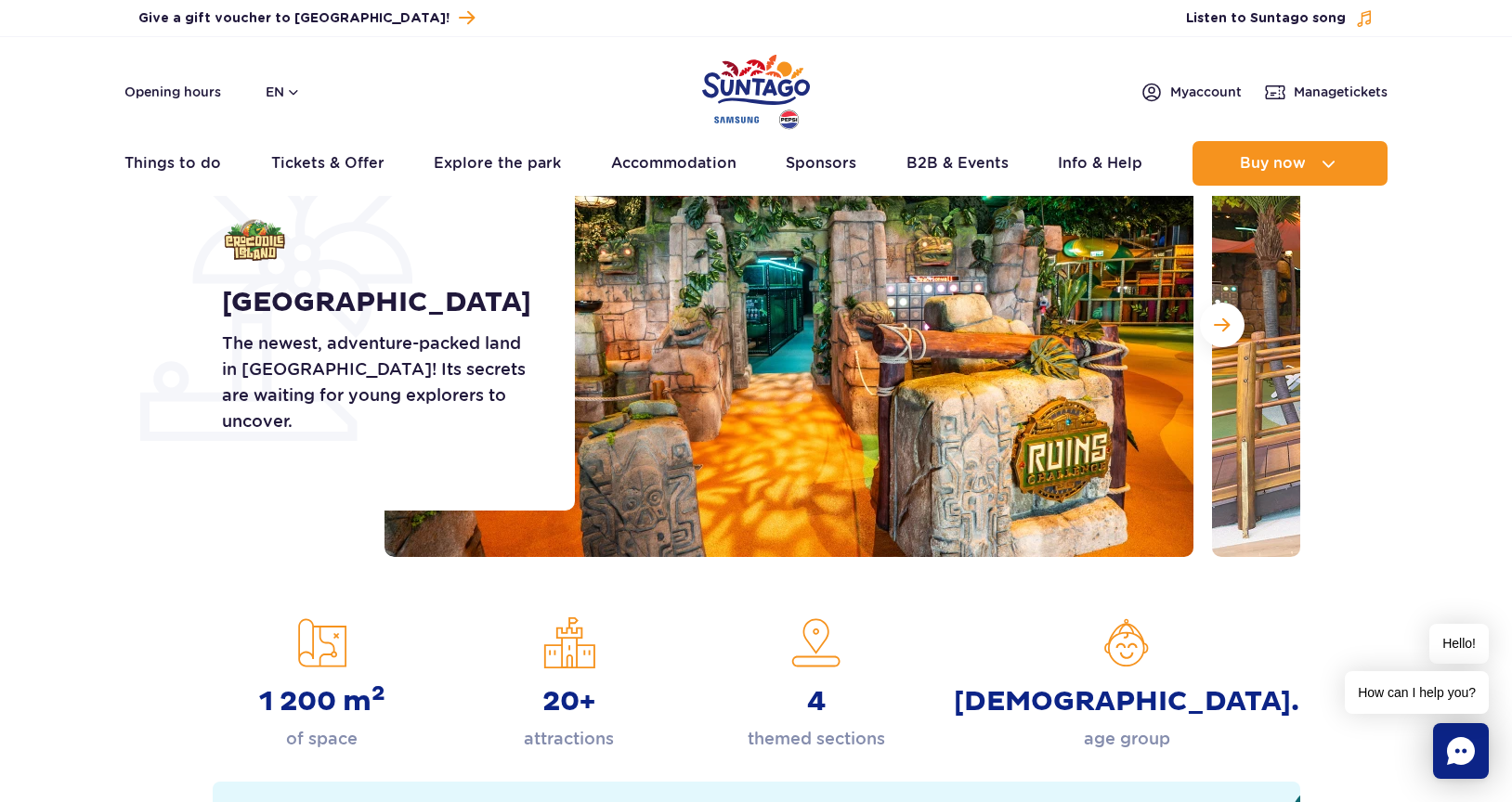
scroll to position [168, 0]
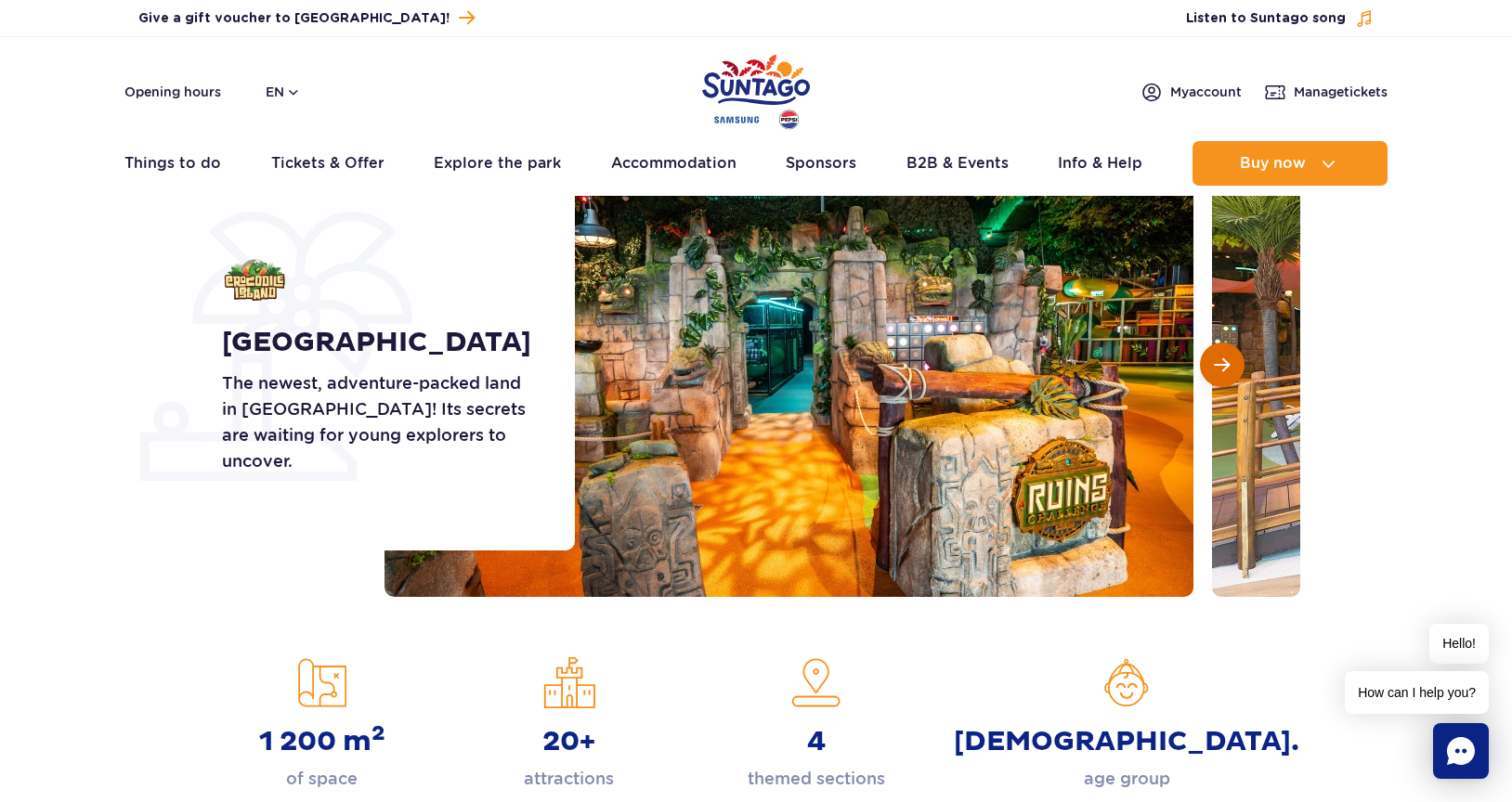
click at [1217, 368] on span "Next slide" at bounding box center [1222, 365] width 16 height 17
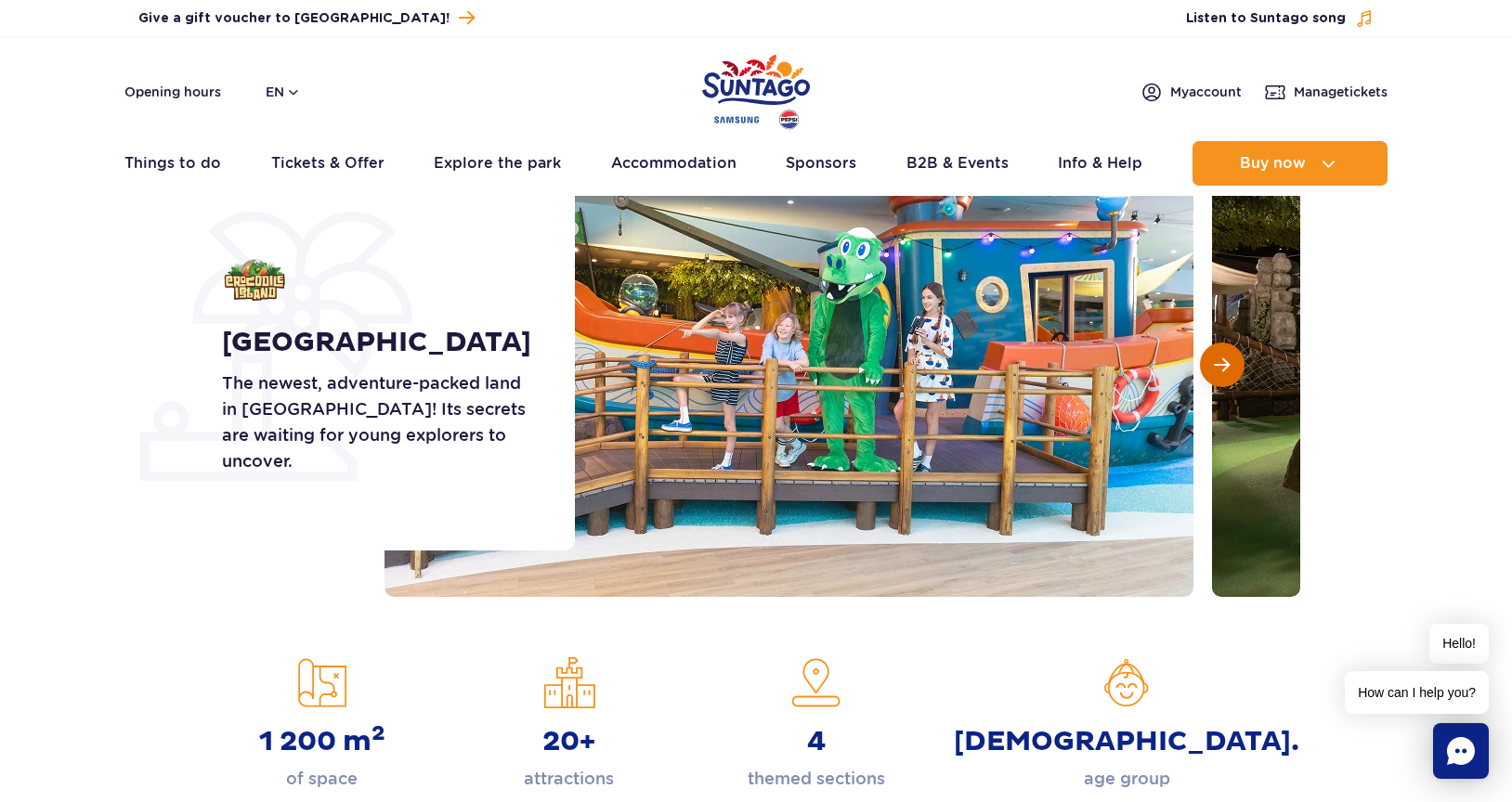
click at [1219, 369] on span "Next slide" at bounding box center [1222, 365] width 16 height 17
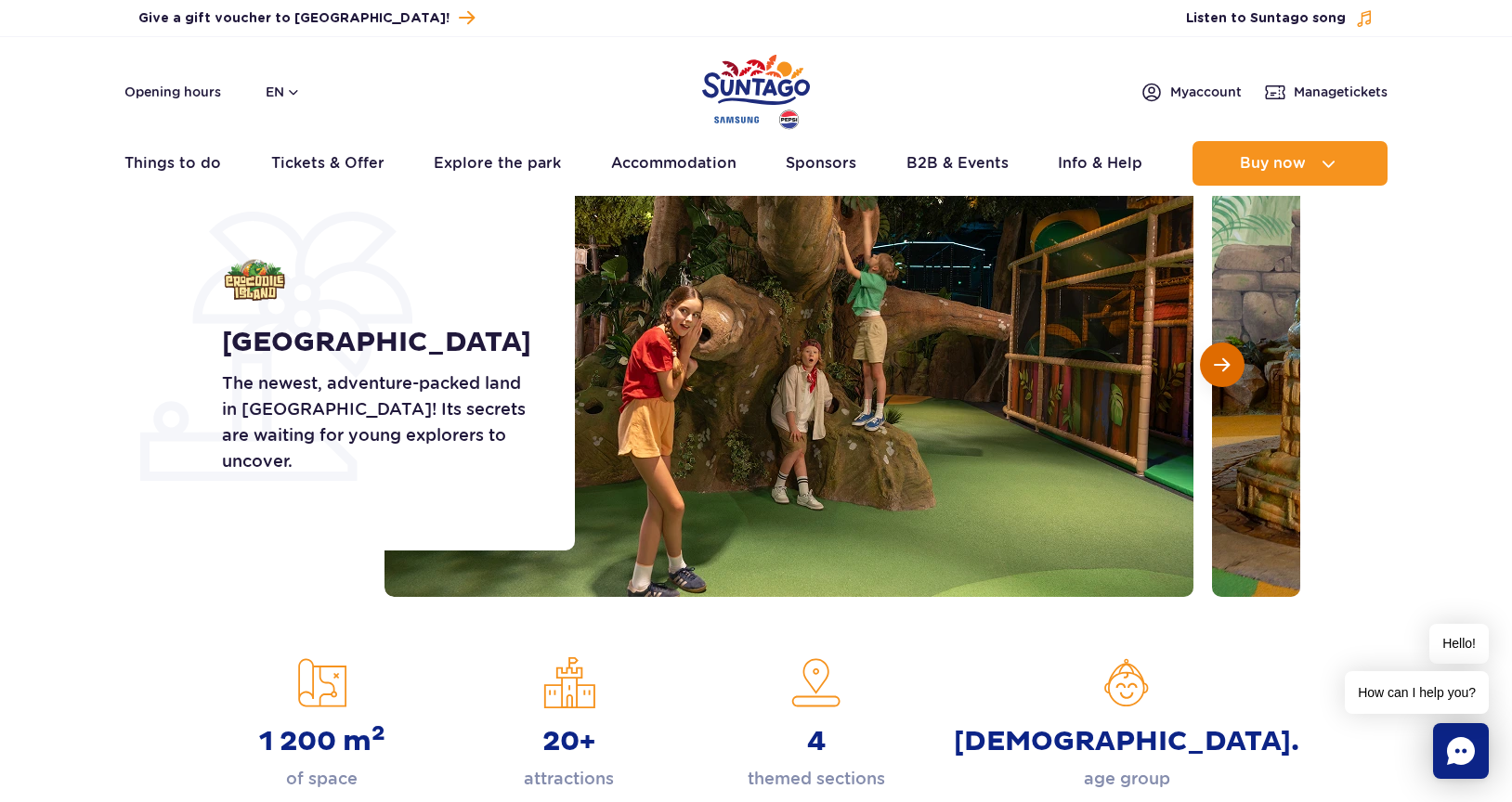
click at [1219, 369] on span "Next slide" at bounding box center [1222, 365] width 16 height 17
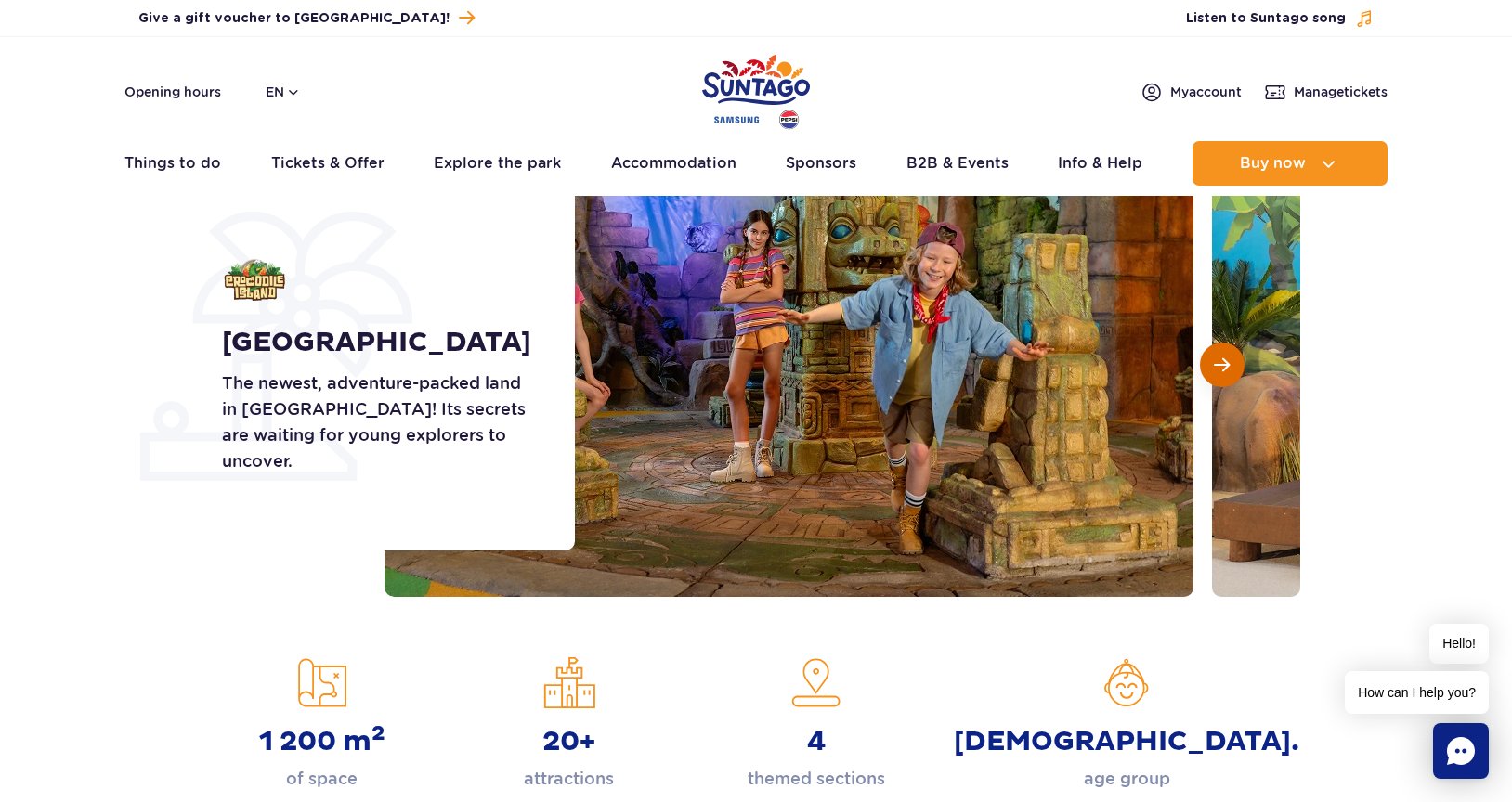
click at [1219, 369] on span "Next slide" at bounding box center [1222, 365] width 16 height 17
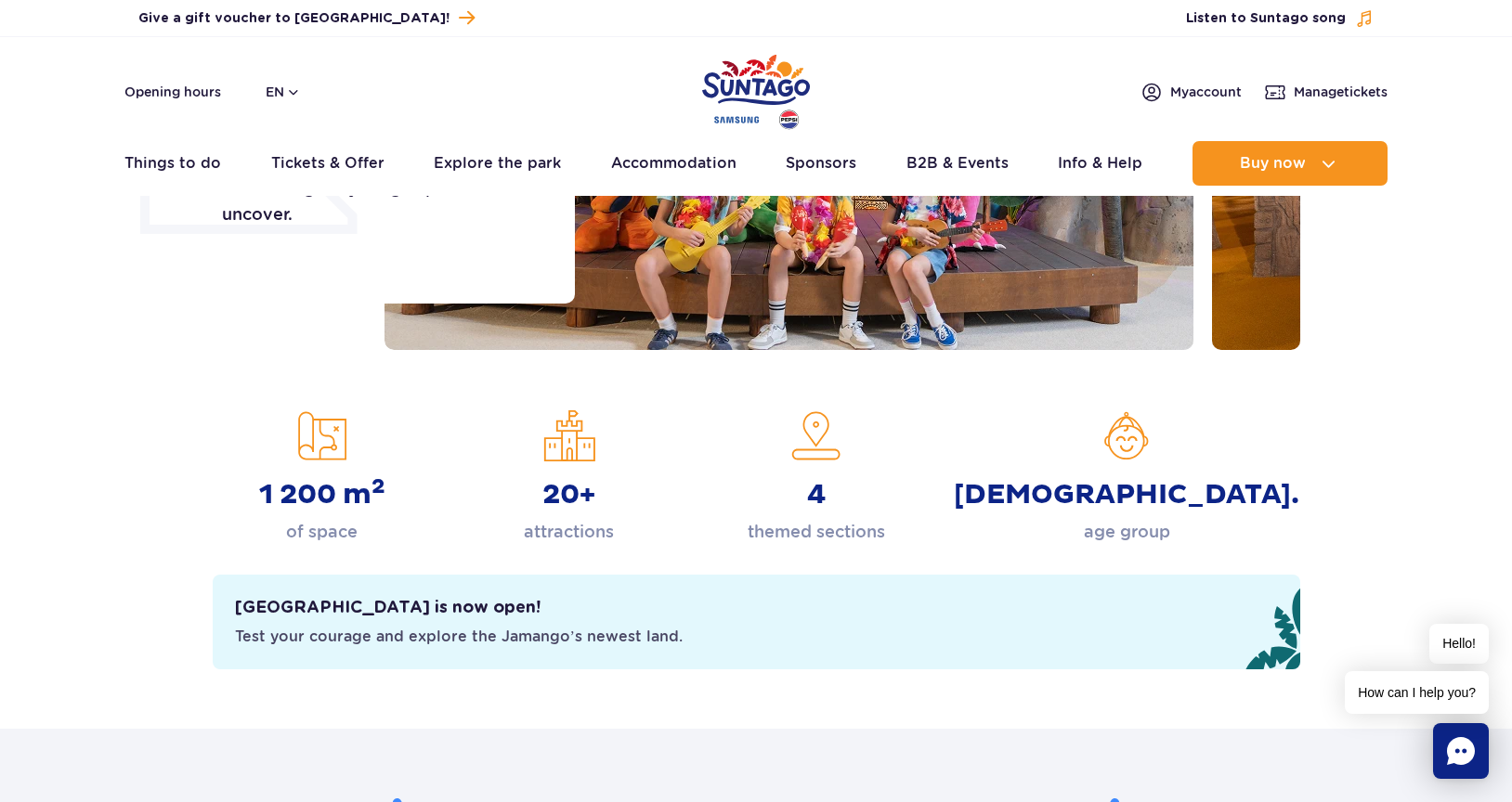
scroll to position [662, 0]
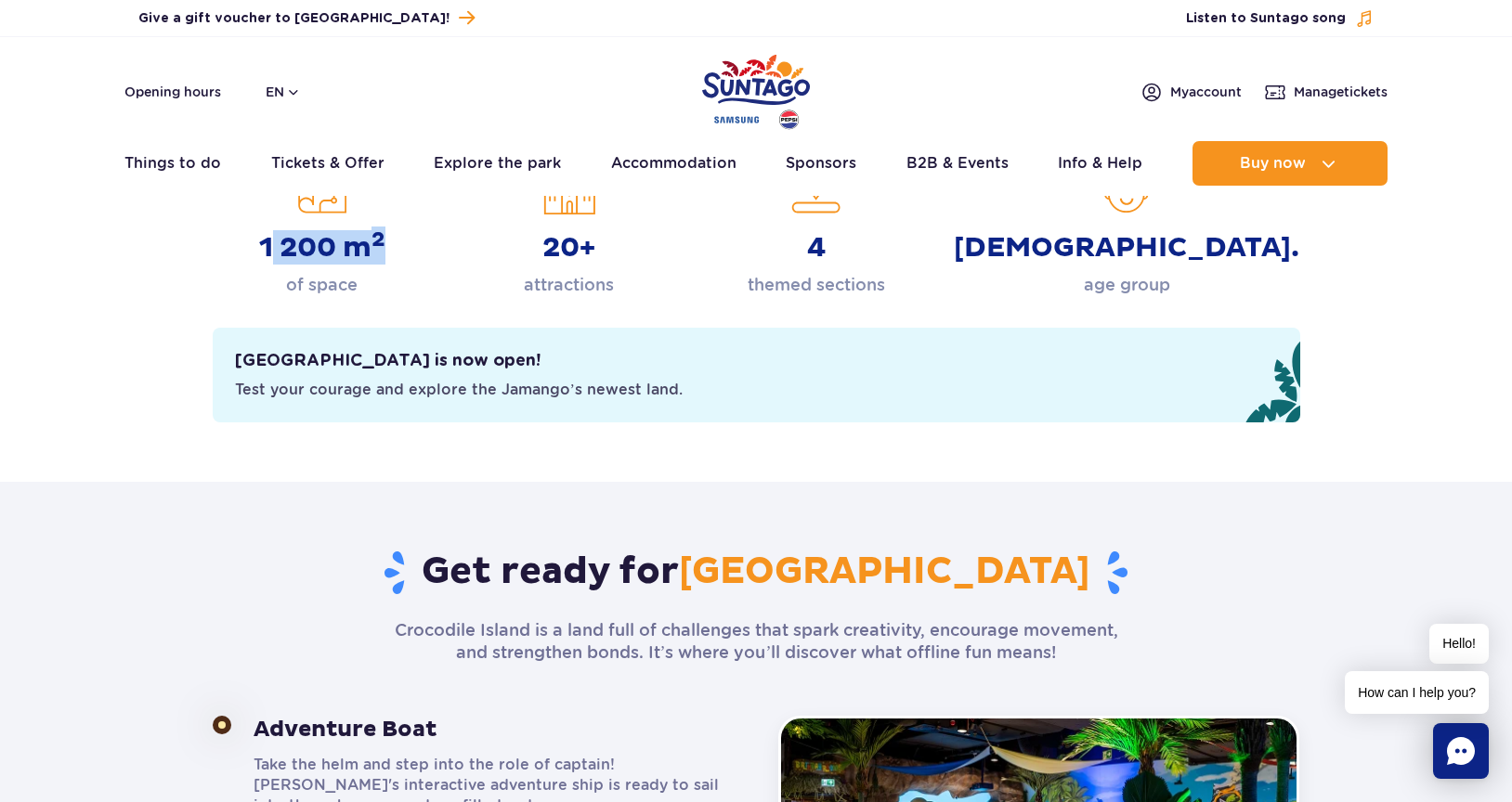
drag, startPoint x: 281, startPoint y: 245, endPoint x: 415, endPoint y: 240, distance: 134.1
click at [415, 240] on div "1 200 m 2 of space" at bounding box center [322, 230] width 219 height 136
click at [614, 269] on div "20+ attractions" at bounding box center [569, 230] width 219 height 136
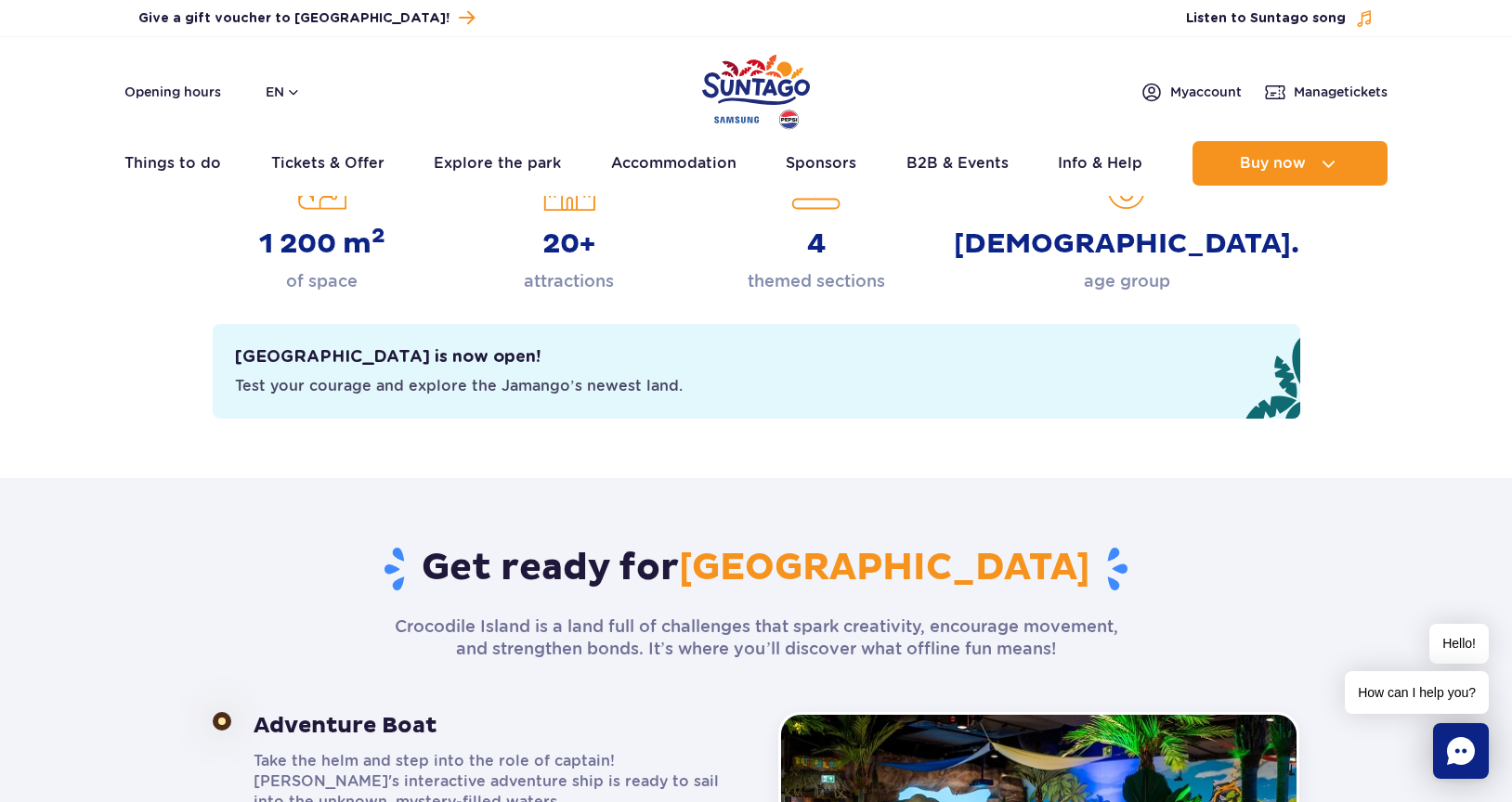
scroll to position [619, 0]
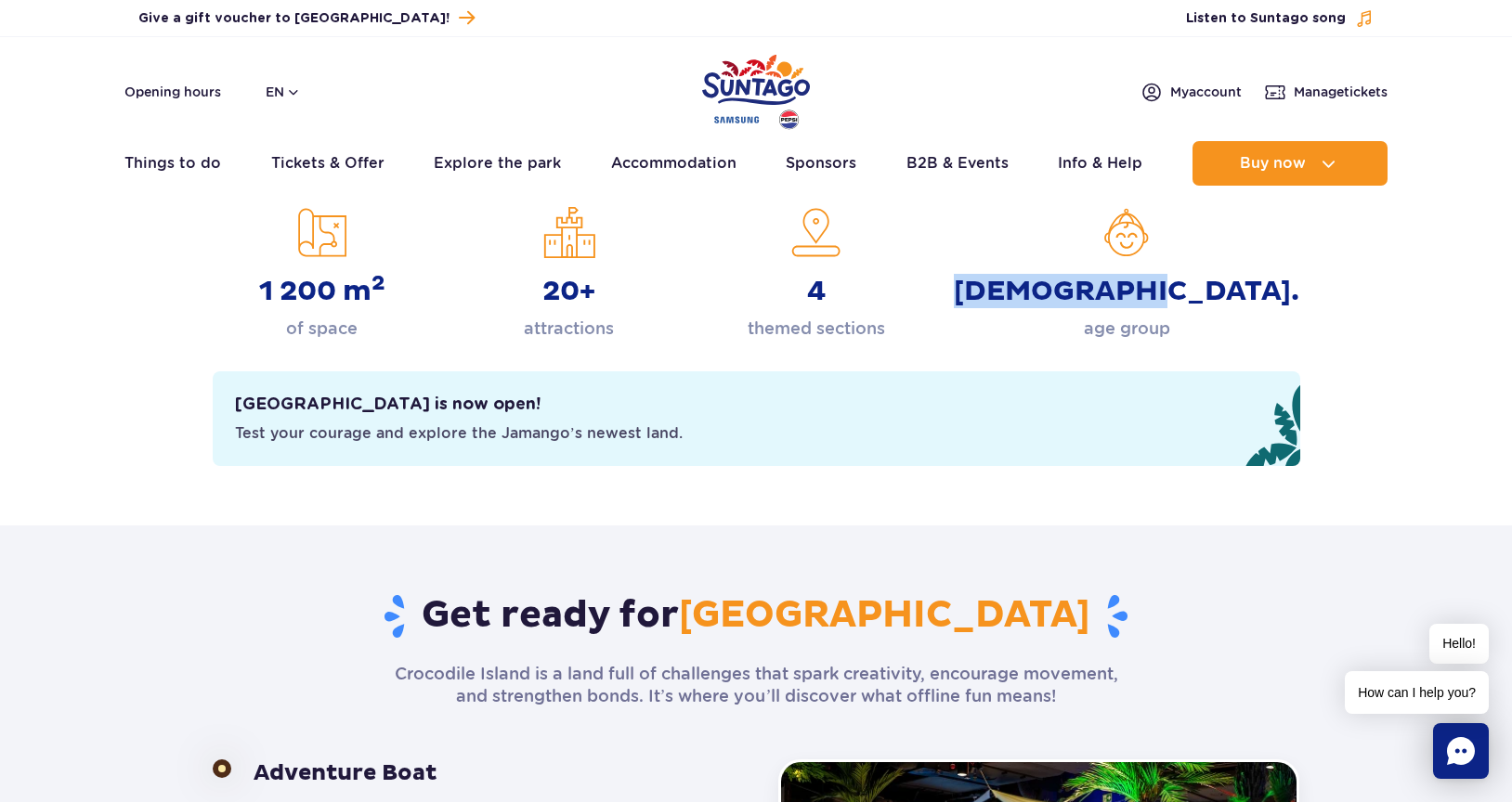
drag, startPoint x: 1112, startPoint y: 295, endPoint x: 1247, endPoint y: 292, distance: 135.0
click at [1247, 292] on div "[DEMOGRAPHIC_DATA]. age group" at bounding box center [1127, 275] width 345 height 136
drag, startPoint x: 241, startPoint y: 408, endPoint x: 504, endPoint y: 403, distance: 263.0
click at [504, 403] on div "[GEOGRAPHIC_DATA] is now open! Test your courage and explore the Jamango’s newe…" at bounding box center [630, 418] width 790 height 50
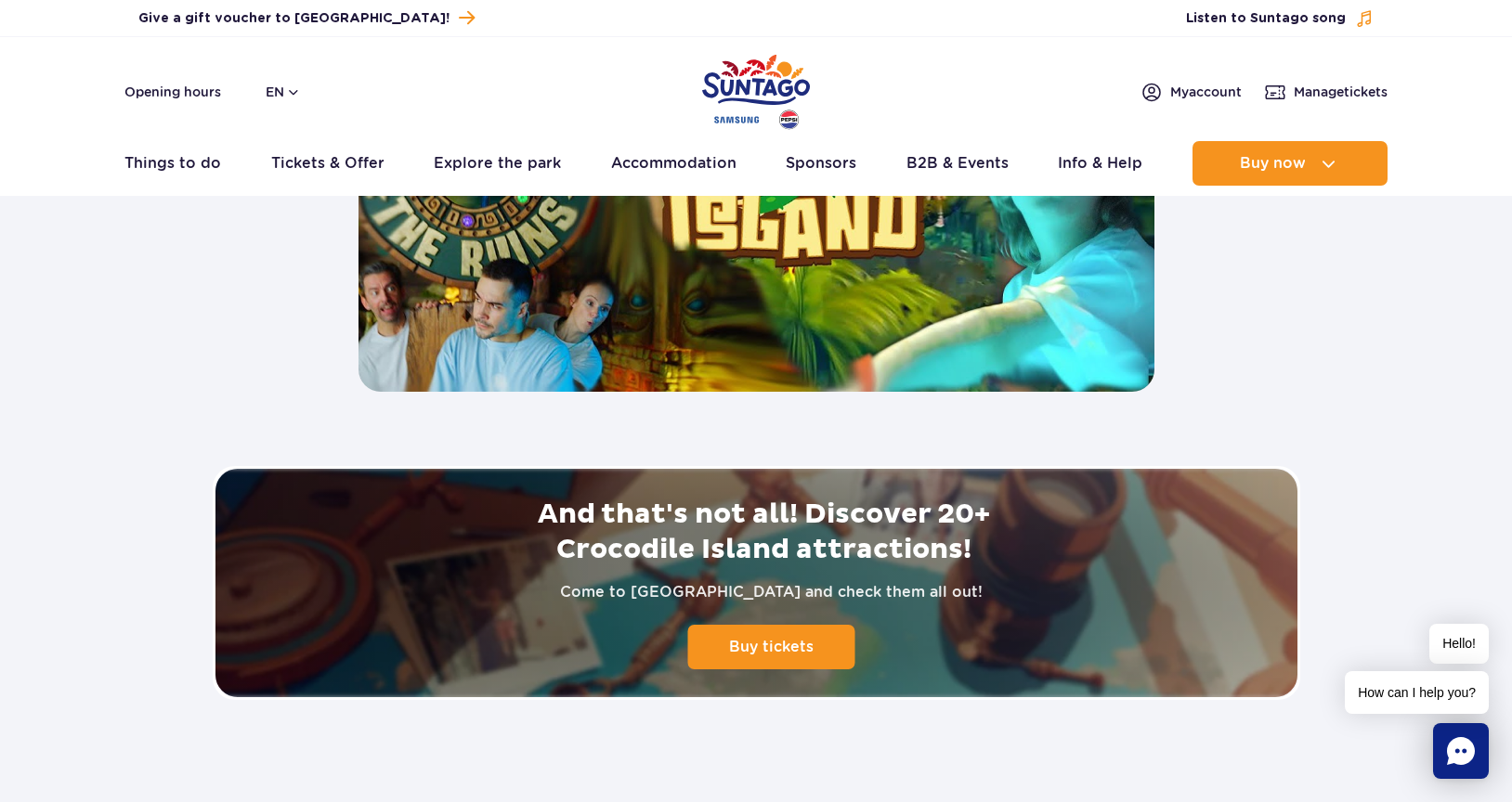
scroll to position [3467, 0]
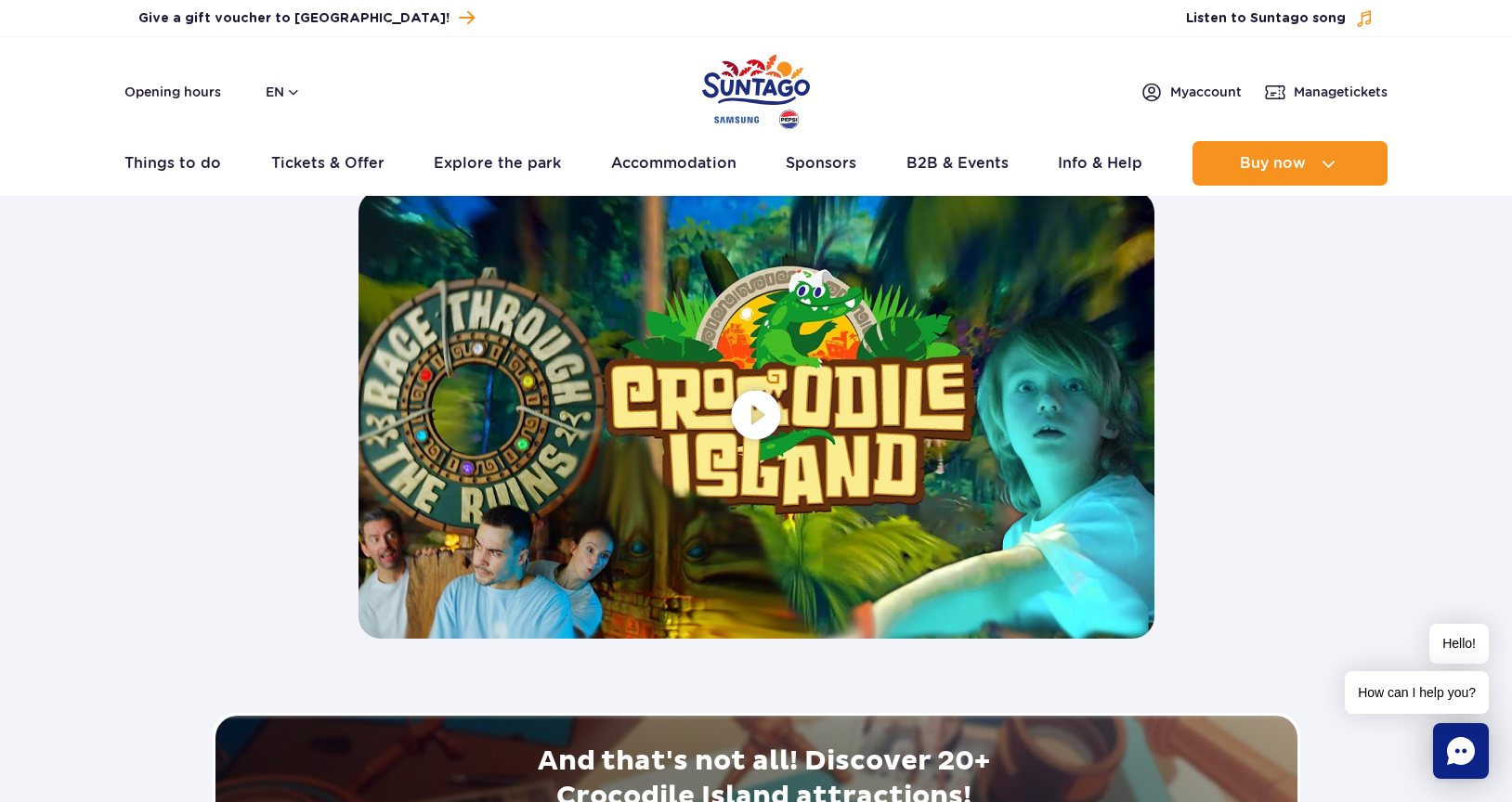
click at [756, 417] on span at bounding box center [757, 414] width 797 height 447
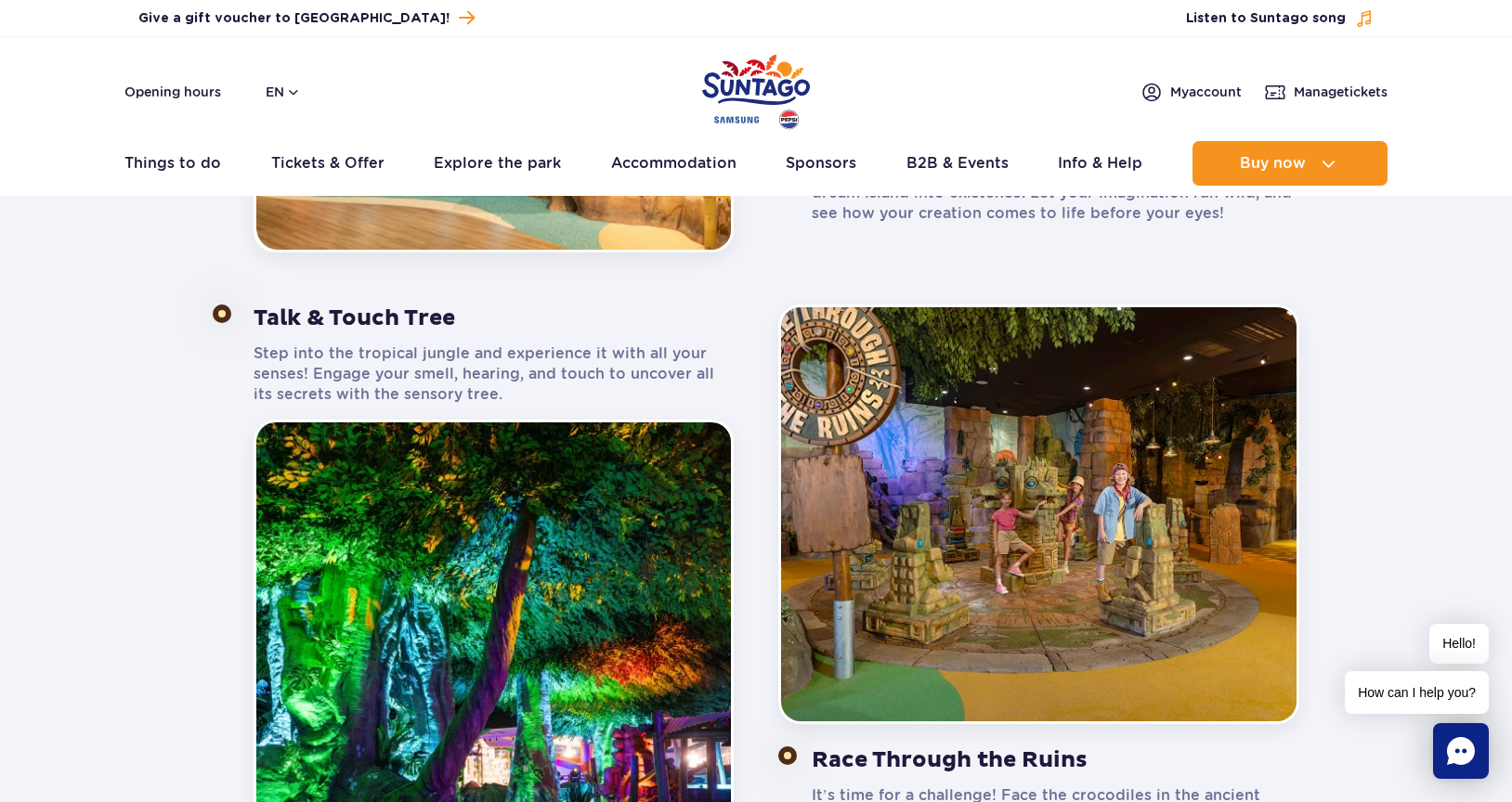
scroll to position [0, 0]
